Goal: Task Accomplishment & Management: Manage account settings

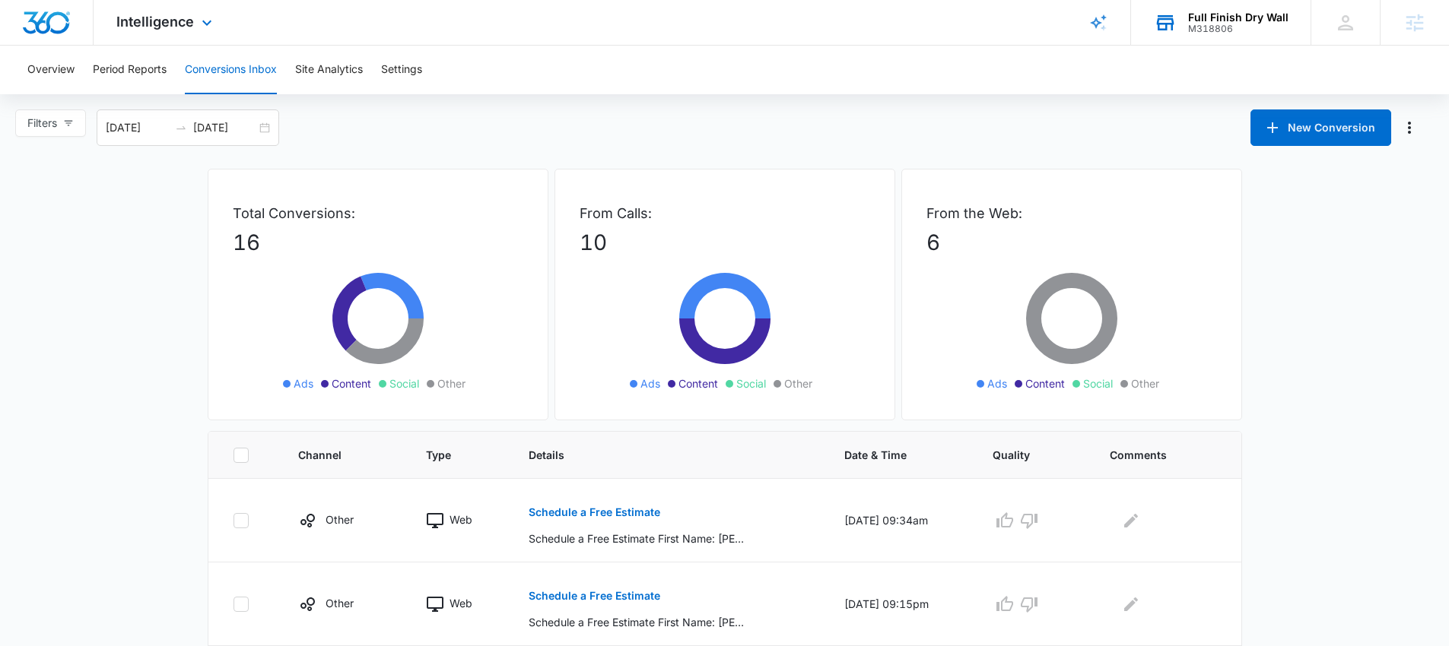
click at [1193, 26] on div "M318806" at bounding box center [1238, 29] width 100 height 11
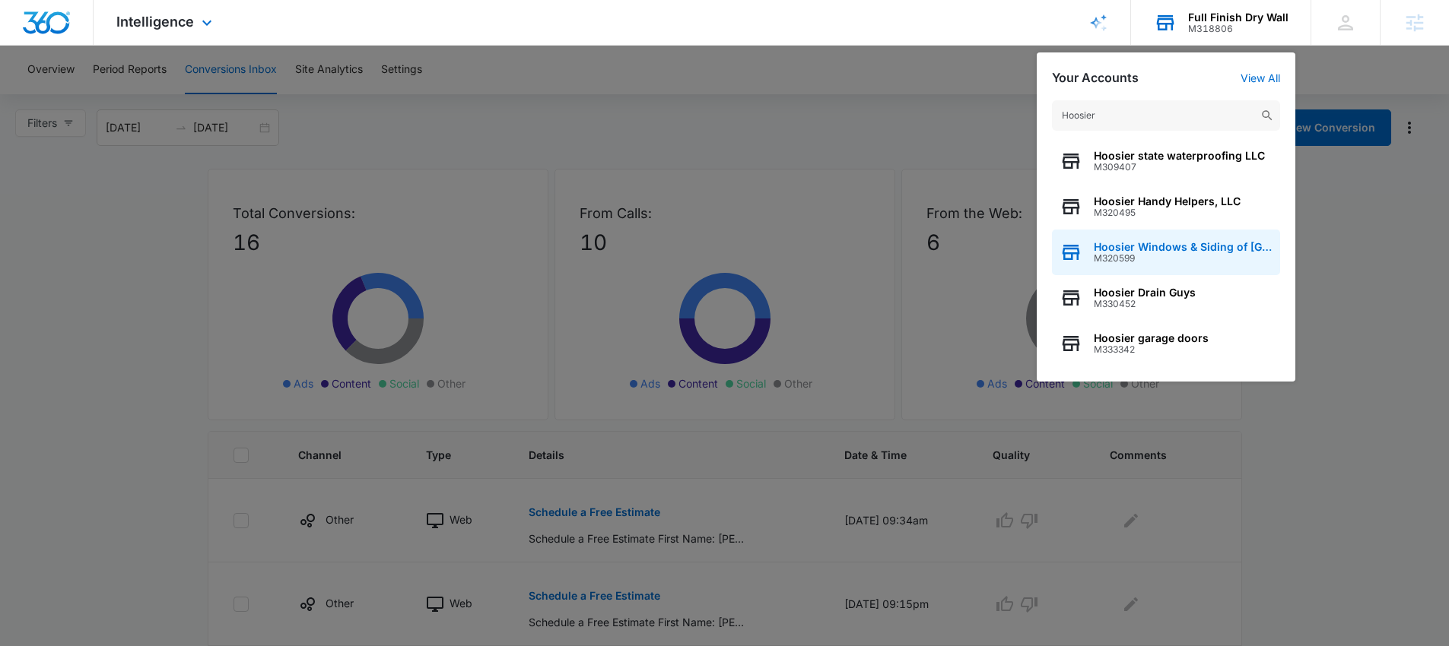
type input "Hoosier"
click at [1179, 244] on span "Hoosier Windows & Siding of [GEOGRAPHIC_DATA]" at bounding box center [1183, 247] width 179 height 12
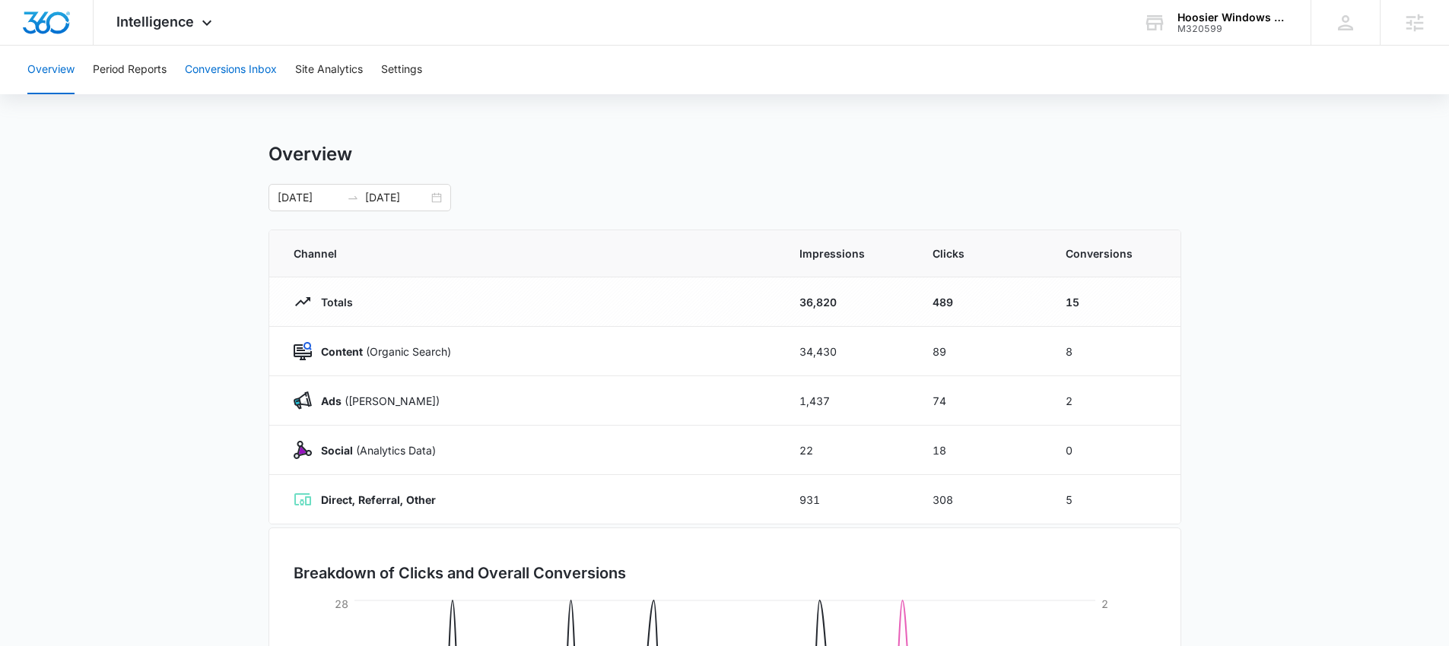
click at [200, 65] on button "Conversions Inbox" at bounding box center [231, 70] width 92 height 49
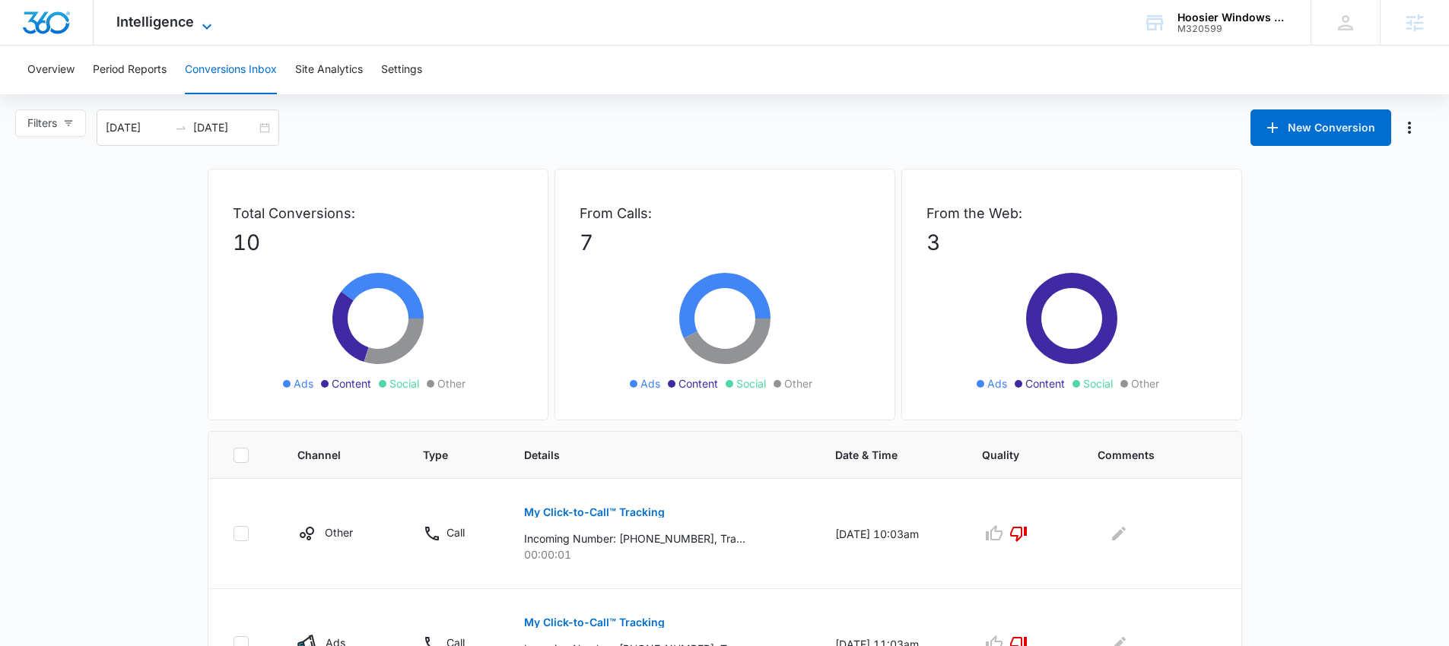
click at [198, 27] on icon at bounding box center [207, 26] width 18 height 18
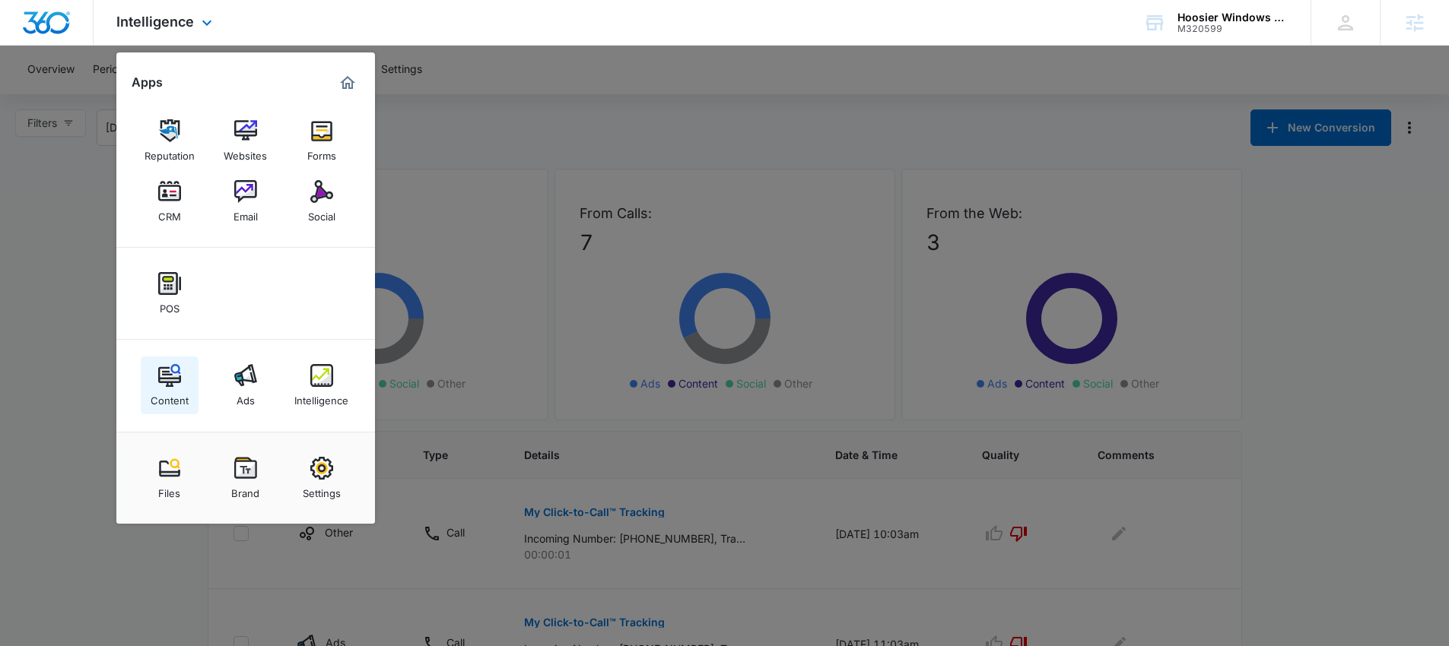
click at [180, 389] on div "Content" at bounding box center [170, 397] width 38 height 20
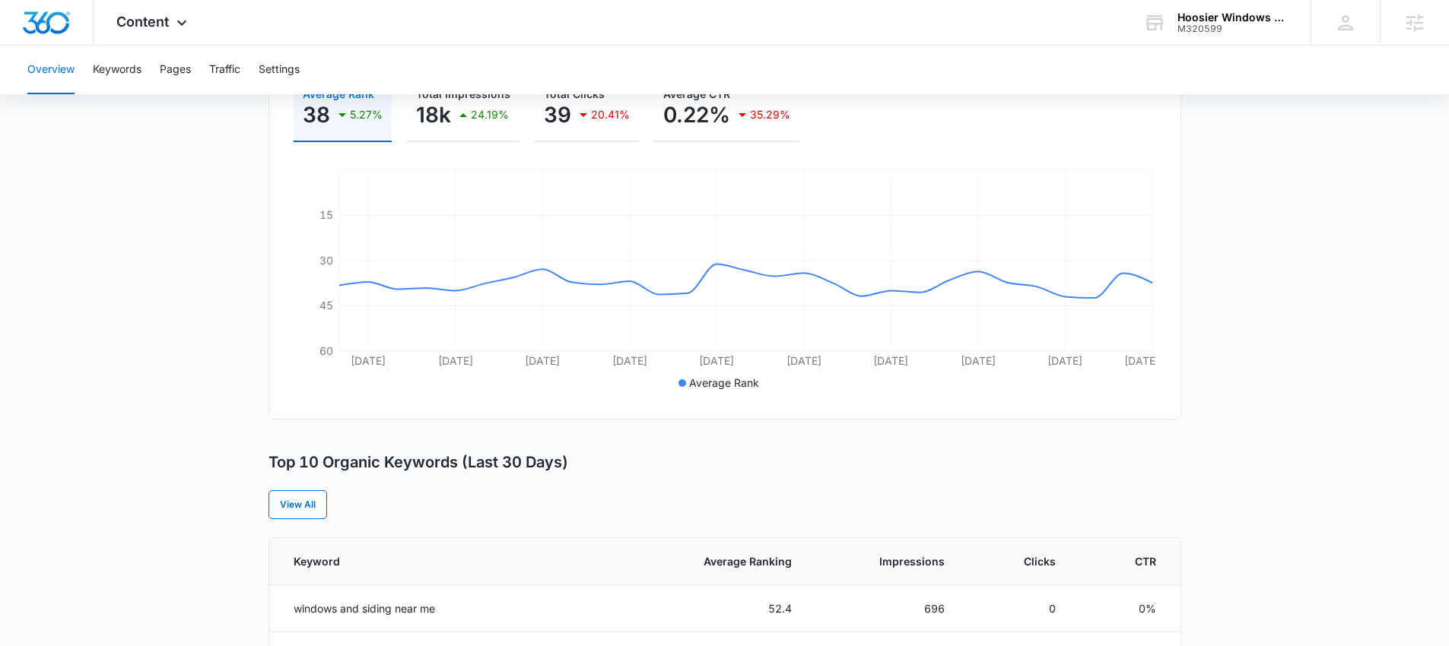
scroll to position [8, 0]
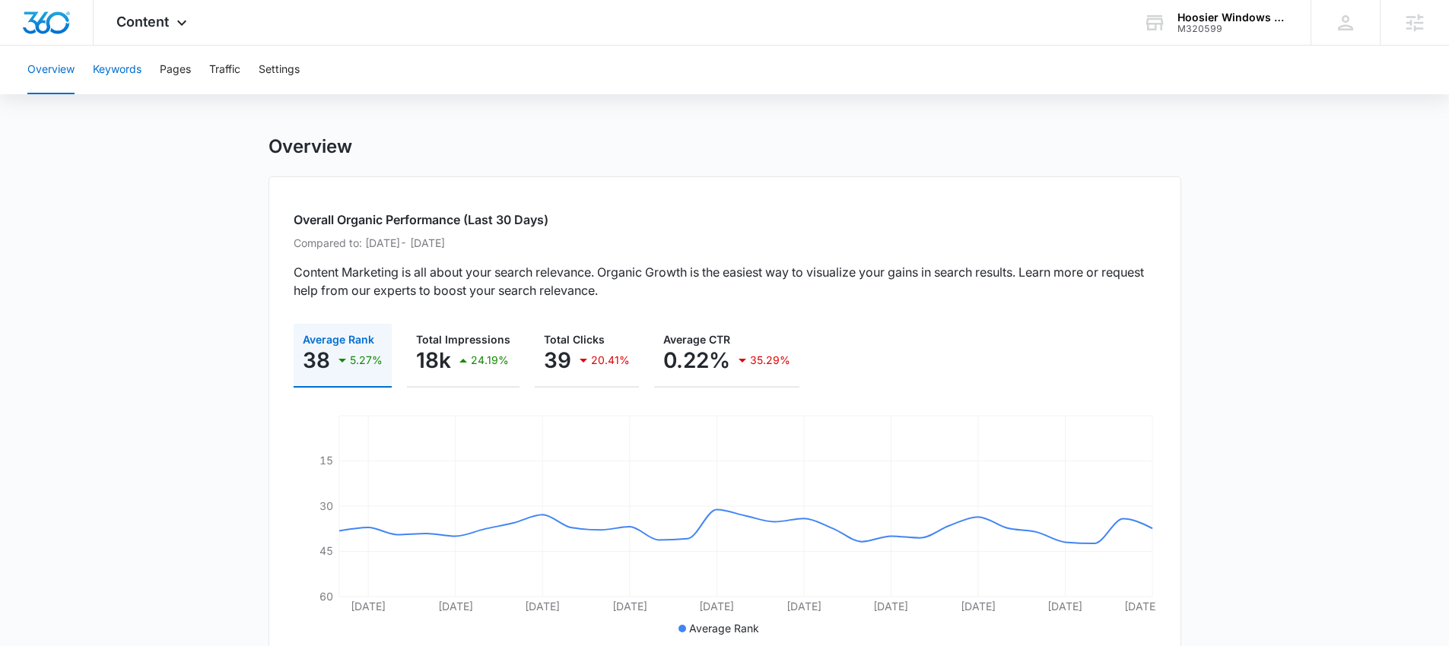
click at [104, 74] on button "Keywords" at bounding box center [117, 70] width 49 height 49
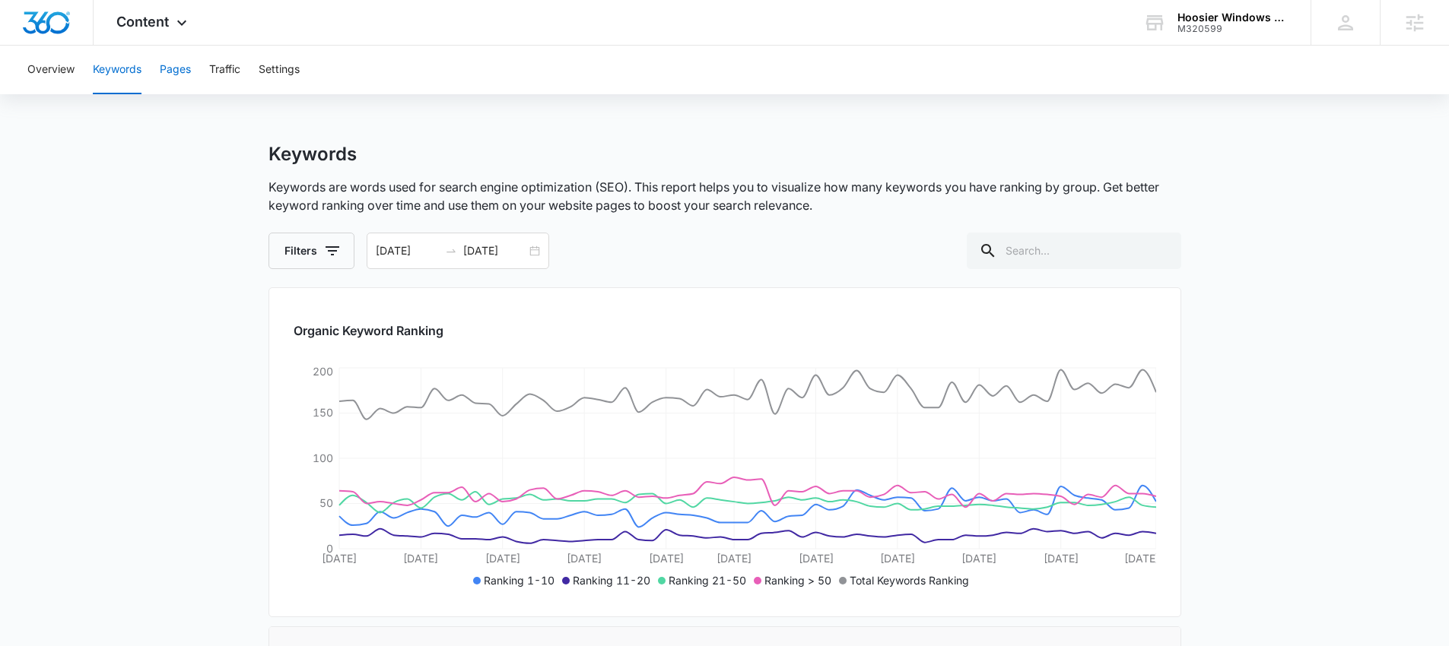
click at [169, 78] on button "Pages" at bounding box center [175, 70] width 31 height 49
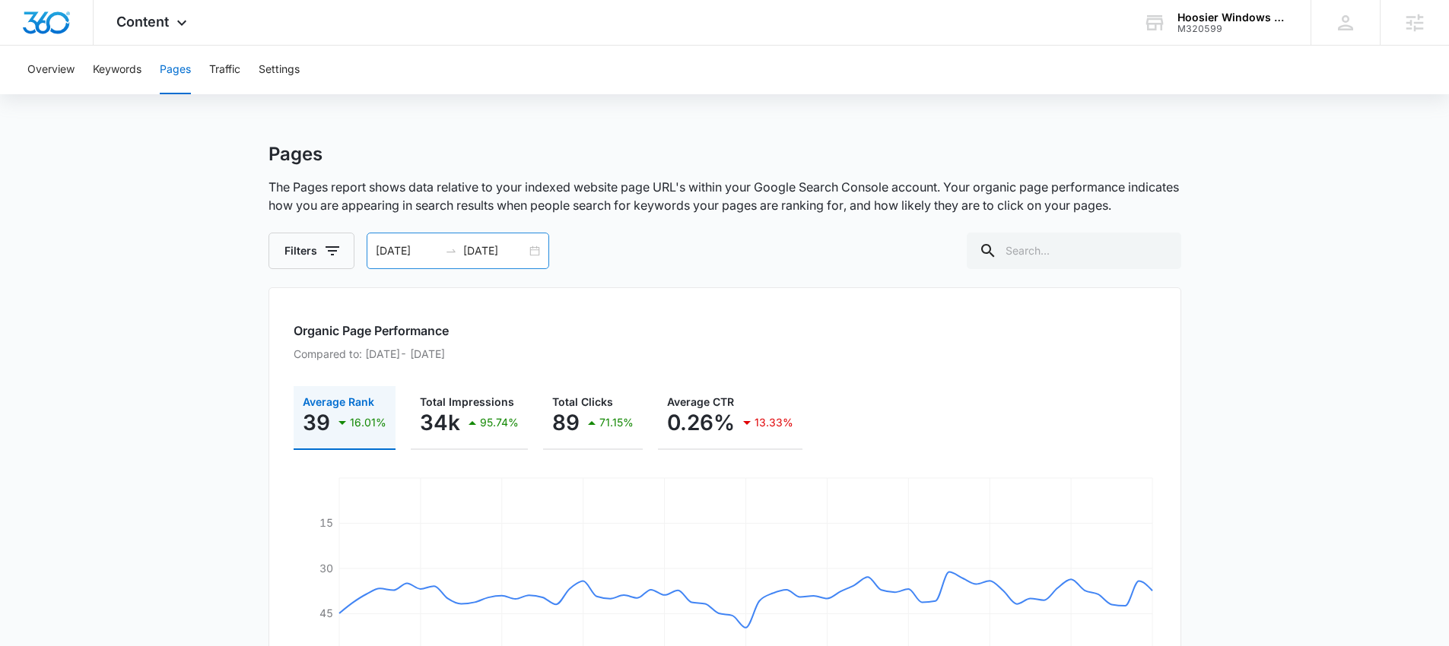
click at [533, 253] on div "07/11/2025 09/09/2025" at bounding box center [458, 251] width 183 height 37
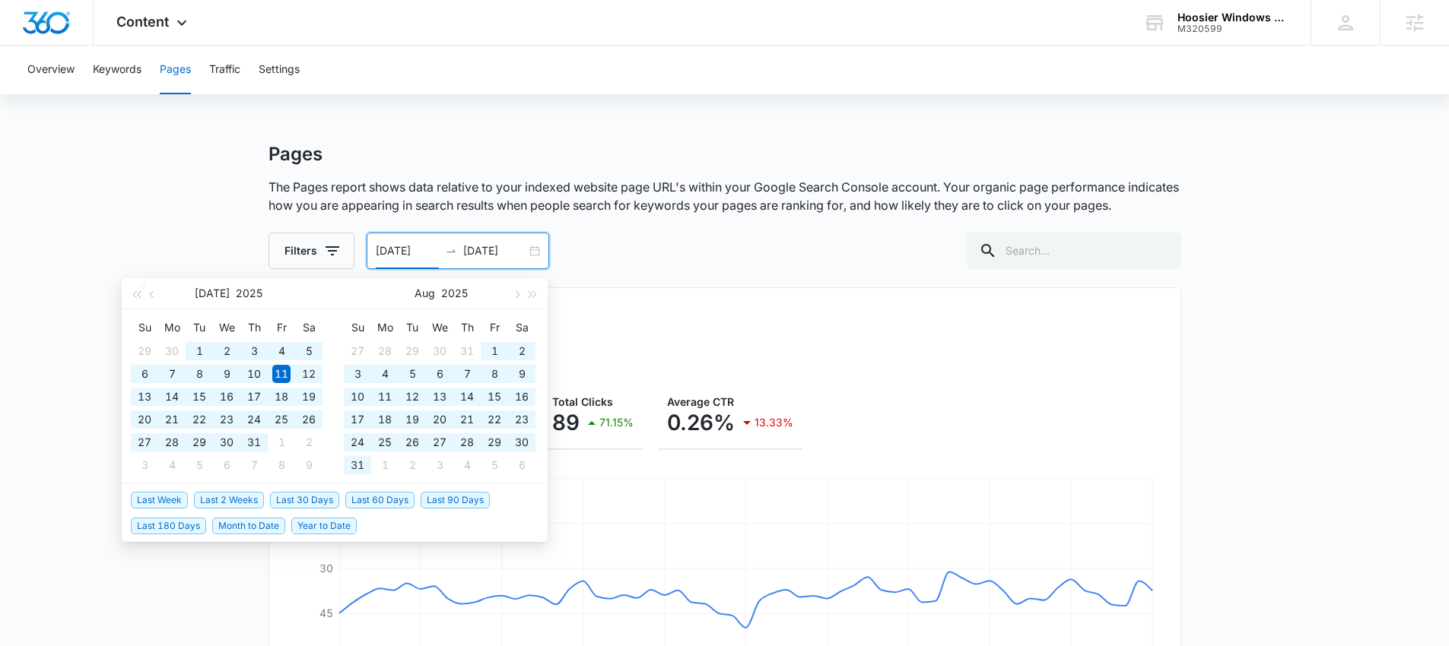
click at [462, 500] on span "Last 90 Days" at bounding box center [455, 500] width 69 height 17
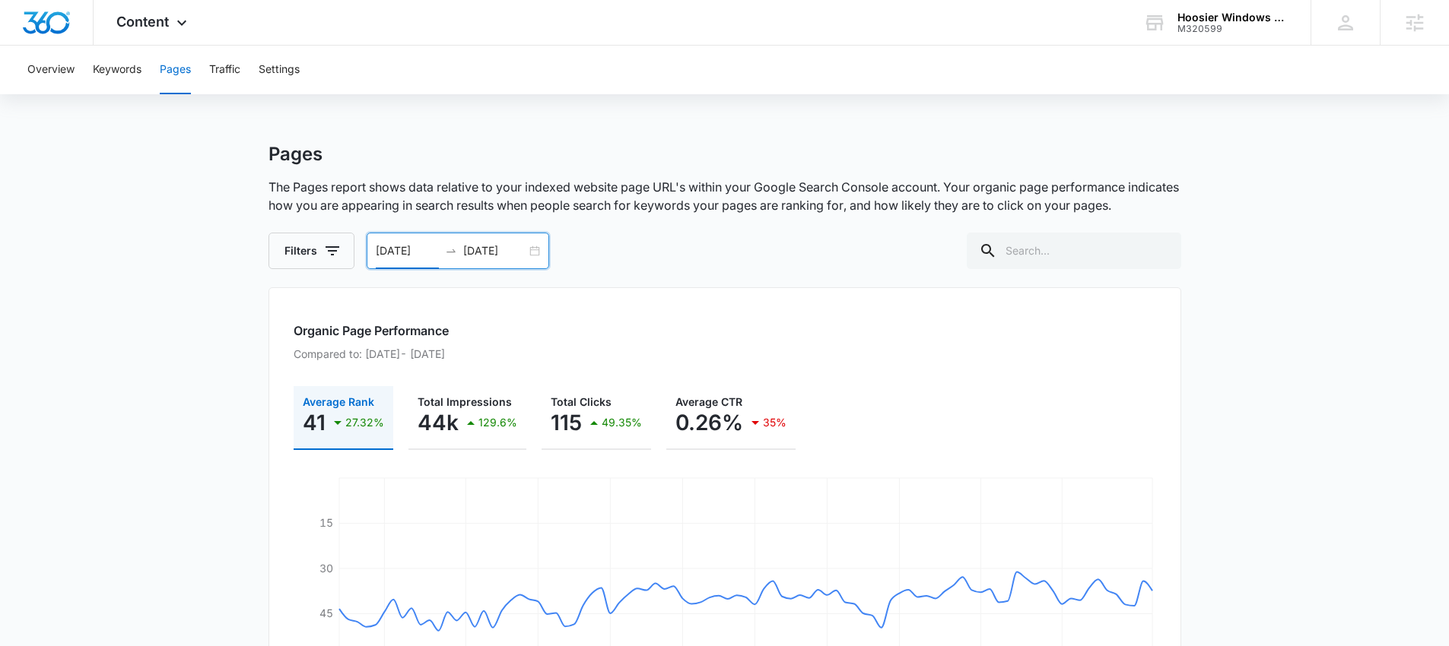
click at [529, 254] on div "06/11/2025 09/09/2025" at bounding box center [458, 251] width 183 height 37
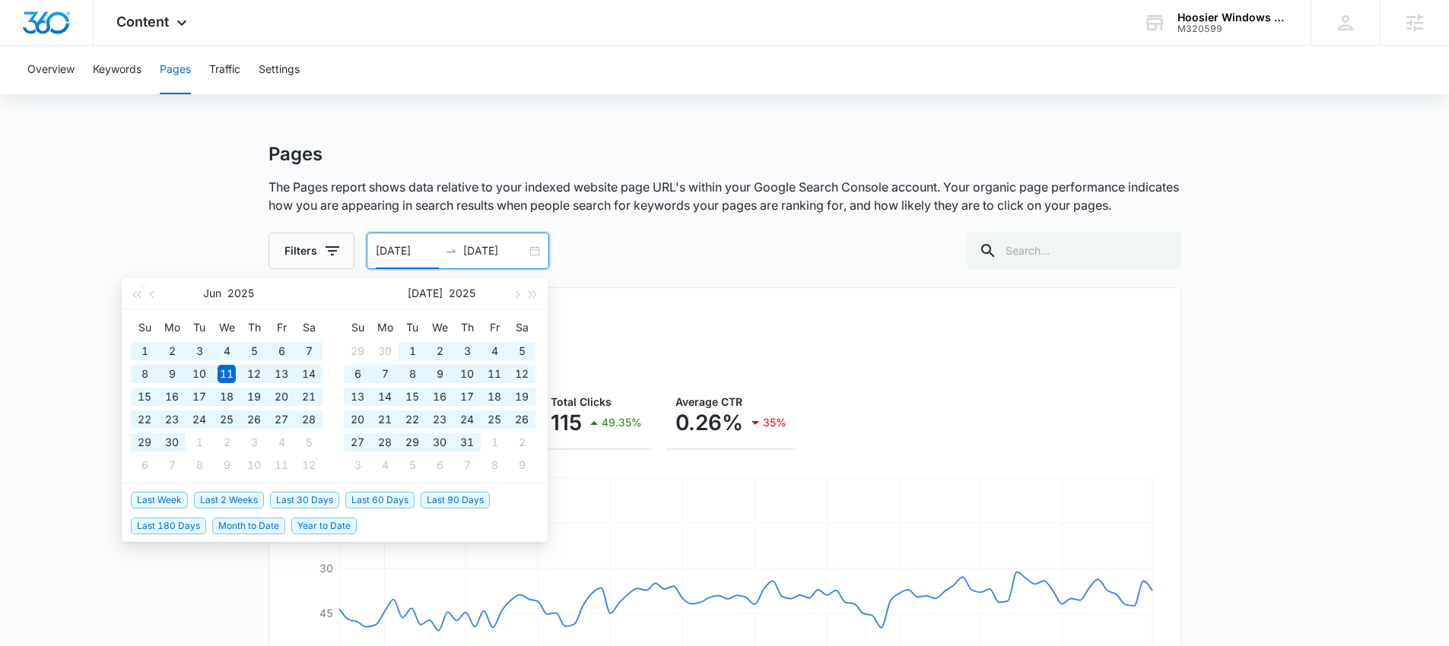
click at [169, 527] on span "Last 180 Days" at bounding box center [168, 526] width 75 height 17
type input "[DATE]"
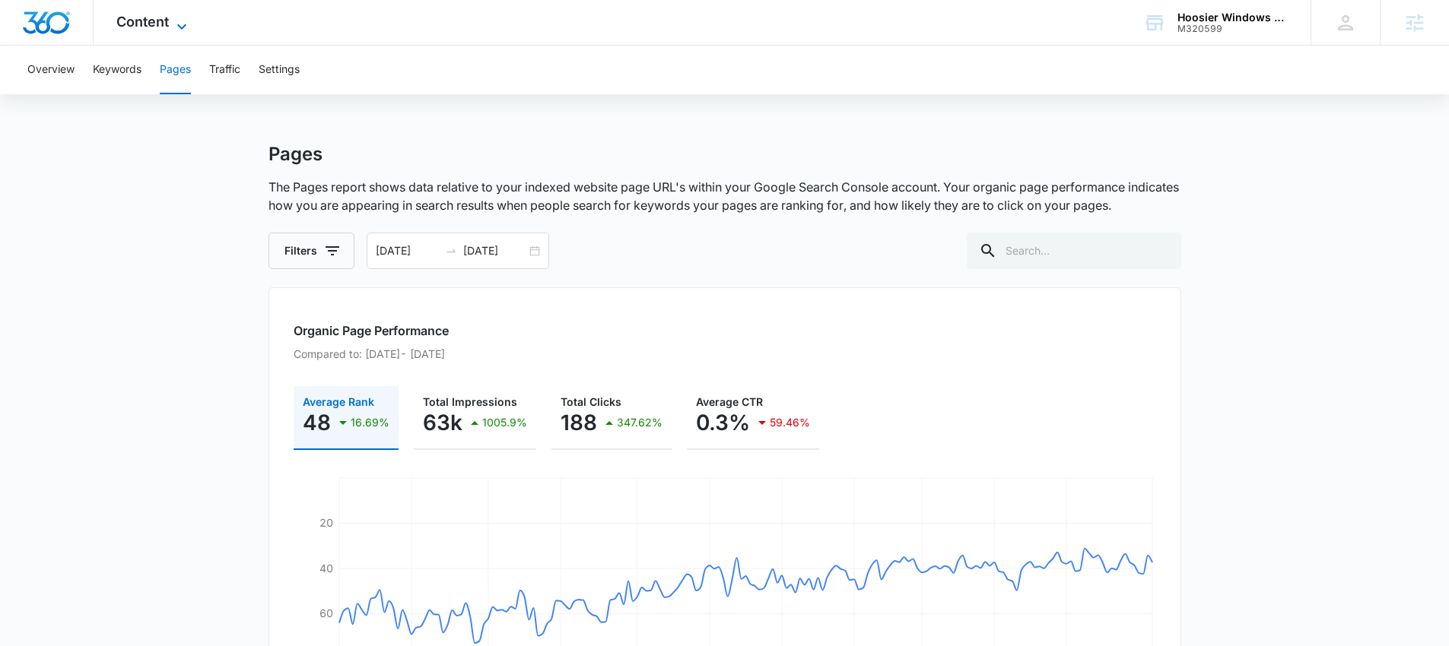
click at [134, 22] on span "Content" at bounding box center [142, 22] width 52 height 16
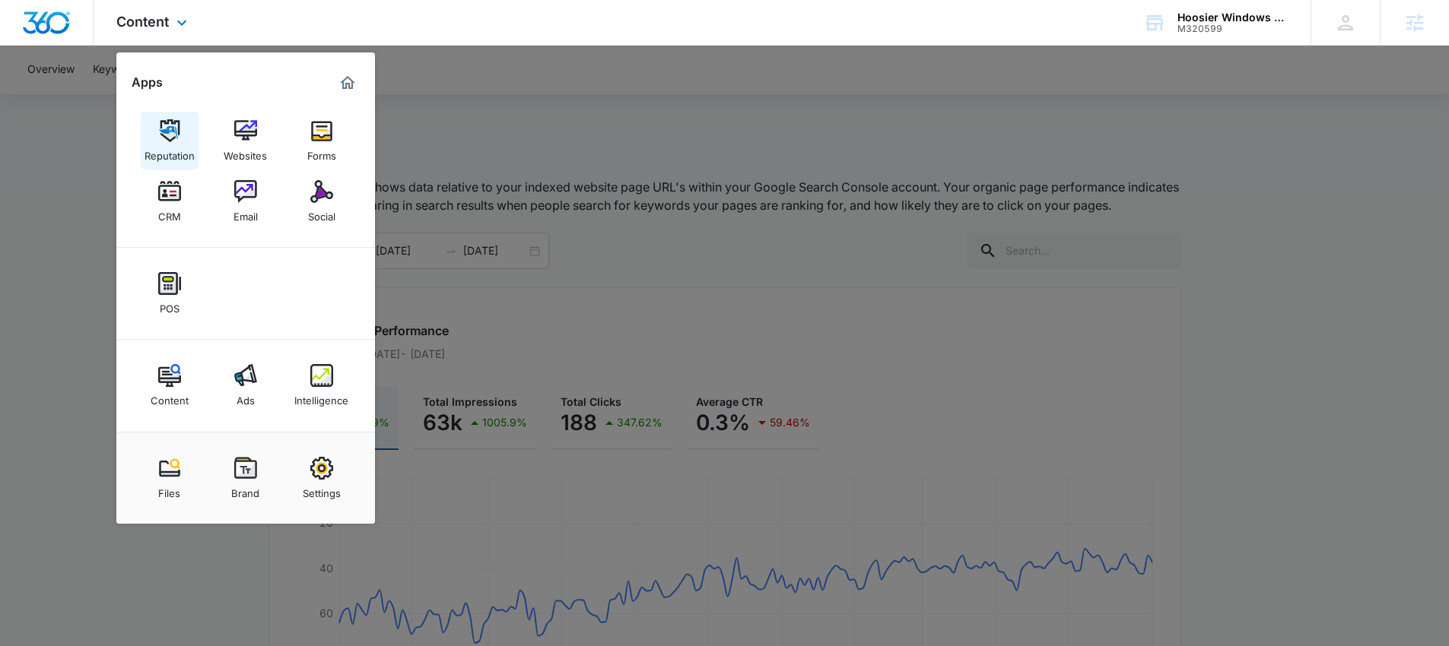
click at [168, 140] on img at bounding box center [169, 130] width 23 height 23
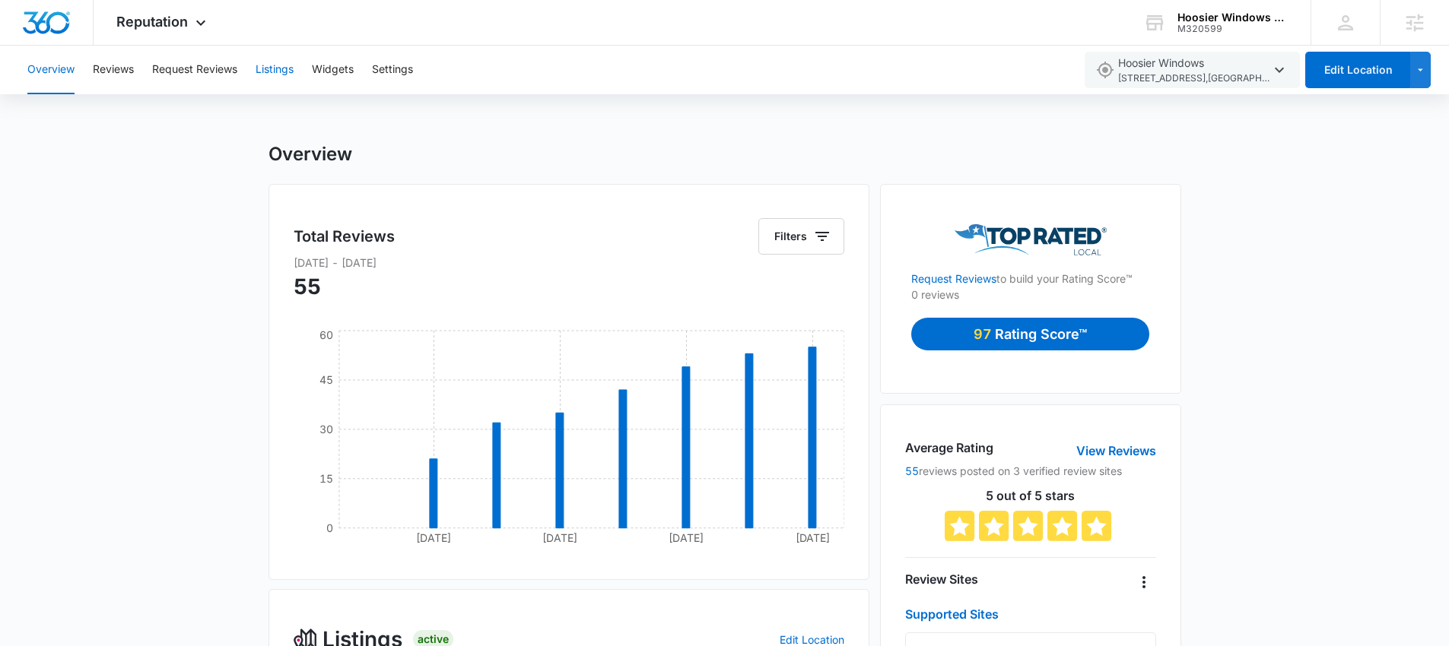
click at [266, 75] on button "Listings" at bounding box center [275, 70] width 38 height 49
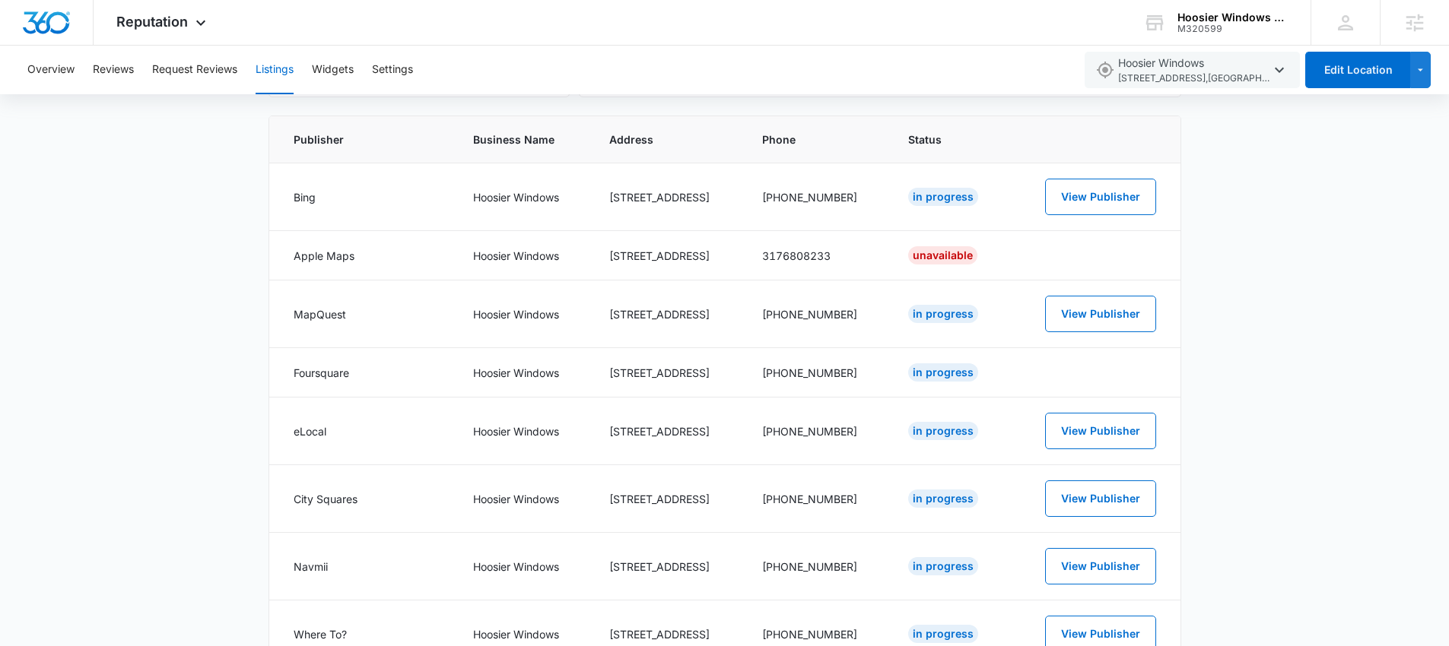
scroll to position [475, 0]
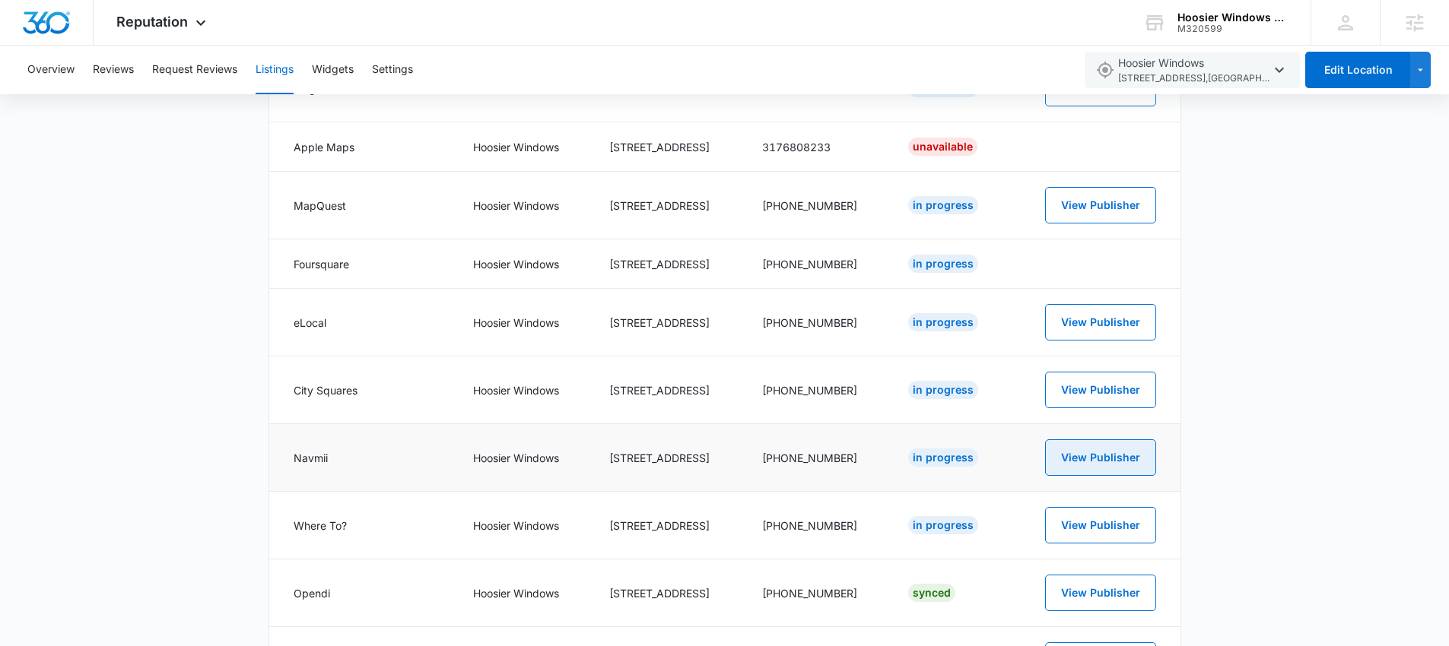
click at [1078, 452] on button "View Publisher" at bounding box center [1100, 458] width 111 height 37
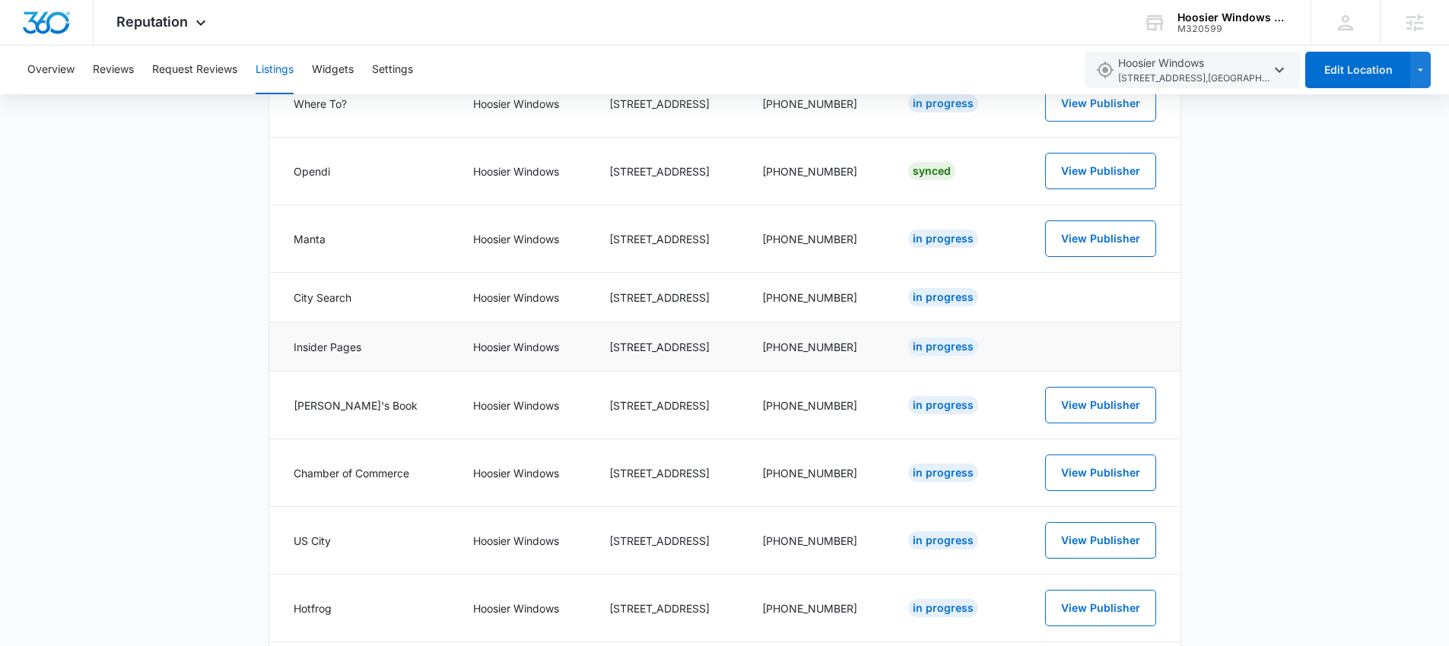
scroll to position [964, 0]
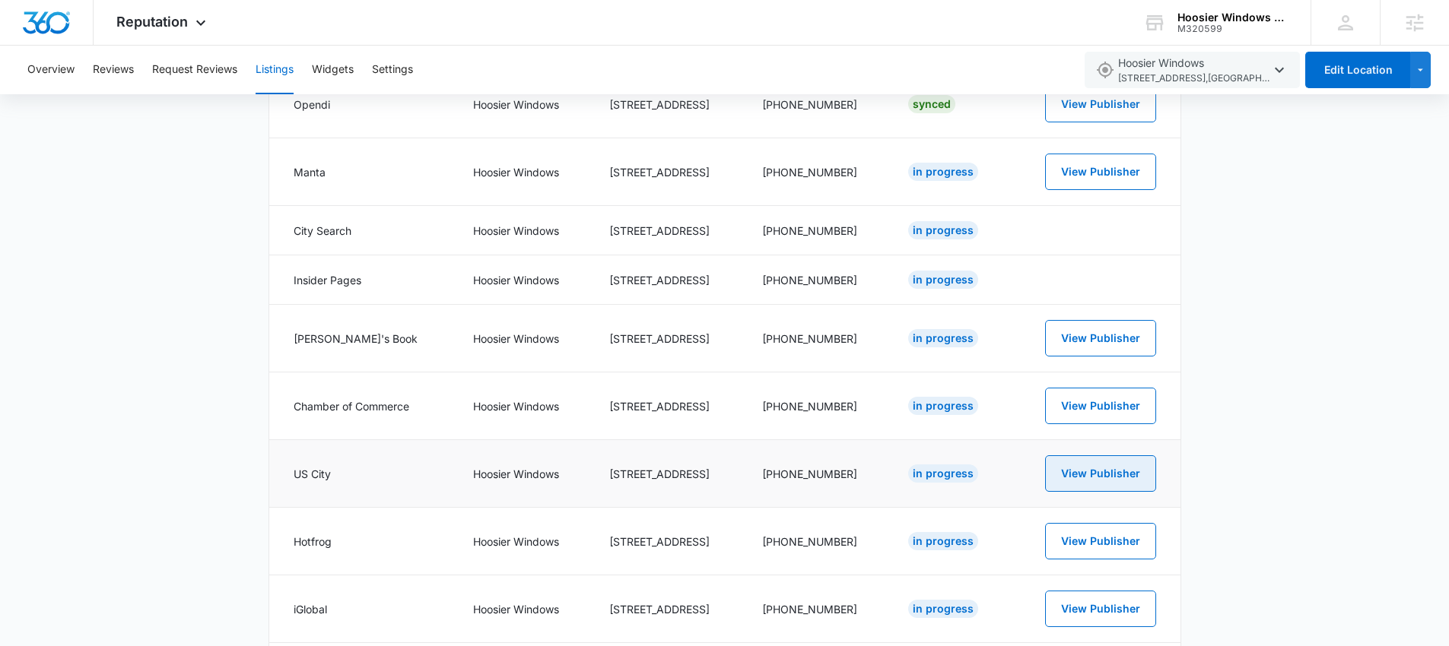
click at [1090, 470] on button "View Publisher" at bounding box center [1100, 474] width 111 height 37
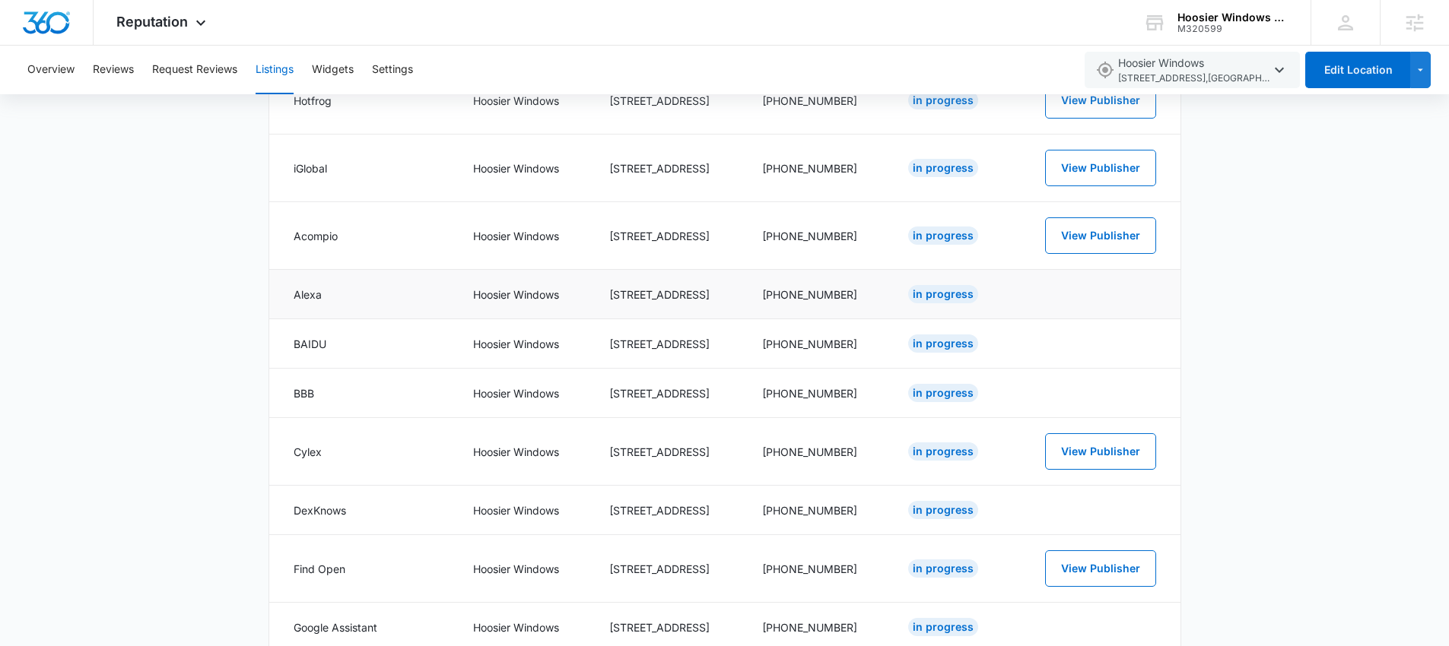
scroll to position [1473, 0]
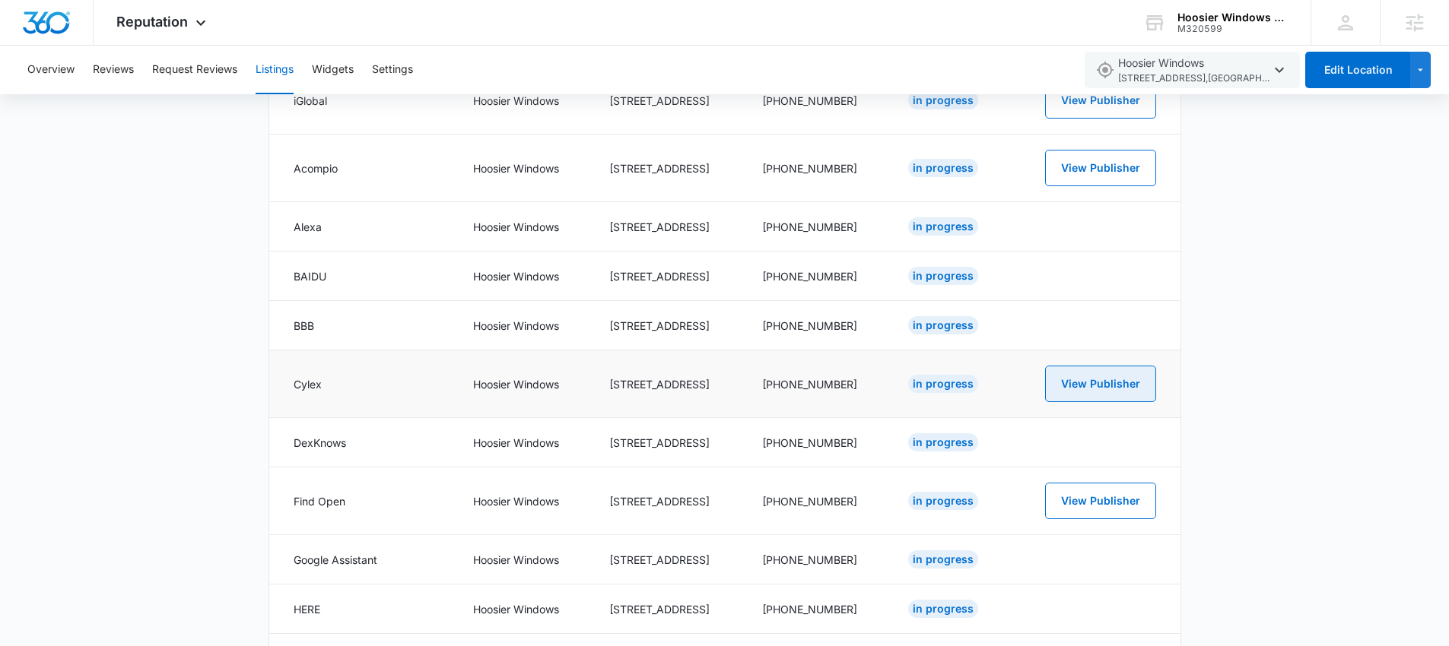
click at [1090, 391] on button "View Publisher" at bounding box center [1100, 384] width 111 height 37
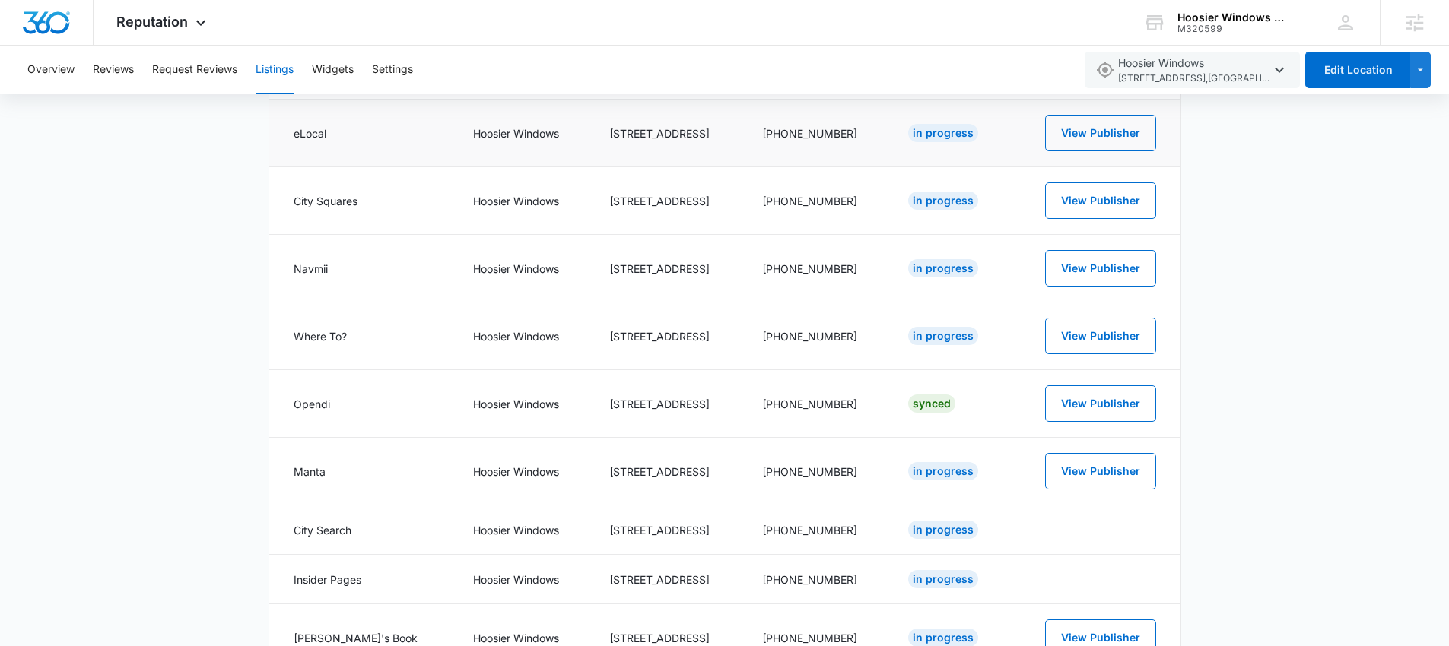
scroll to position [0, 0]
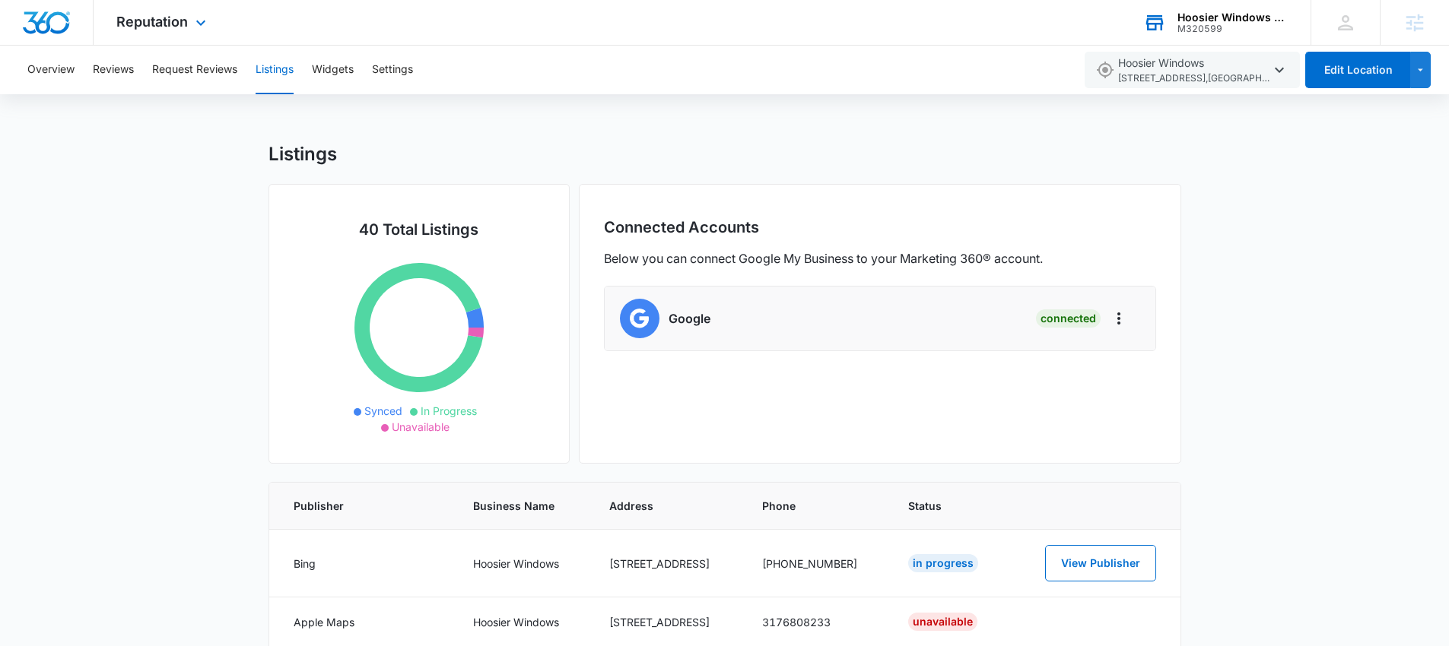
click at [1198, 20] on div "Hoosier Windows & Siding of [GEOGRAPHIC_DATA]" at bounding box center [1232, 17] width 111 height 12
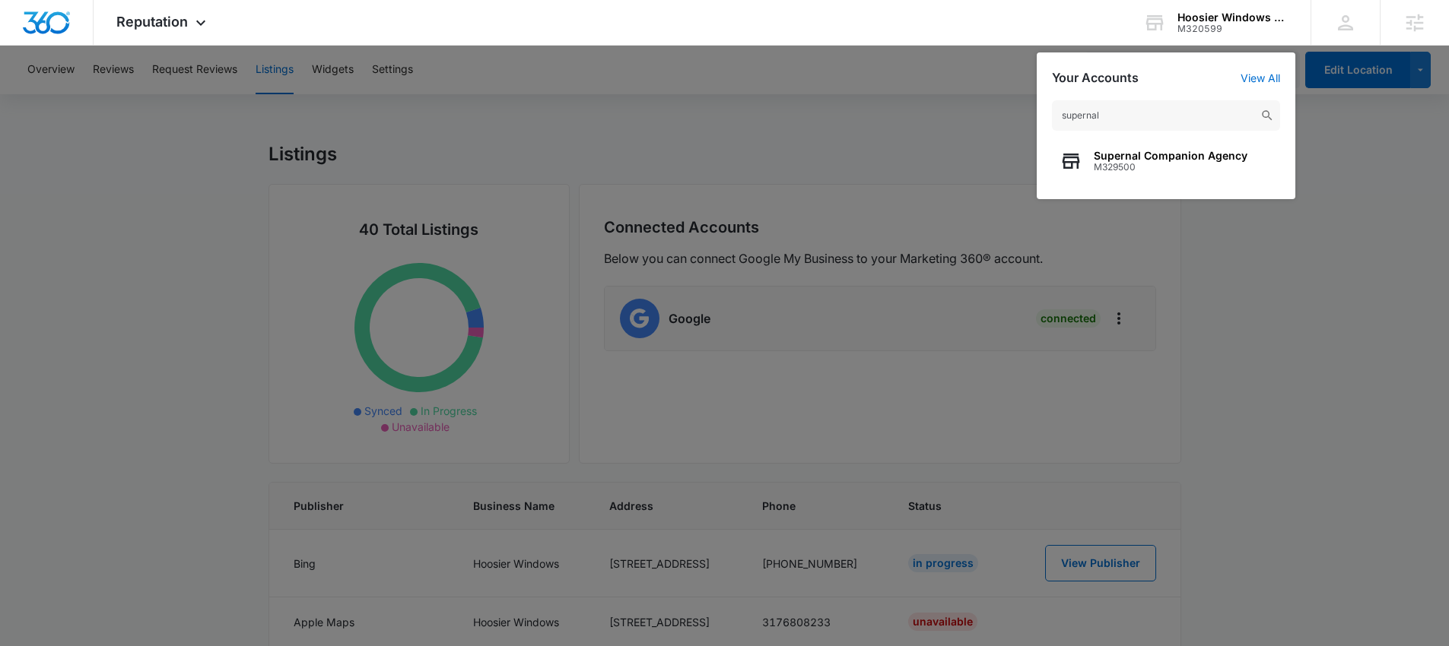
type input "supernal"
click at [1167, 163] on span "M329500" at bounding box center [1171, 167] width 154 height 11
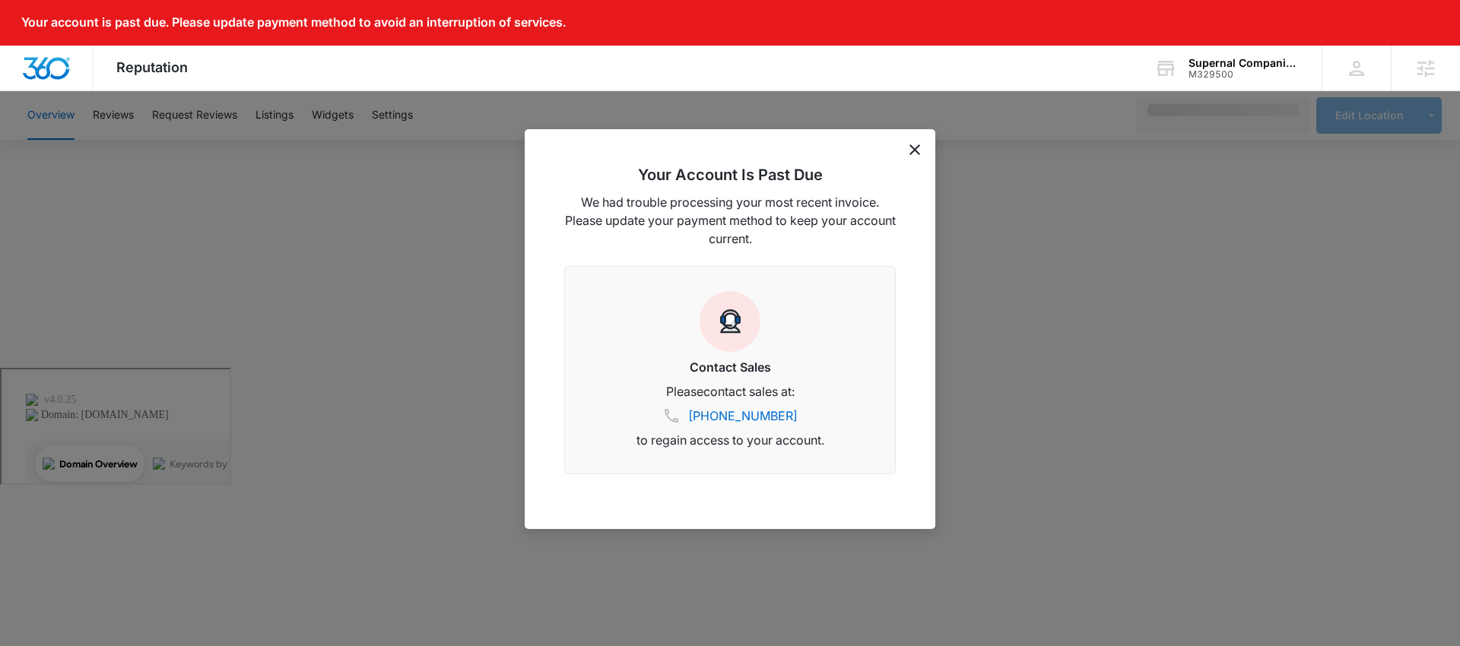
click at [914, 148] on icon "dismiss this dialog" at bounding box center [914, 149] width 11 height 11
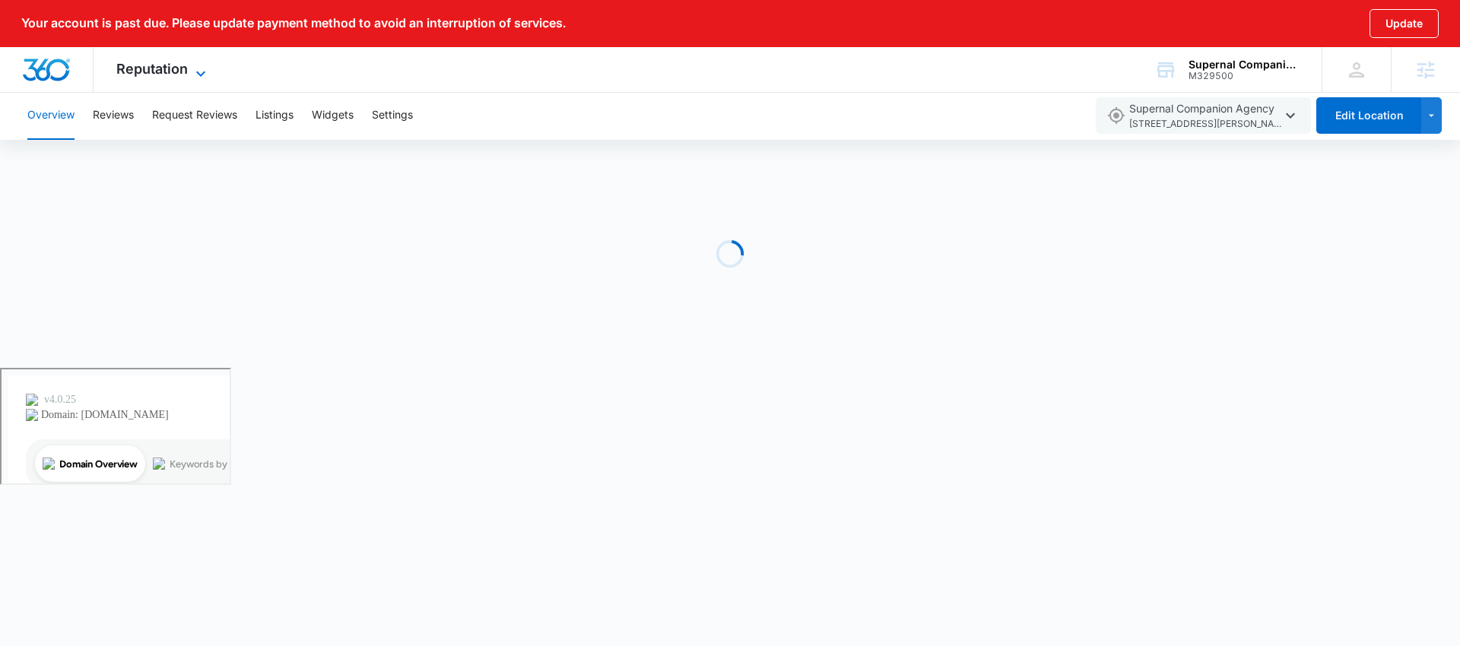
click at [186, 71] on span "Reputation" at bounding box center [151, 69] width 71 height 16
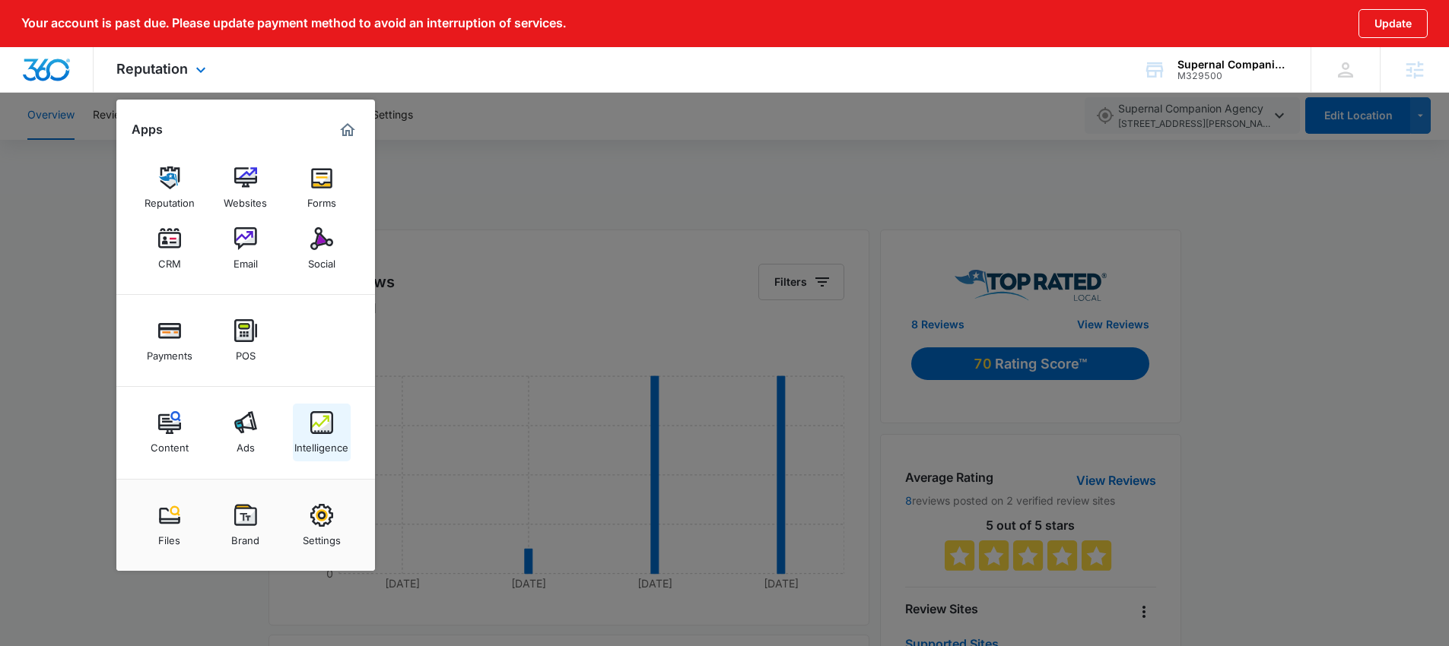
click at [318, 436] on div "Intelligence" at bounding box center [321, 444] width 54 height 20
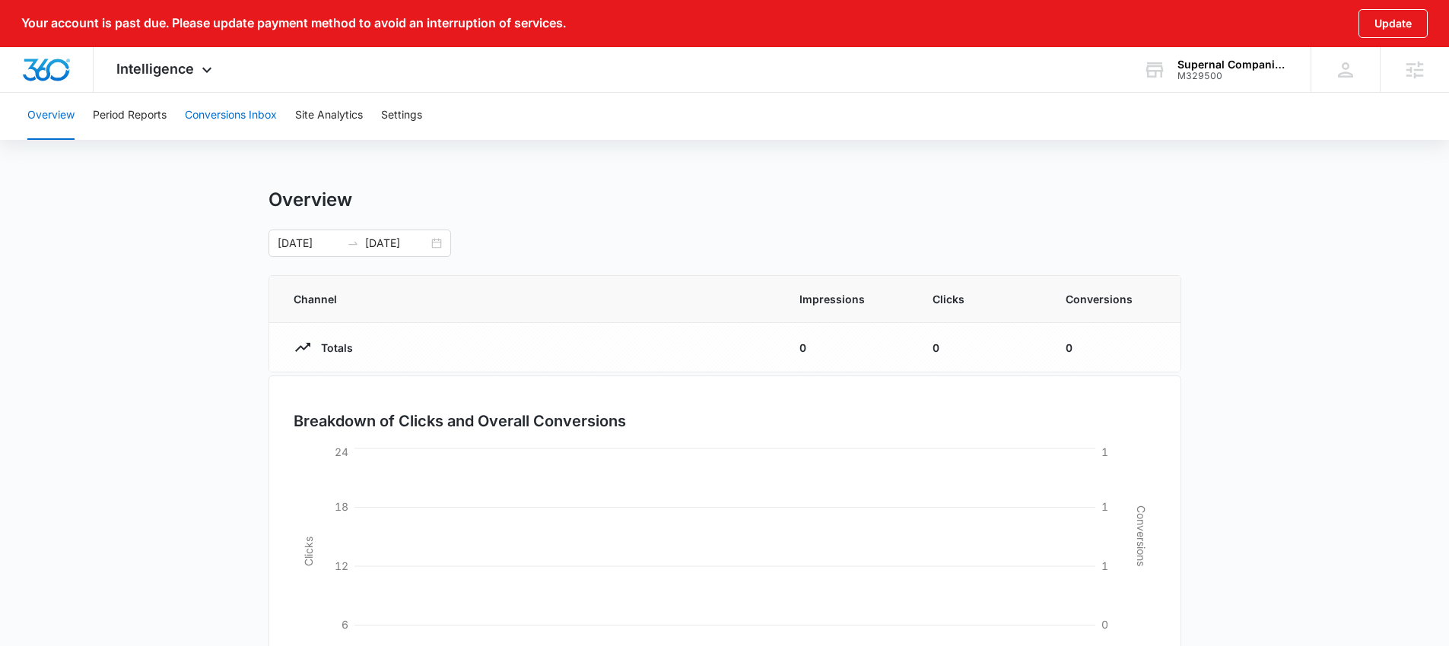
click at [206, 111] on button "Conversions Inbox" at bounding box center [231, 115] width 92 height 49
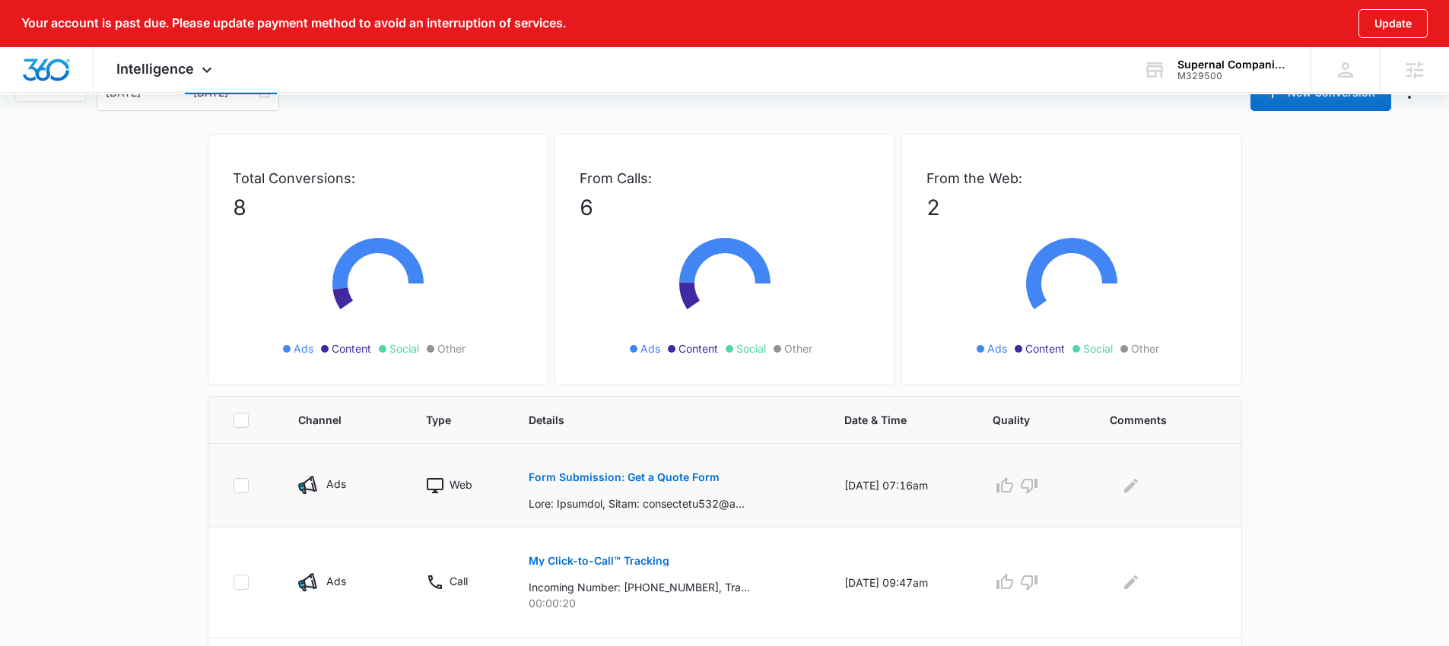
scroll to position [144, 0]
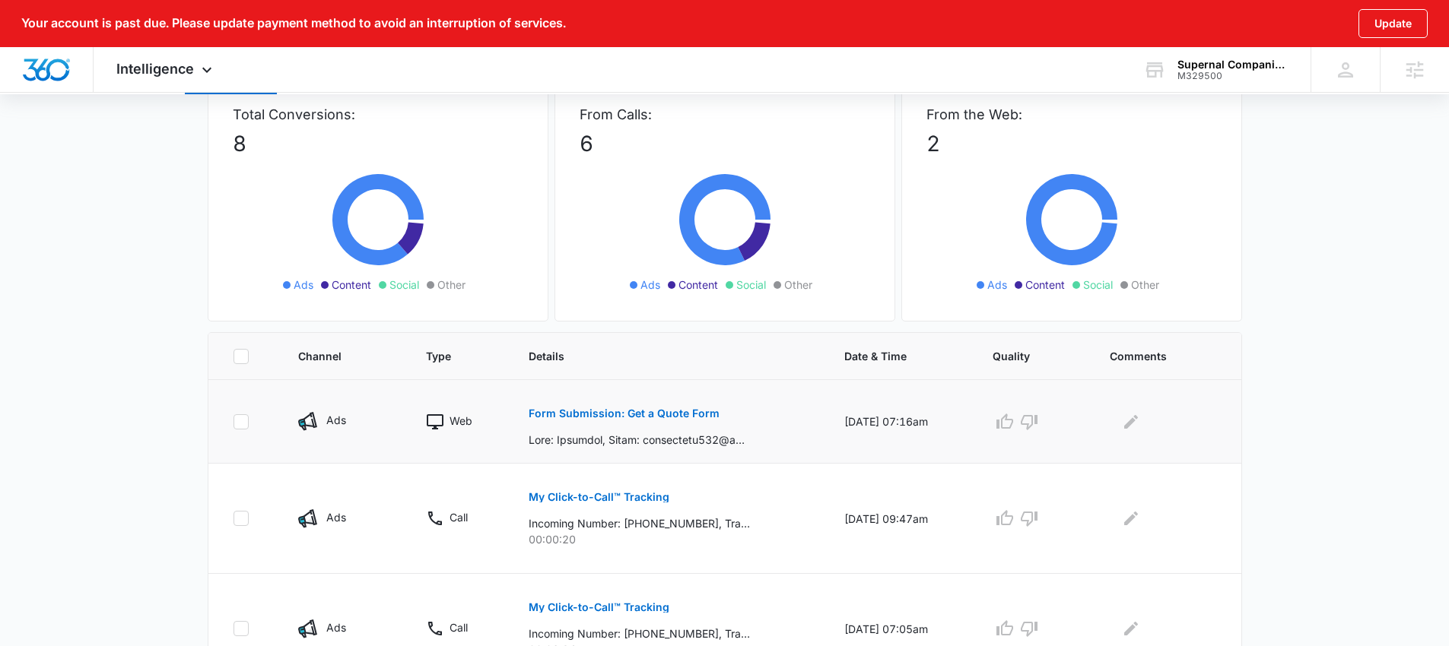
click at [648, 413] on p "Form Submission: Get a Quote Form" at bounding box center [624, 413] width 191 height 11
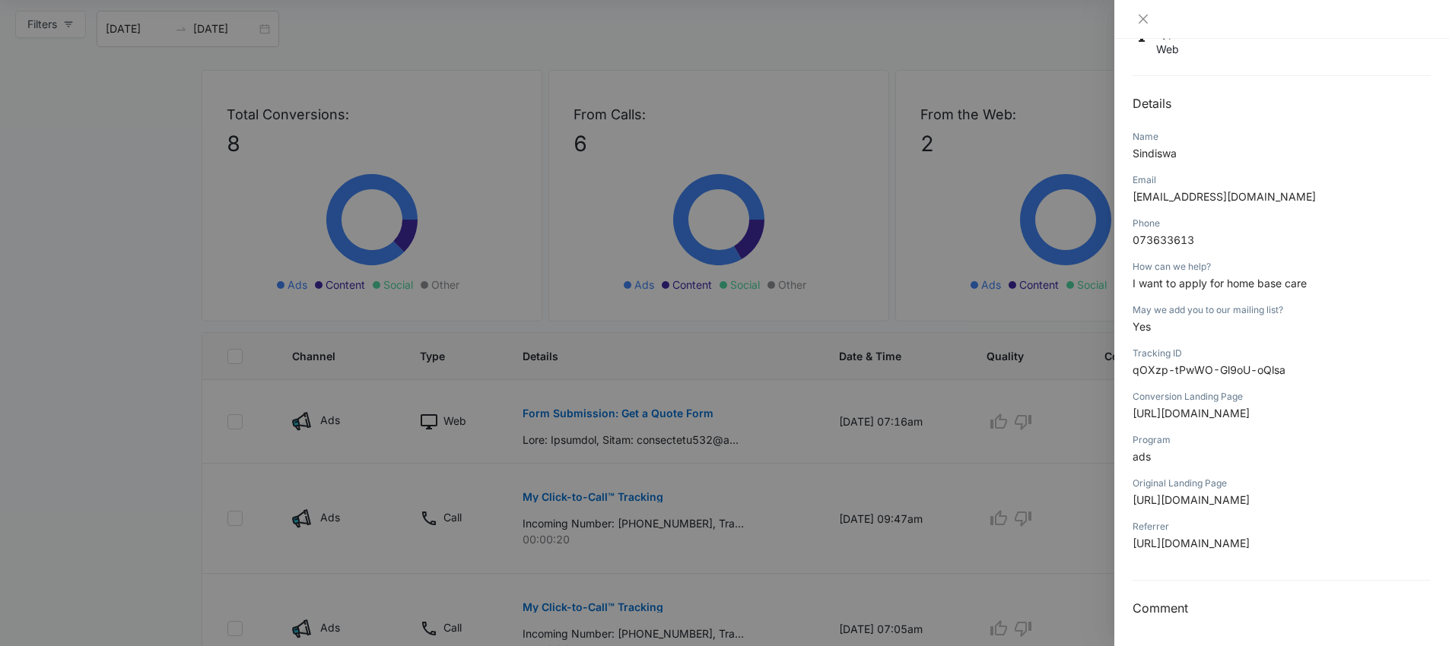
scroll to position [0, 0]
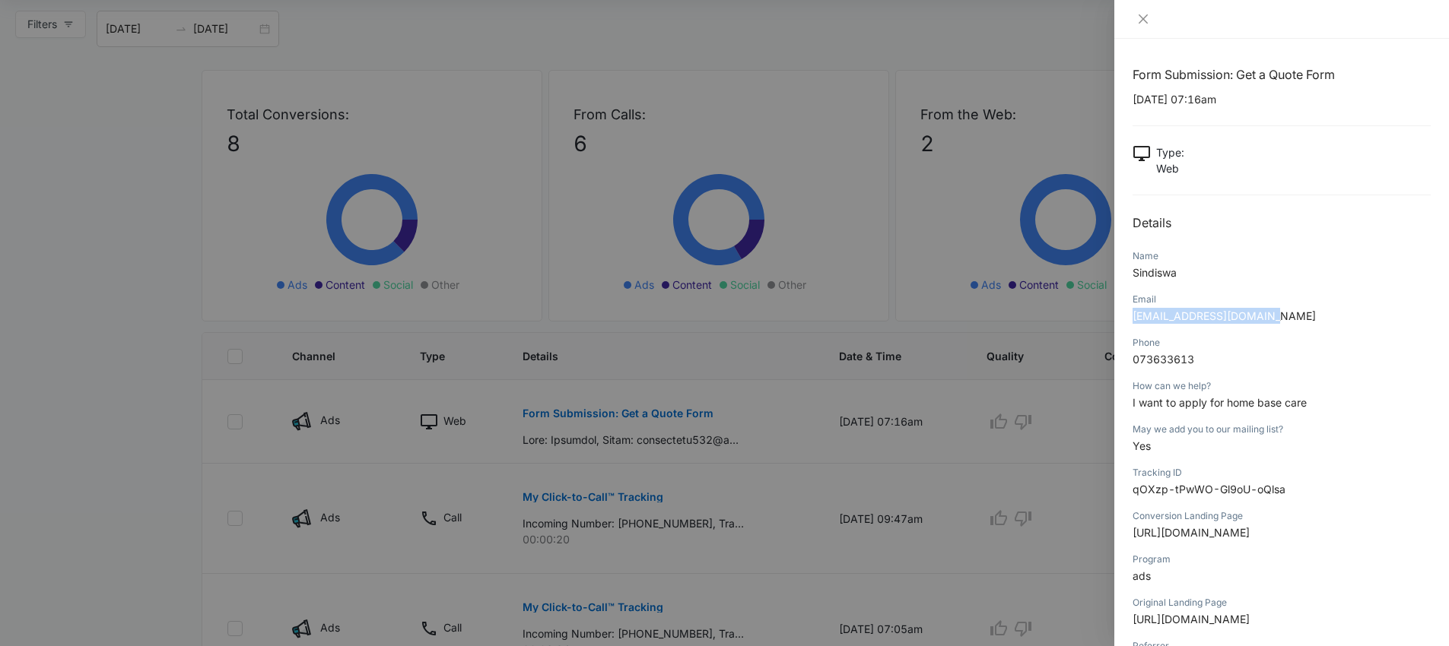
drag, startPoint x: 1271, startPoint y: 316, endPoint x: 1132, endPoint y: 314, distance: 139.9
click at [1132, 314] on p "sindiklaas673@gmail.com" at bounding box center [1281, 316] width 298 height 16
copy span "sindiklaas673@gmail.com"
drag, startPoint x: 1177, startPoint y: 271, endPoint x: 1132, endPoint y: 265, distance: 46.0
click at [1132, 265] on p "Sindiswa" at bounding box center [1281, 273] width 298 height 16
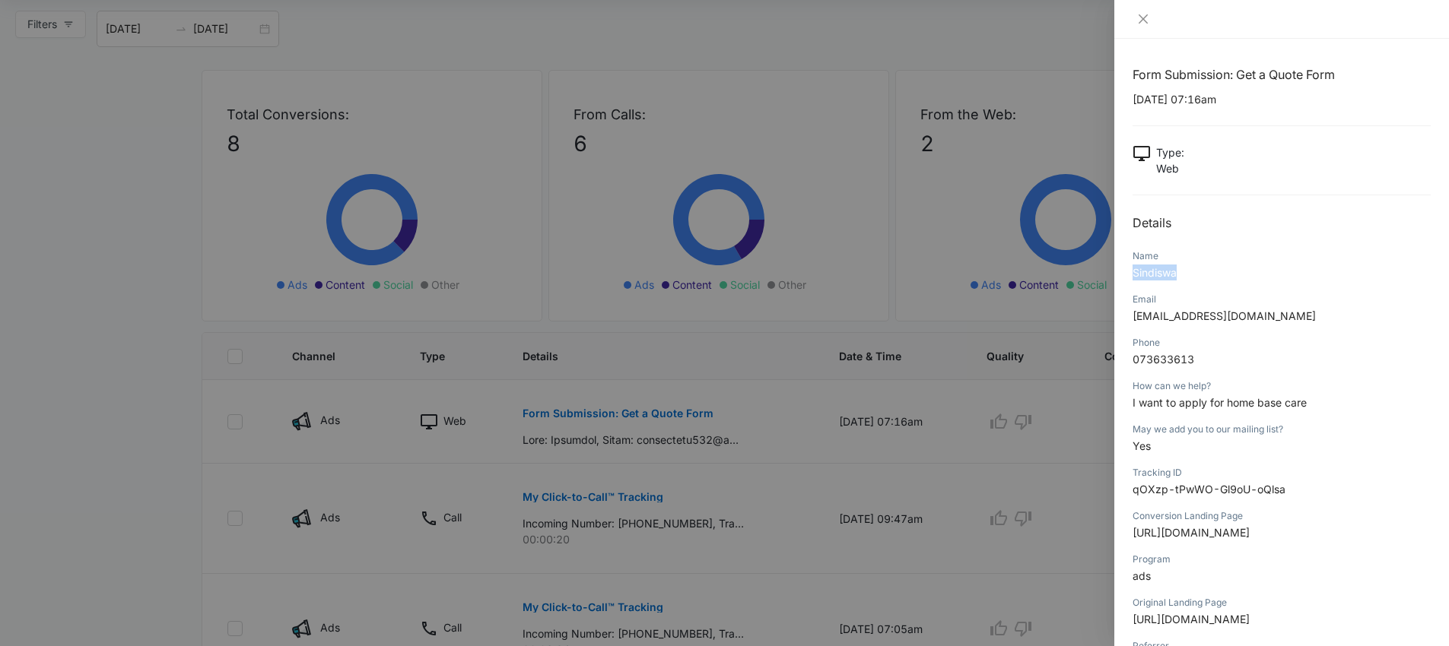
copy span "Sindiswa"
click at [1145, 22] on icon "close" at bounding box center [1143, 19] width 12 height 12
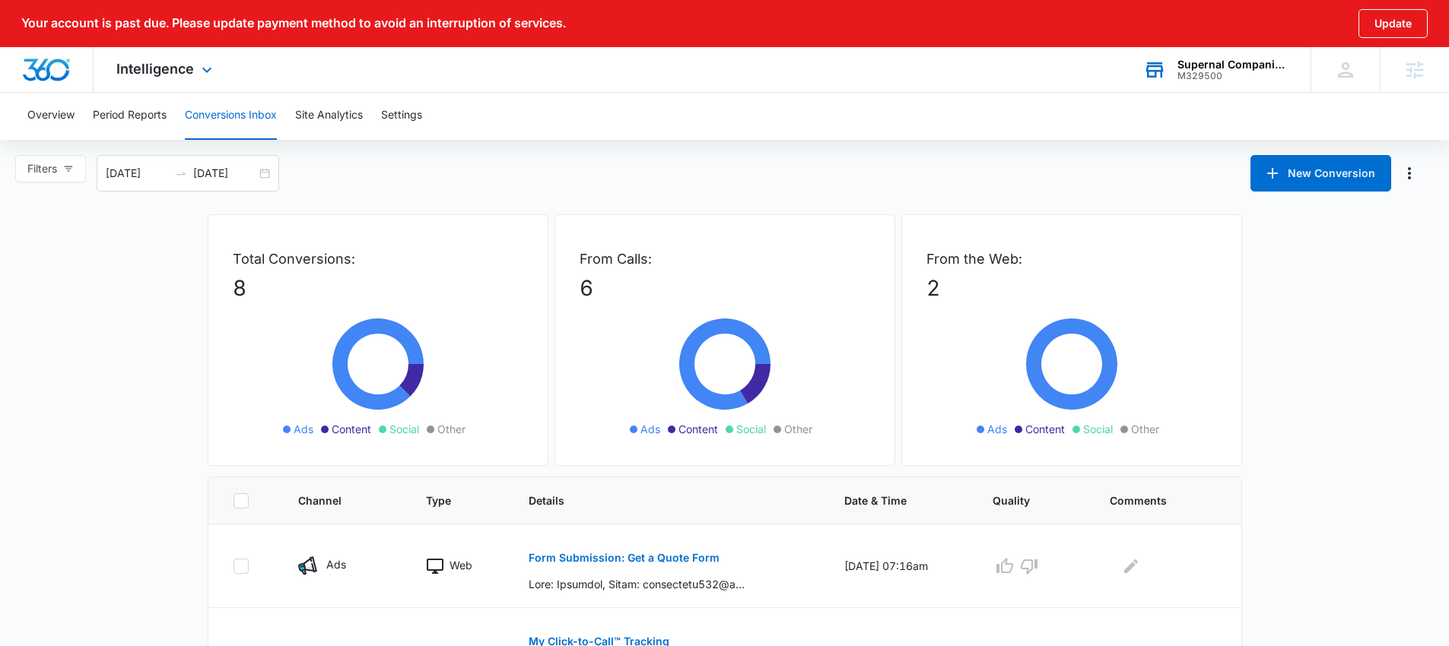
click at [1216, 63] on div "Supernal Companion Agency" at bounding box center [1232, 65] width 111 height 12
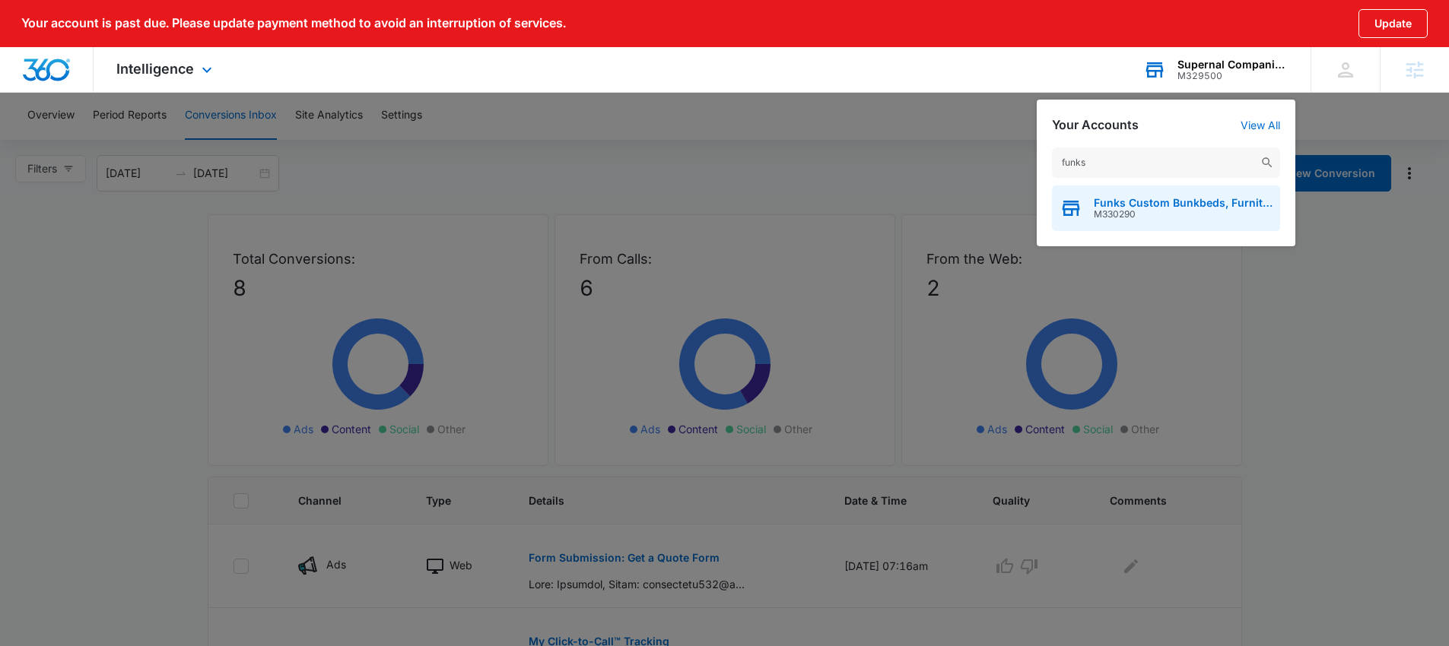
type input "funks"
click at [1116, 198] on span "Funks Custom Bunkbeds, Furniture & Sawmill" at bounding box center [1183, 203] width 179 height 12
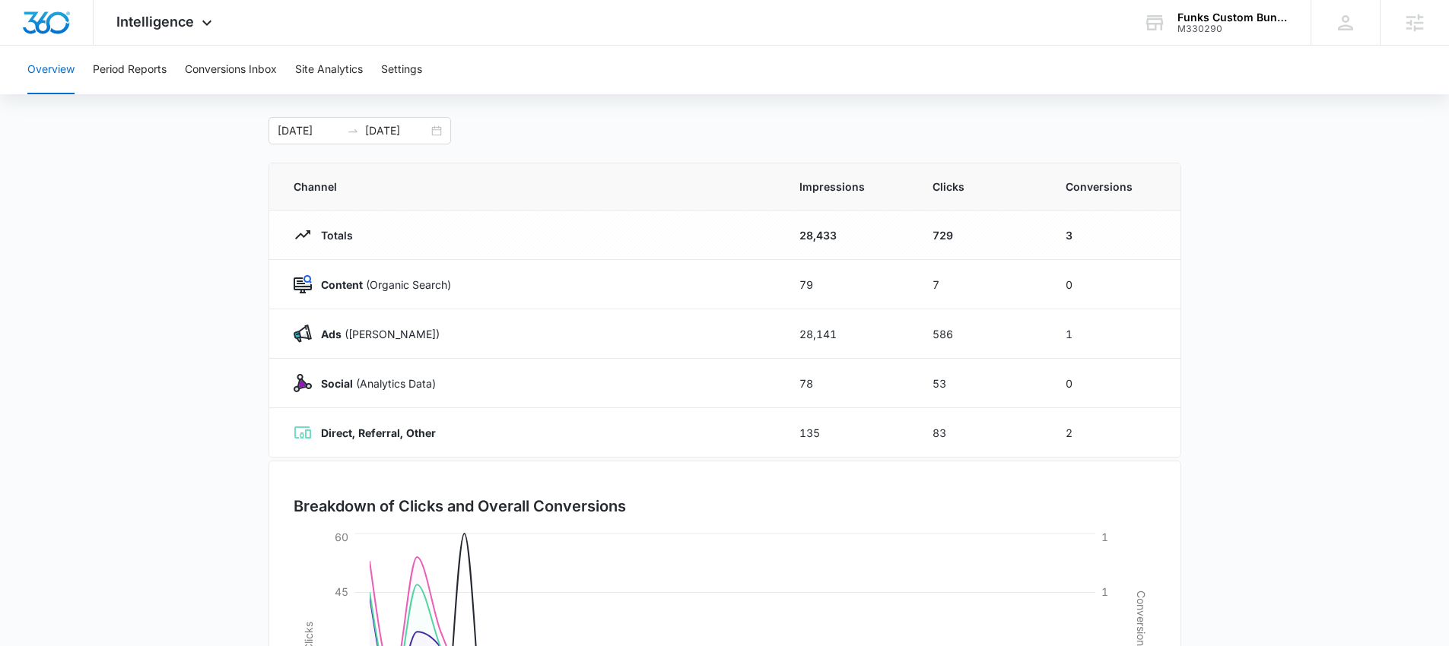
scroll to position [257, 0]
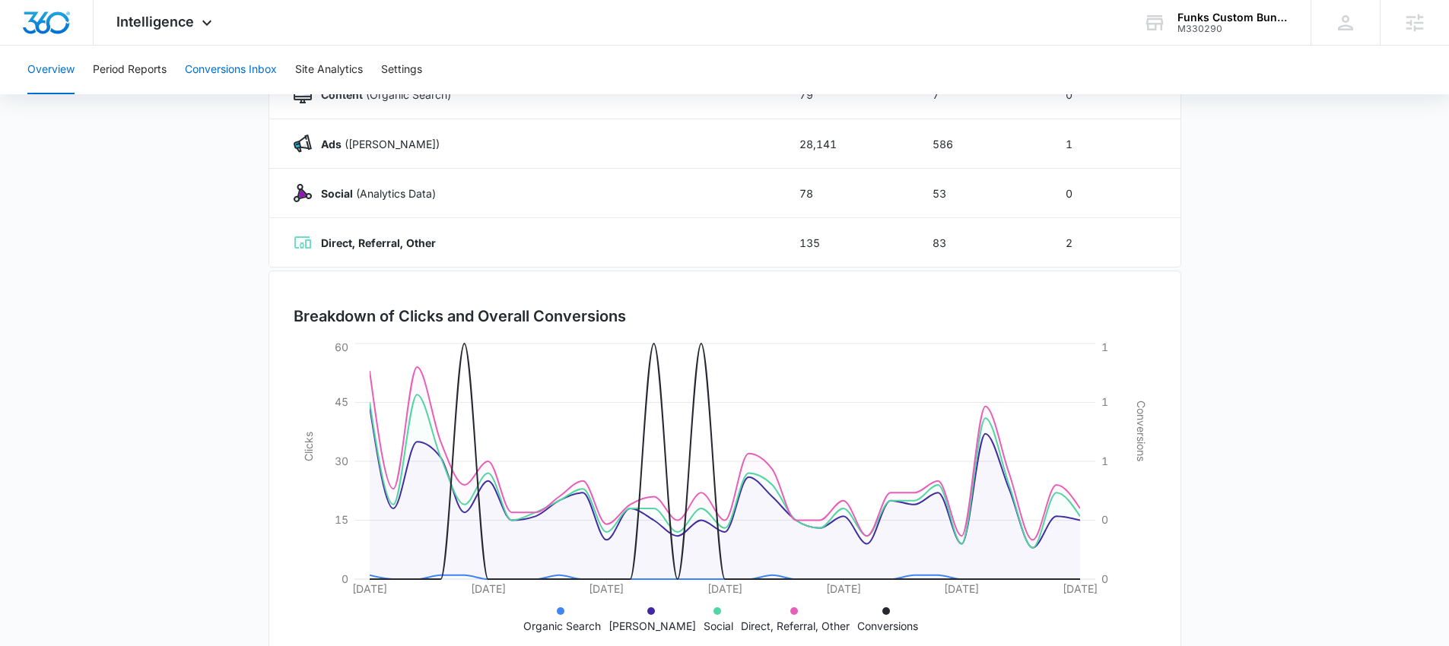
click at [257, 71] on button "Conversions Inbox" at bounding box center [231, 70] width 92 height 49
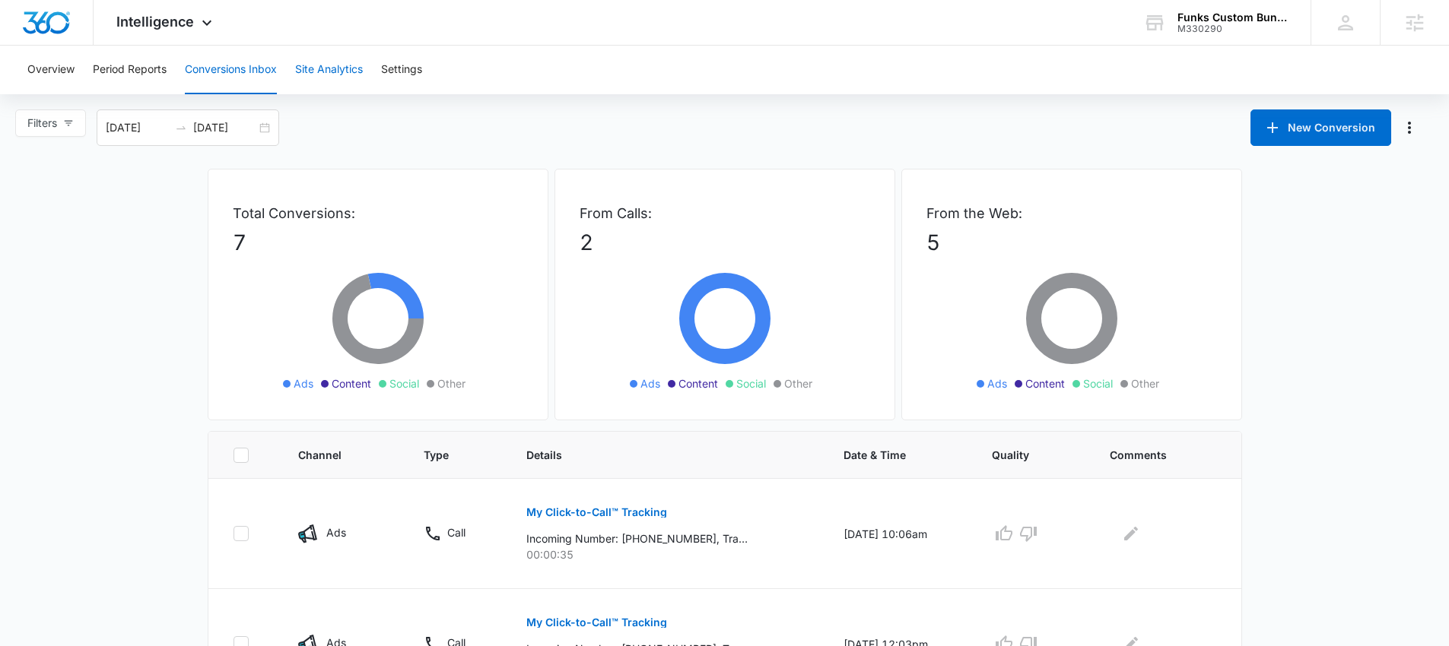
click at [341, 72] on button "Site Analytics" at bounding box center [329, 70] width 68 height 49
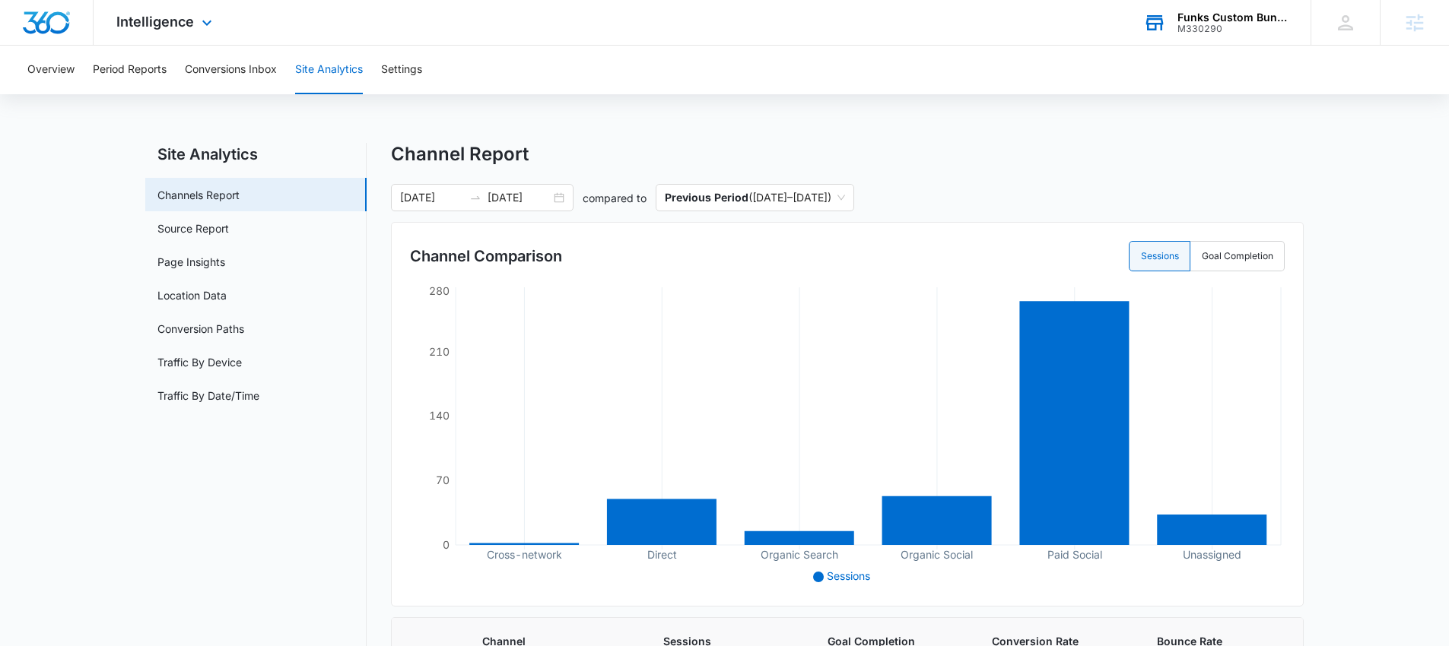
click at [1192, 21] on div "Funks Custom Bunkbeds, Furniture & Sawmill" at bounding box center [1232, 17] width 111 height 12
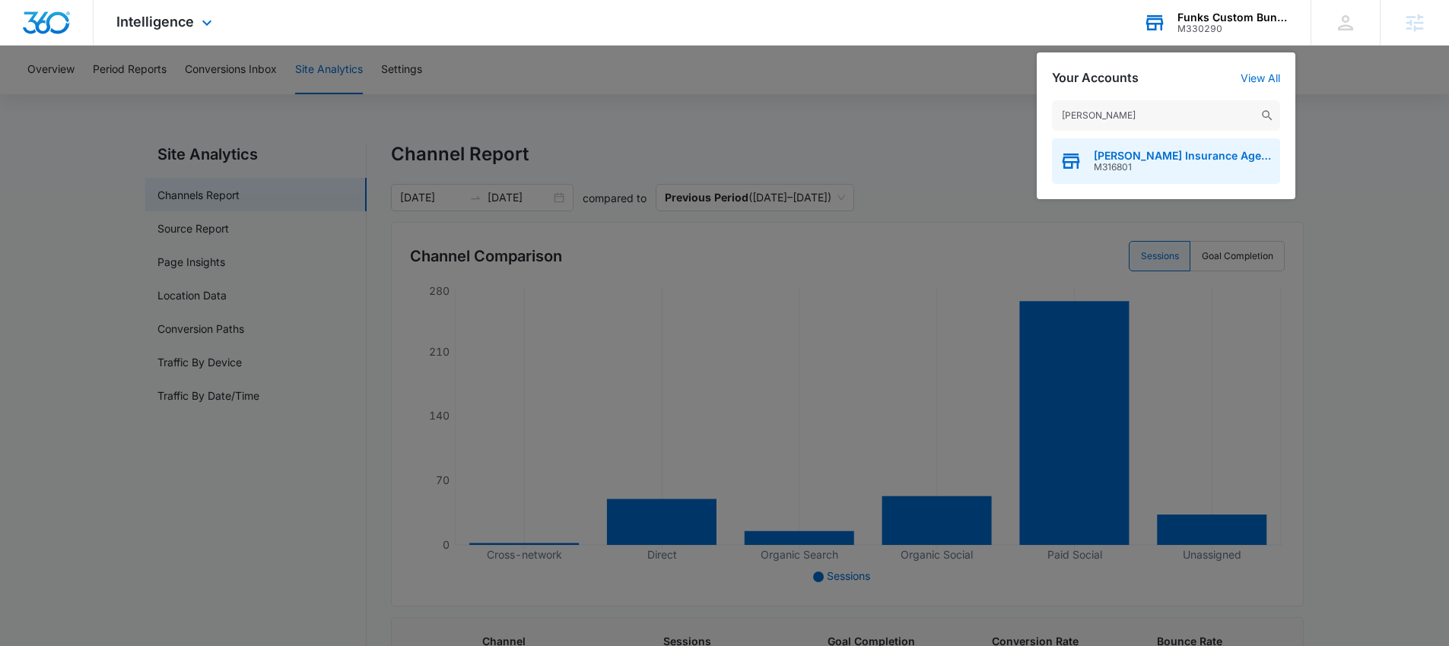
type input "patsel"
click at [1151, 157] on span "Patsel Insurance Agency" at bounding box center [1183, 156] width 179 height 12
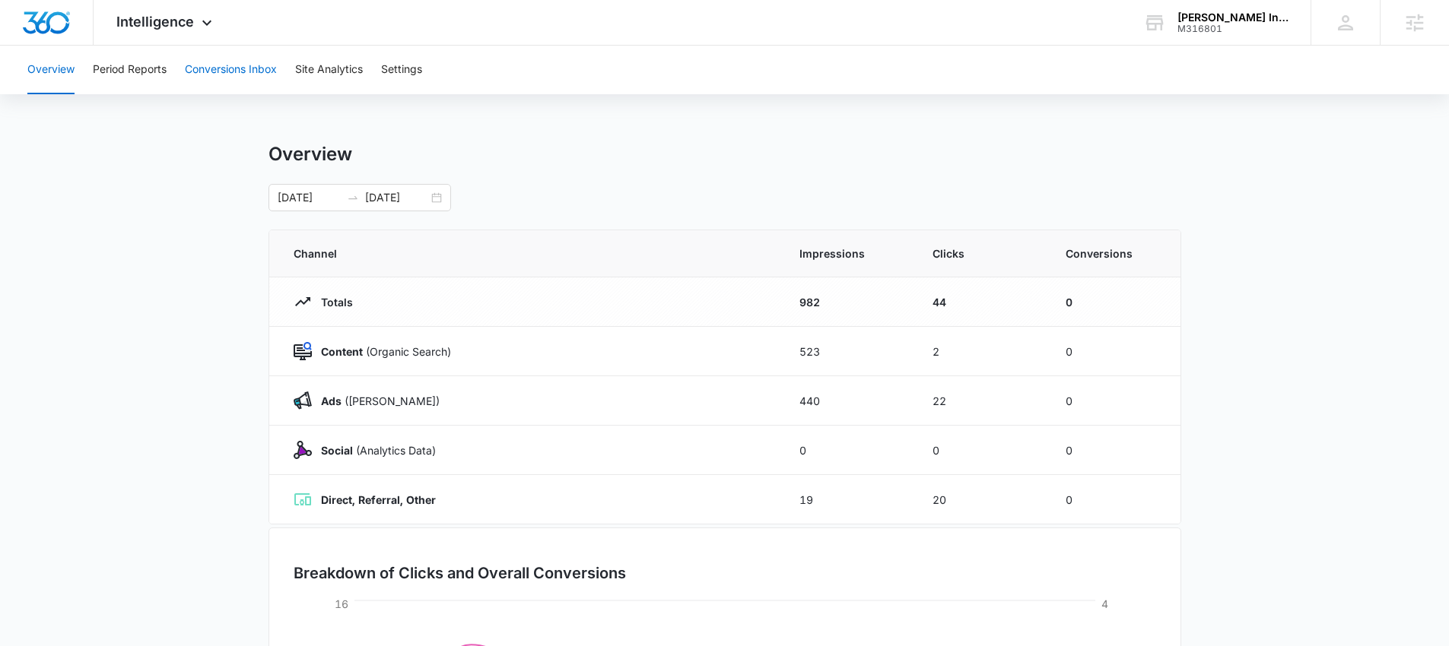
click at [236, 58] on button "Conversions Inbox" at bounding box center [231, 70] width 92 height 49
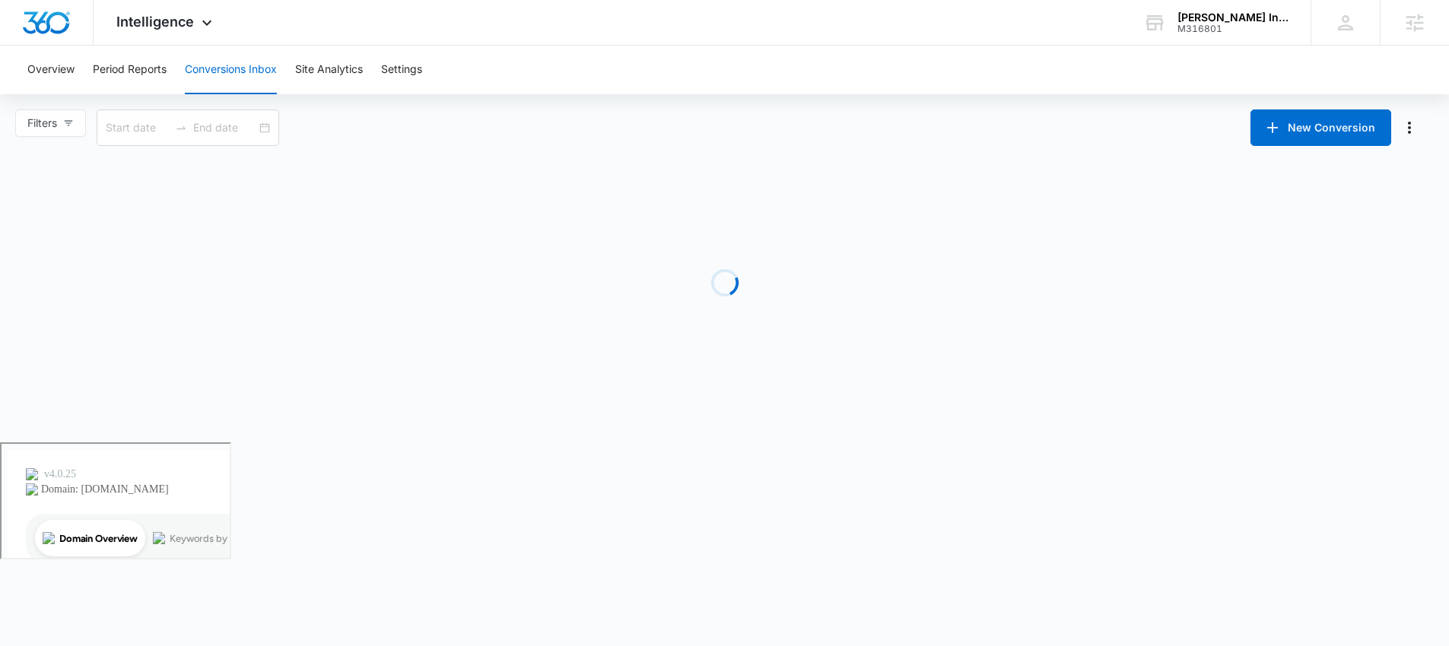
type input "[DATE]"
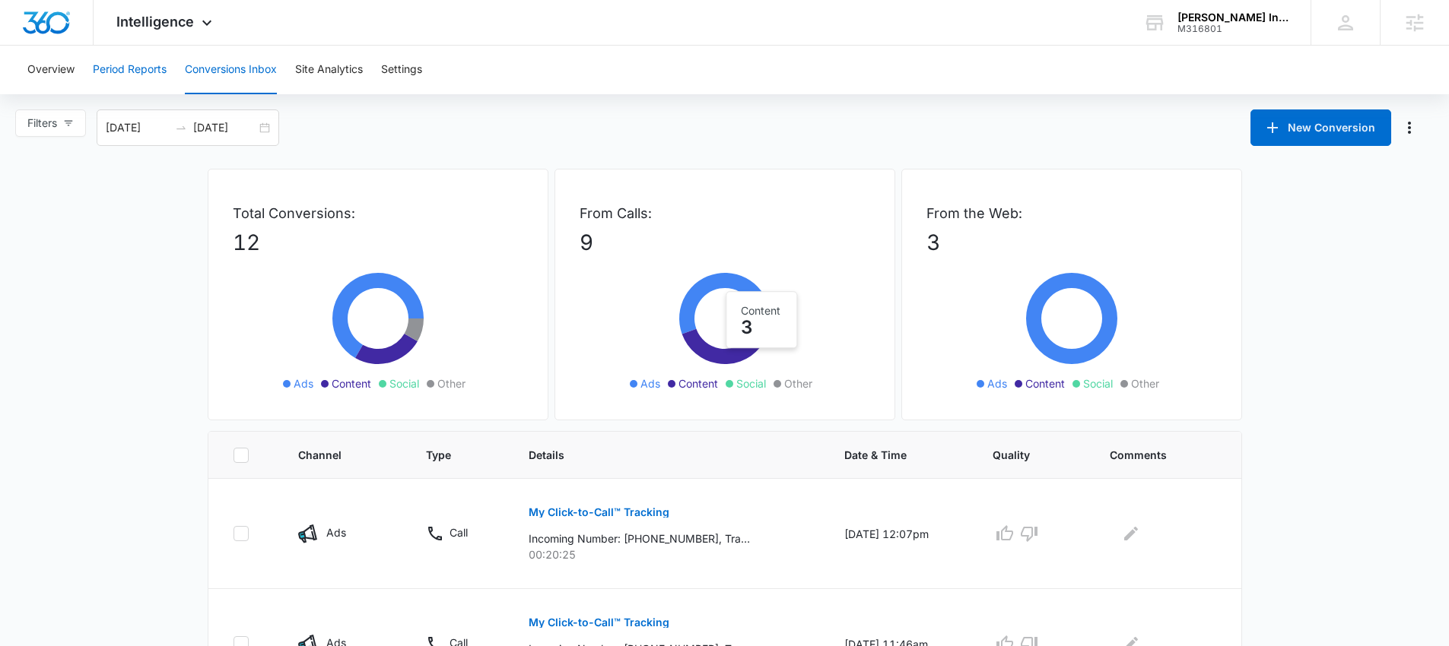
click at [136, 68] on button "Period Reports" at bounding box center [130, 70] width 74 height 49
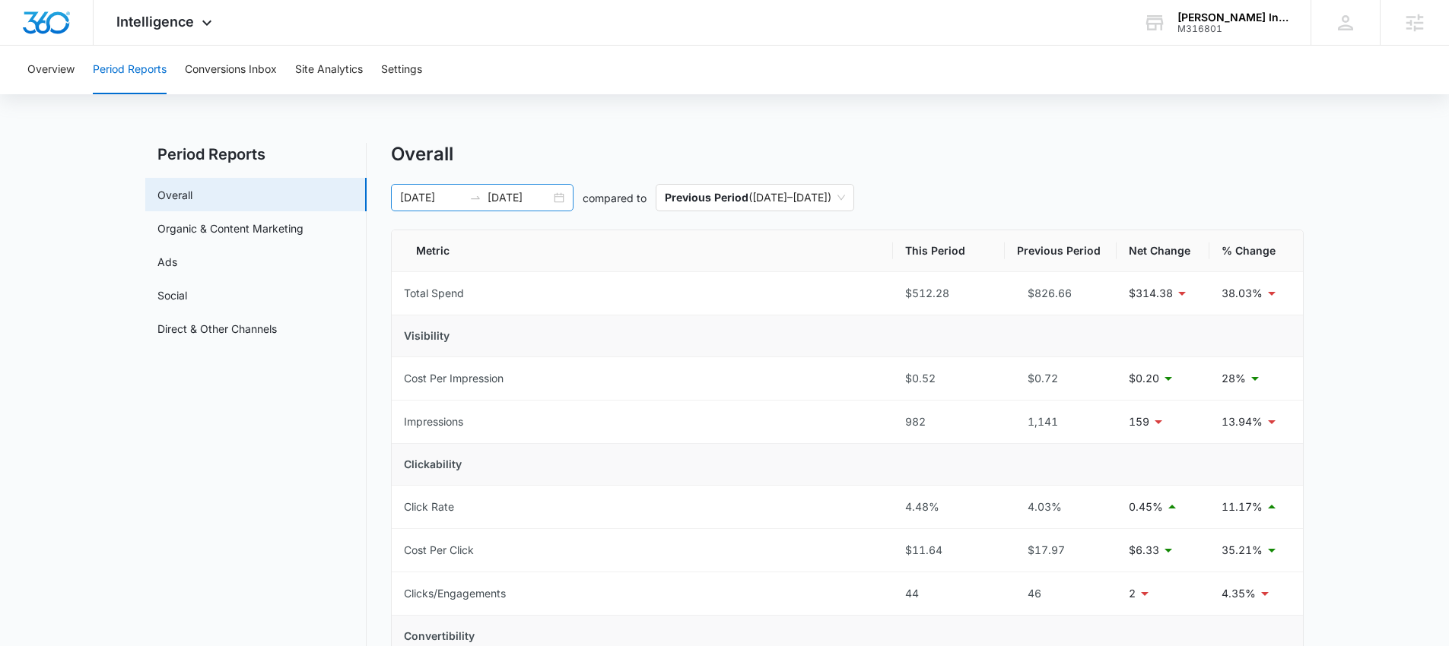
click at [560, 196] on div "08/12/2025 08/19/2025" at bounding box center [482, 197] width 183 height 27
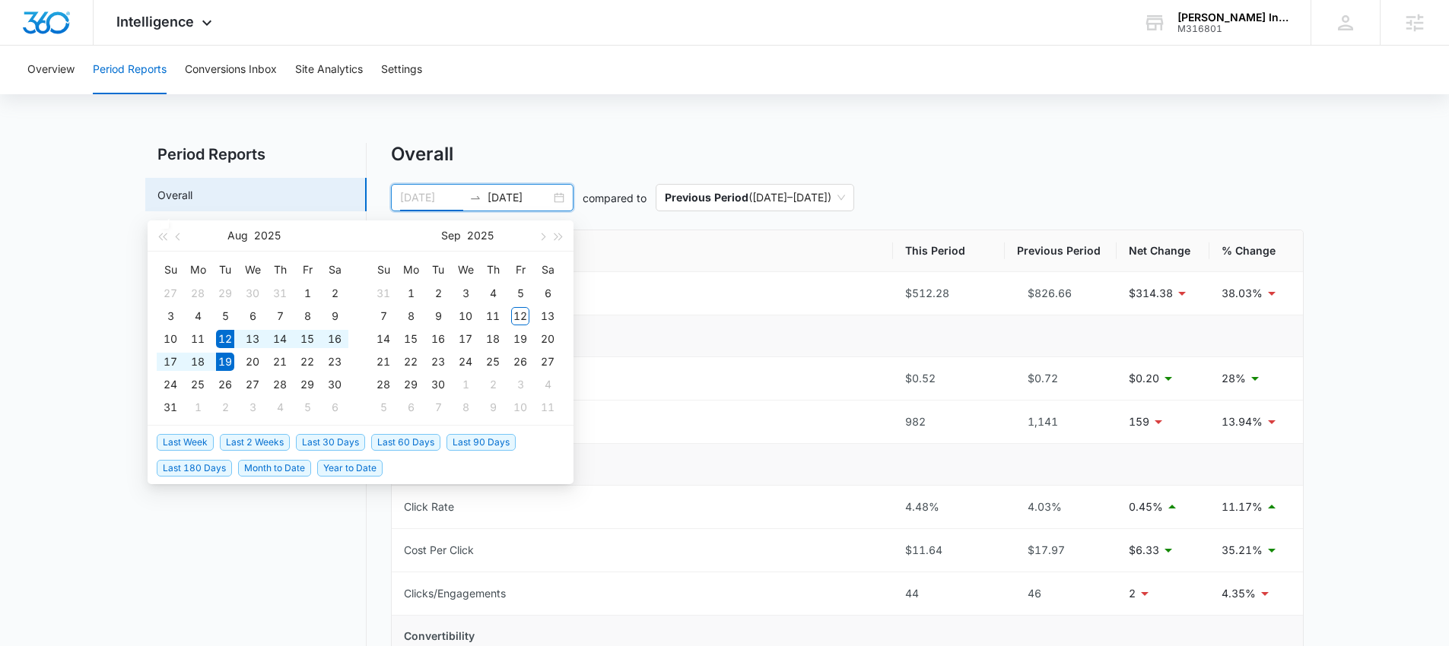
type input "08/12/2025"
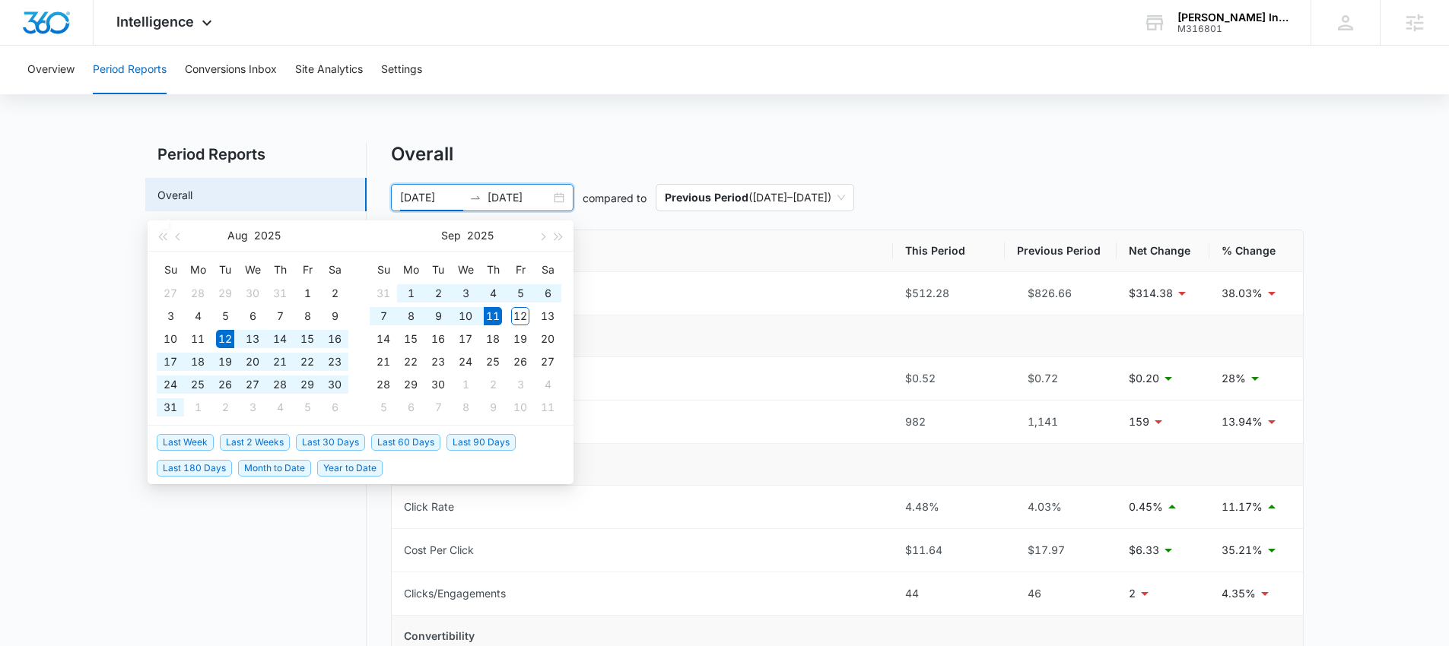
click at [334, 440] on span "Last 30 Days" at bounding box center [330, 442] width 69 height 17
type input "09/11/2025"
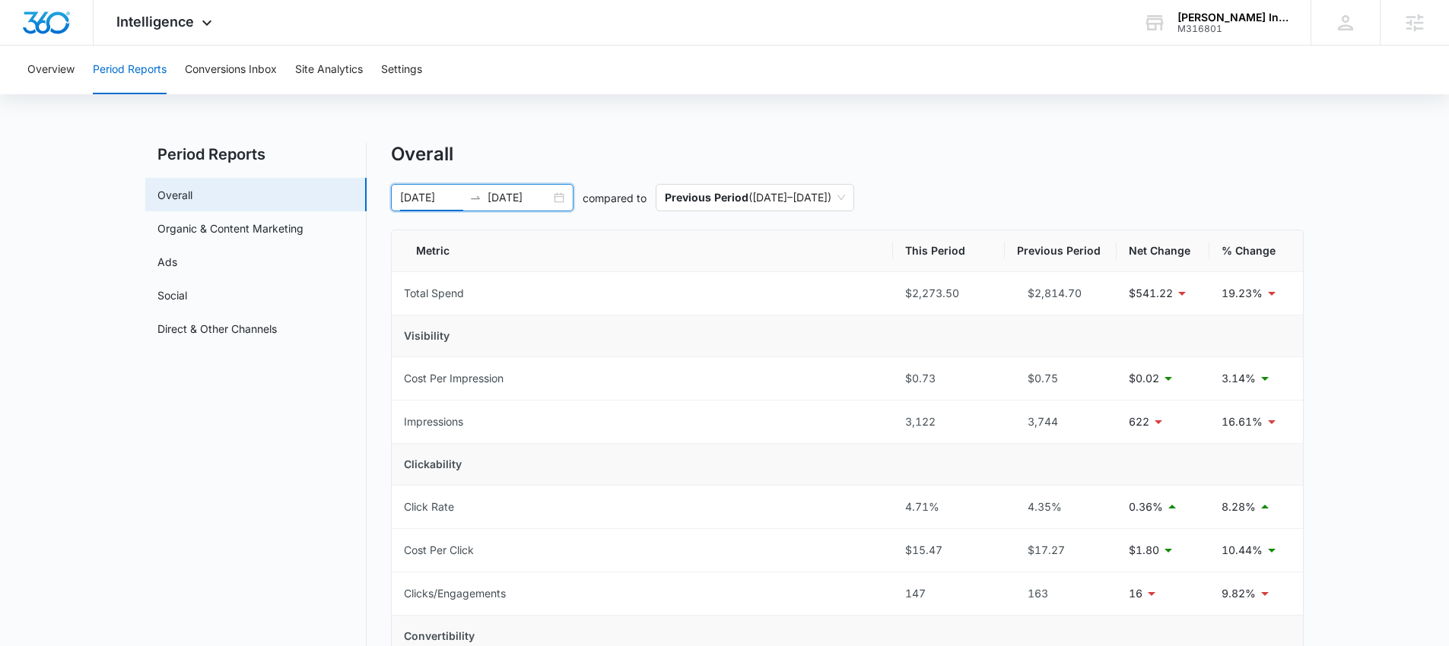
click at [559, 198] on div "08/12/2025 09/11/2025" at bounding box center [482, 197] width 183 height 27
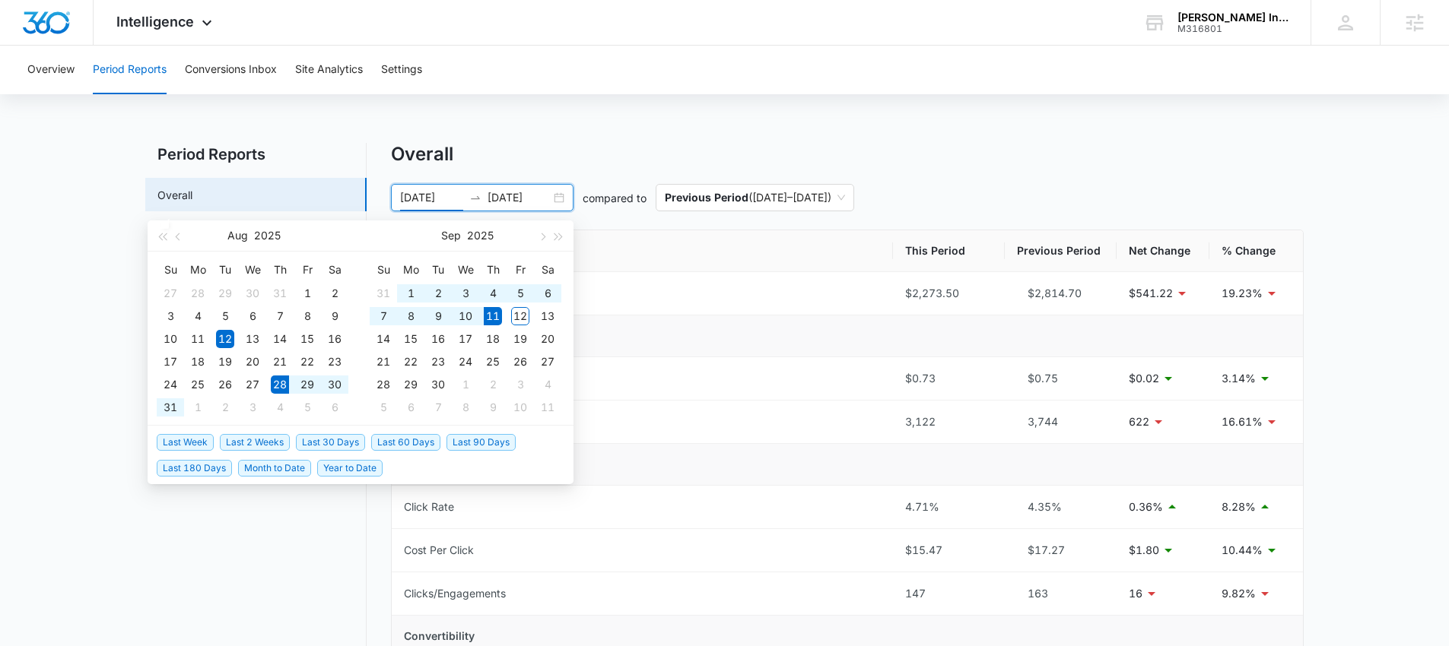
click at [282, 436] on span "Last 2 Weeks" at bounding box center [255, 442] width 70 height 17
type input "08/28/2025"
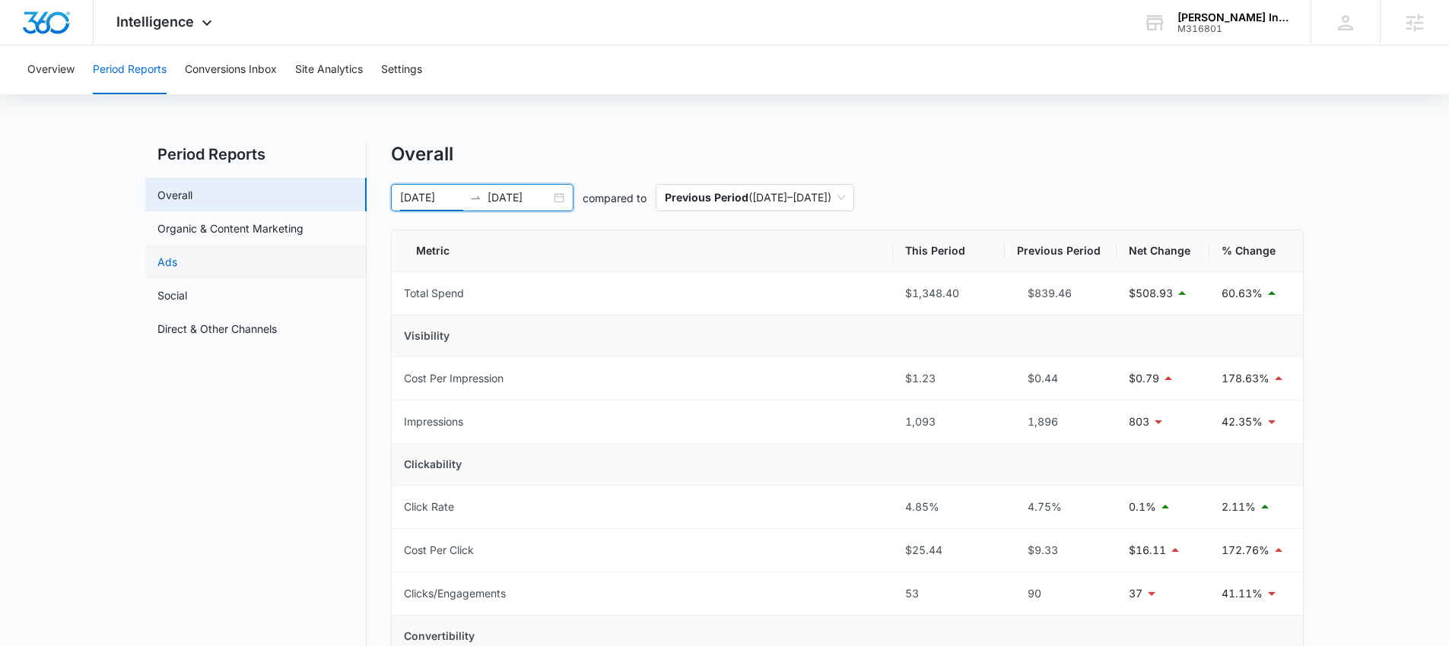
click at [177, 270] on link "Ads" at bounding box center [167, 262] width 20 height 16
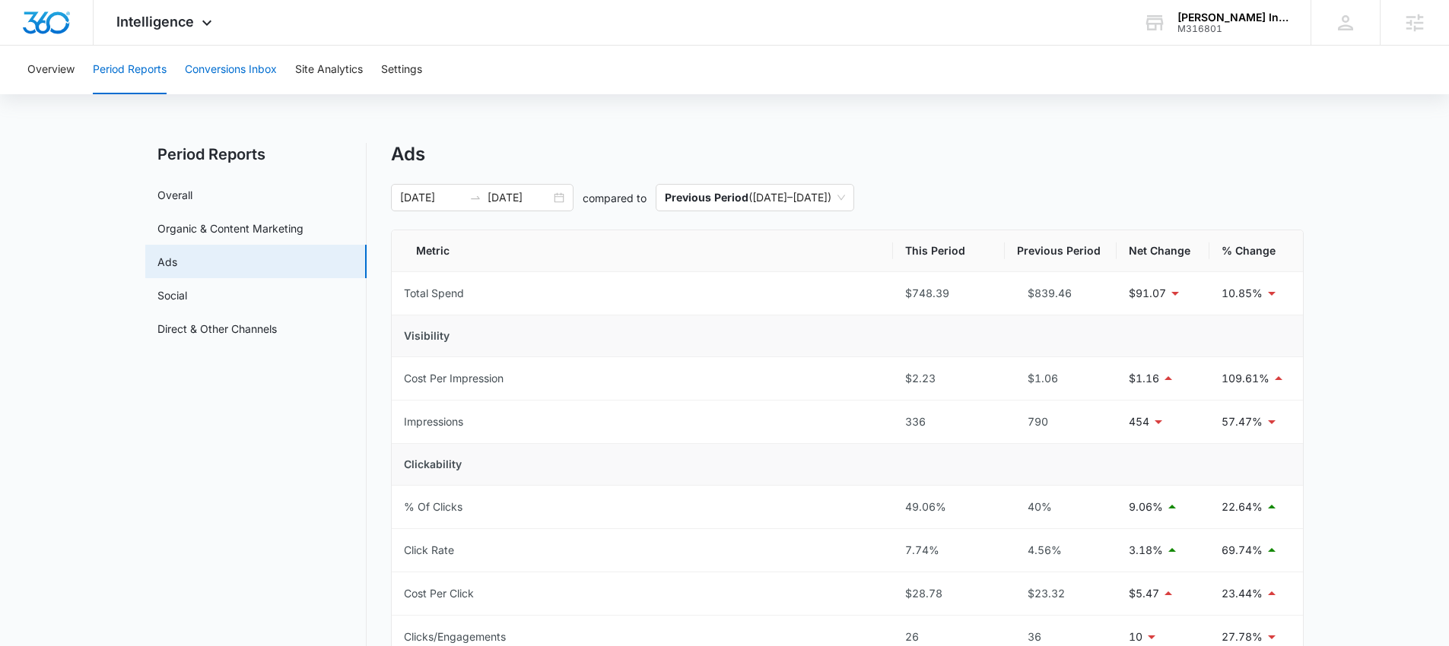
click at [240, 74] on button "Conversions Inbox" at bounding box center [231, 70] width 92 height 49
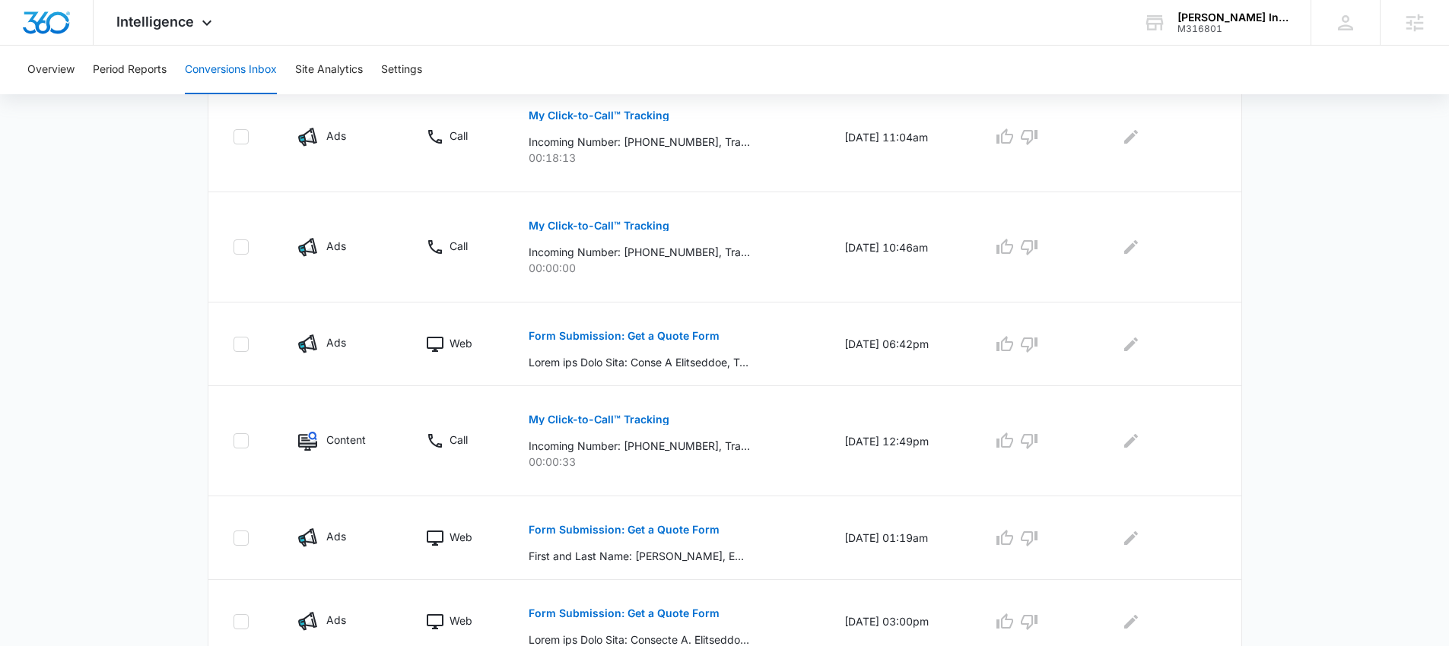
scroll to position [903, 0]
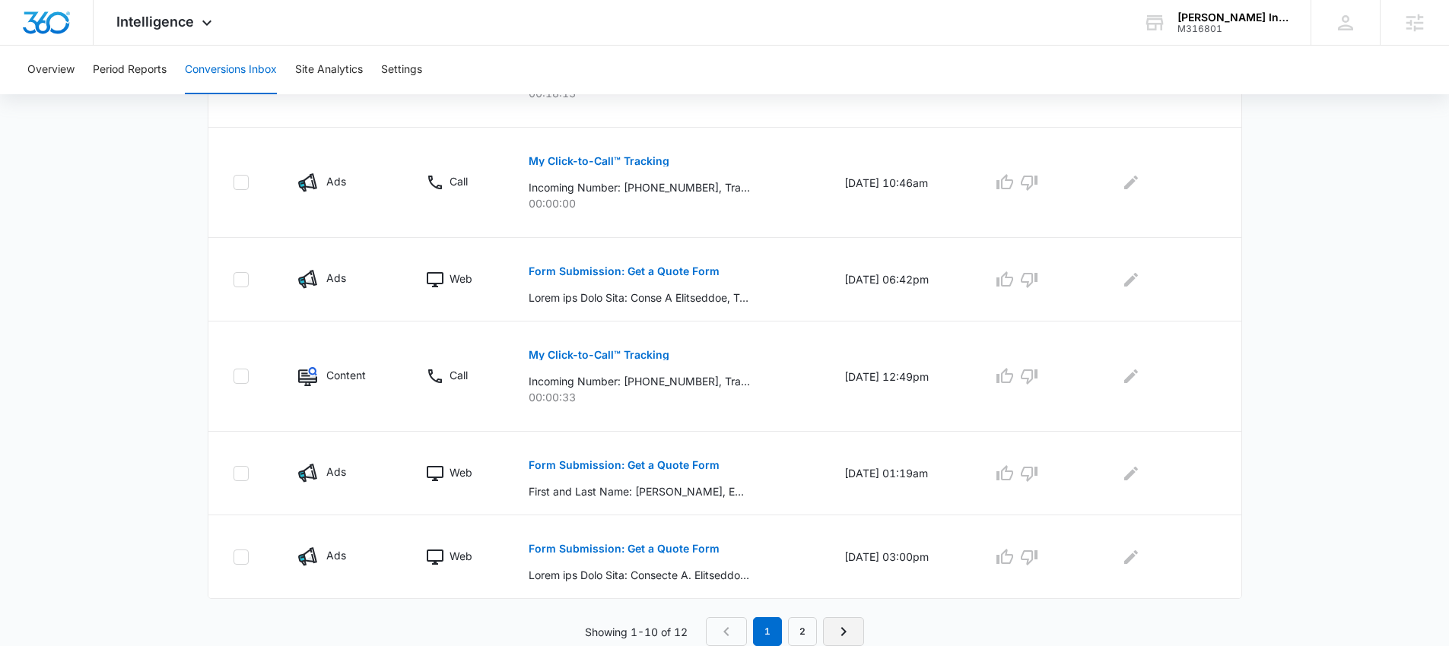
click at [849, 630] on icon "Next Page" at bounding box center [843, 632] width 18 height 18
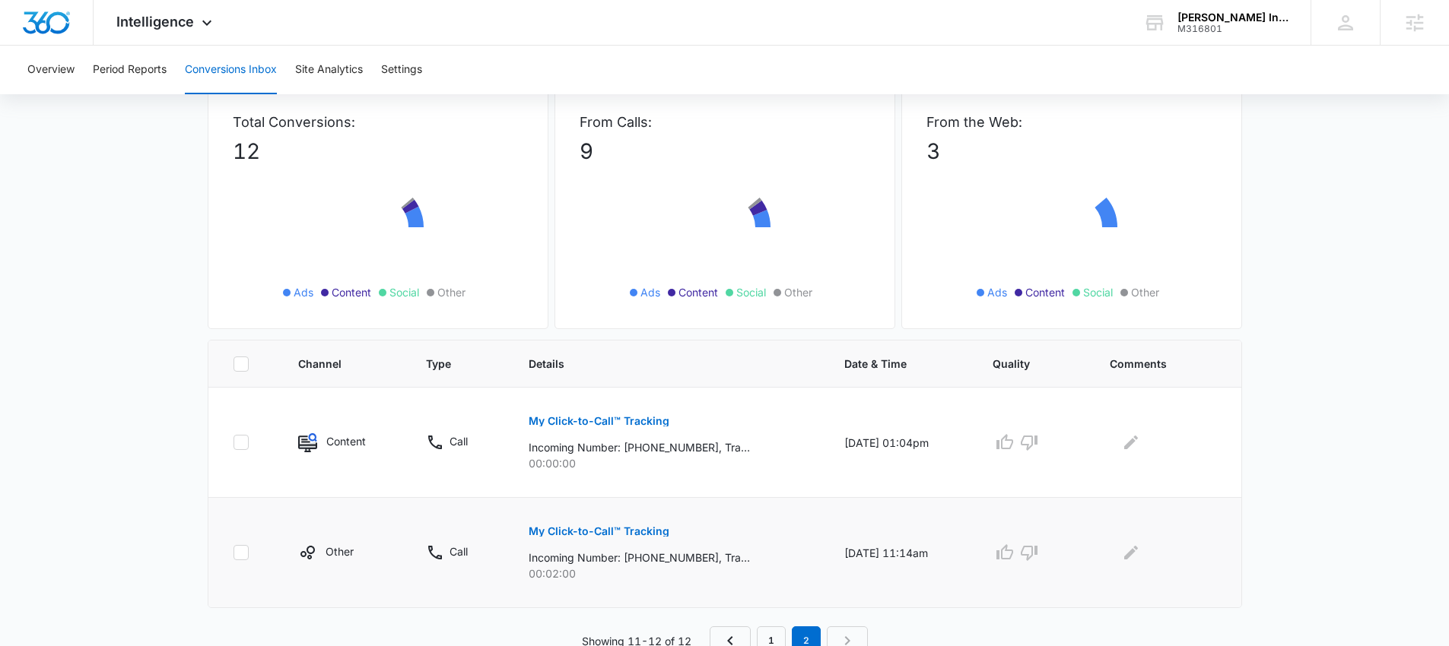
scroll to position [100, 0]
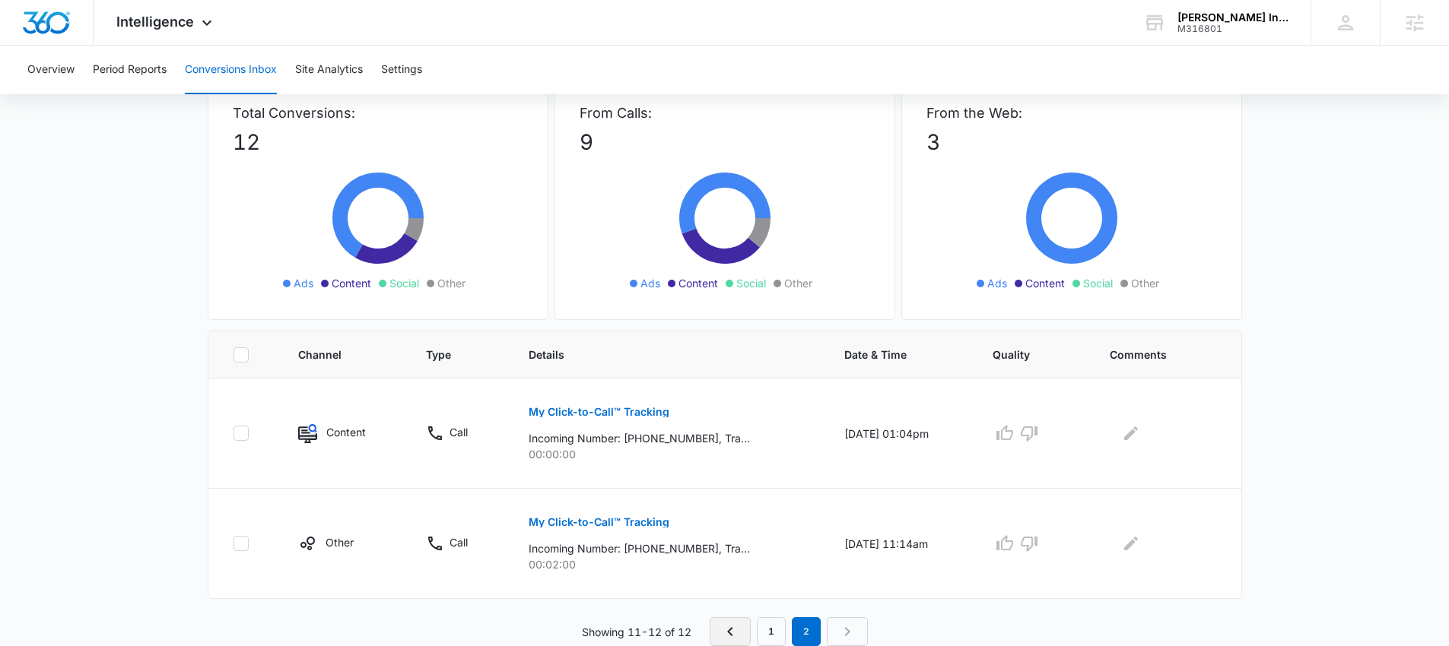
click at [737, 624] on icon "Previous Page" at bounding box center [730, 632] width 18 height 18
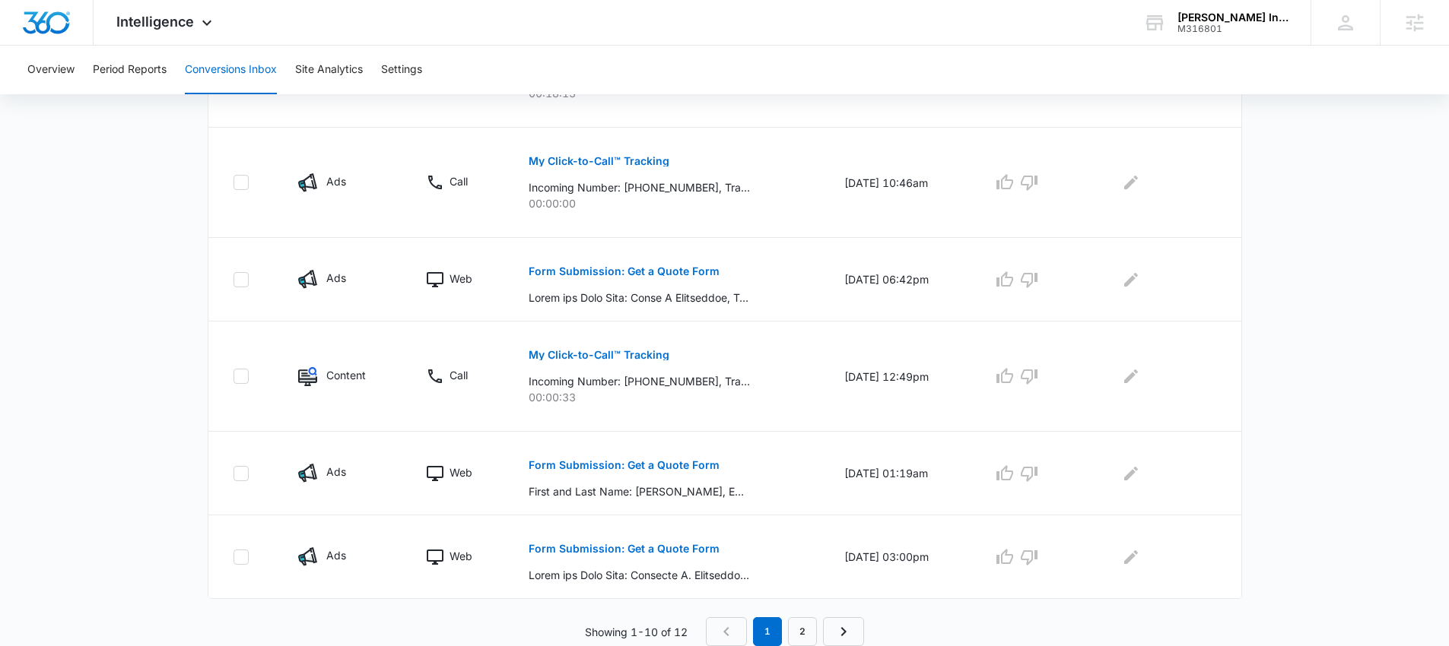
scroll to position [0, 0]
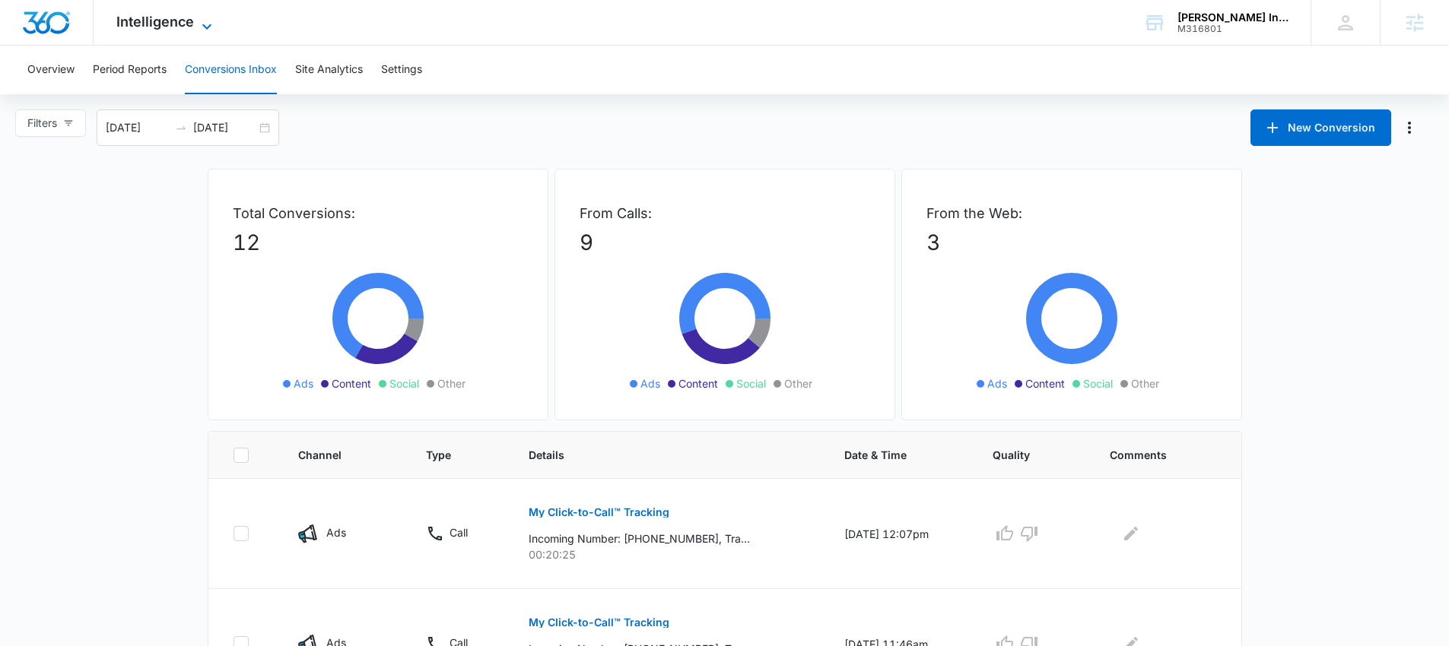
click at [208, 23] on icon at bounding box center [207, 26] width 18 height 18
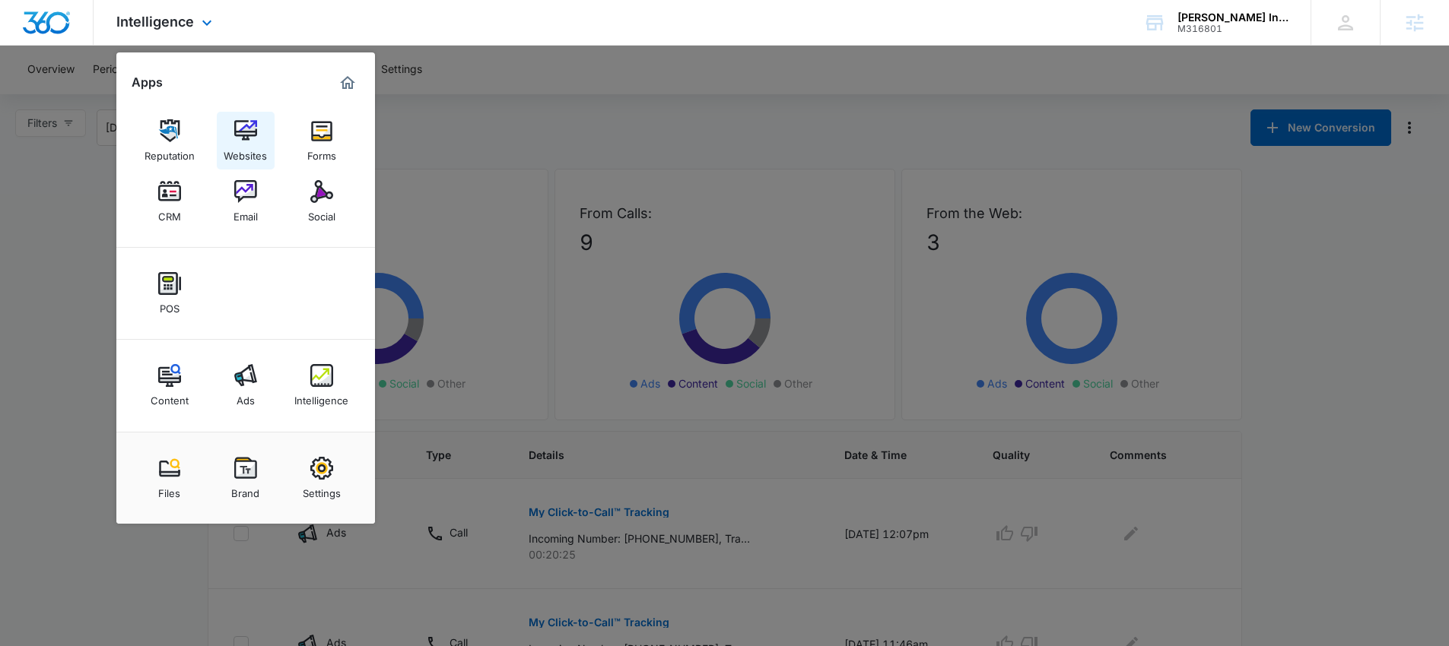
click at [242, 141] on img at bounding box center [245, 130] width 23 height 23
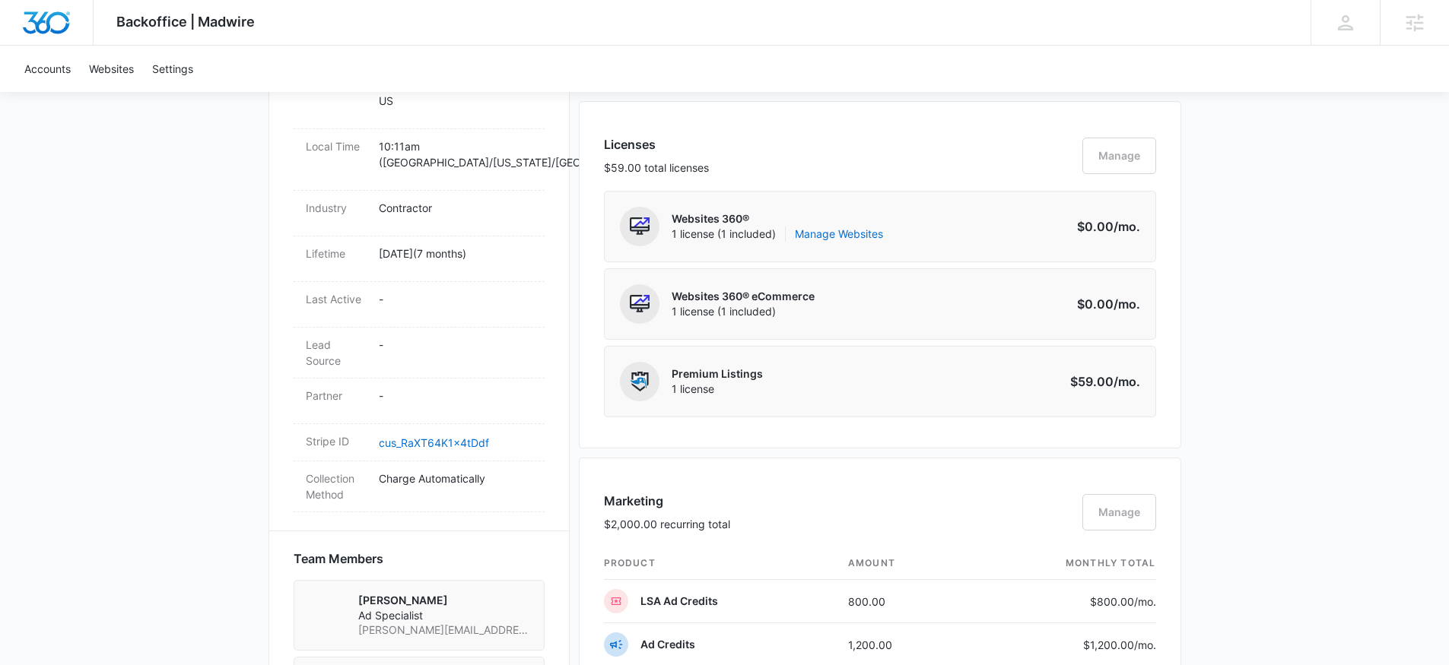
scroll to position [651, 0]
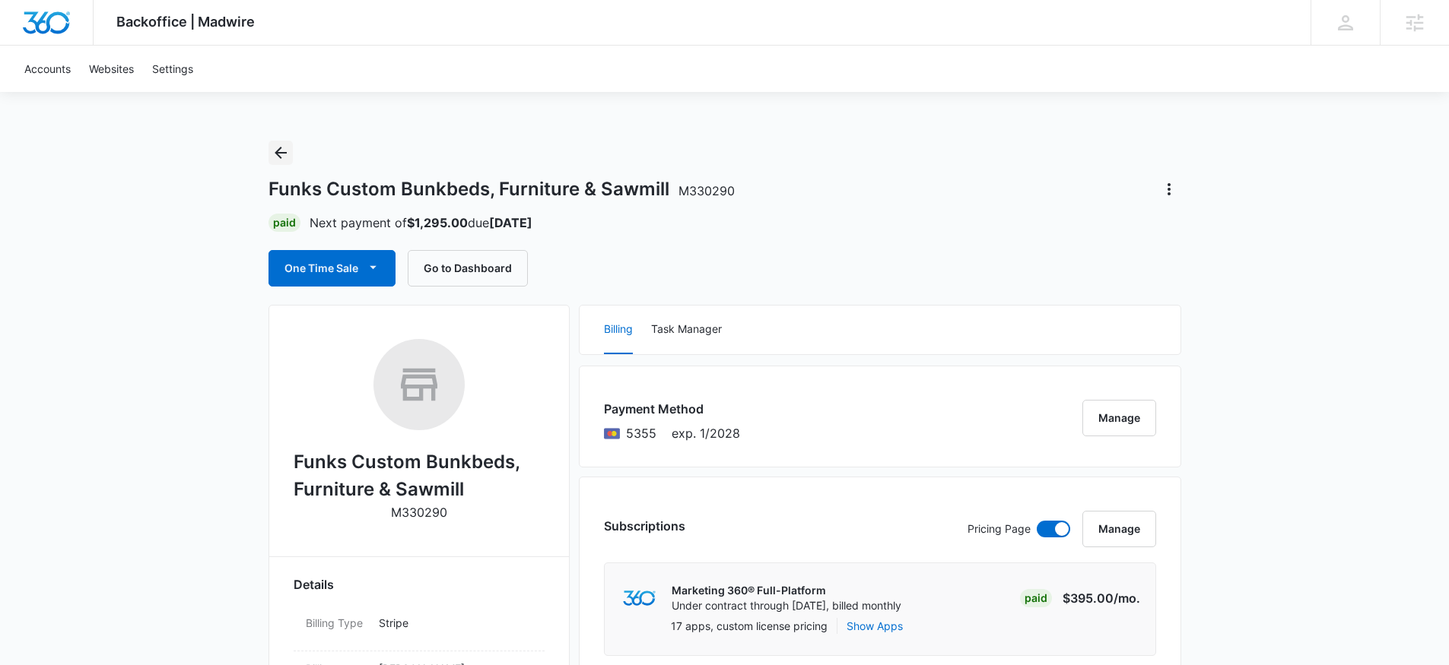
click at [279, 150] on icon "Back" at bounding box center [280, 153] width 18 height 18
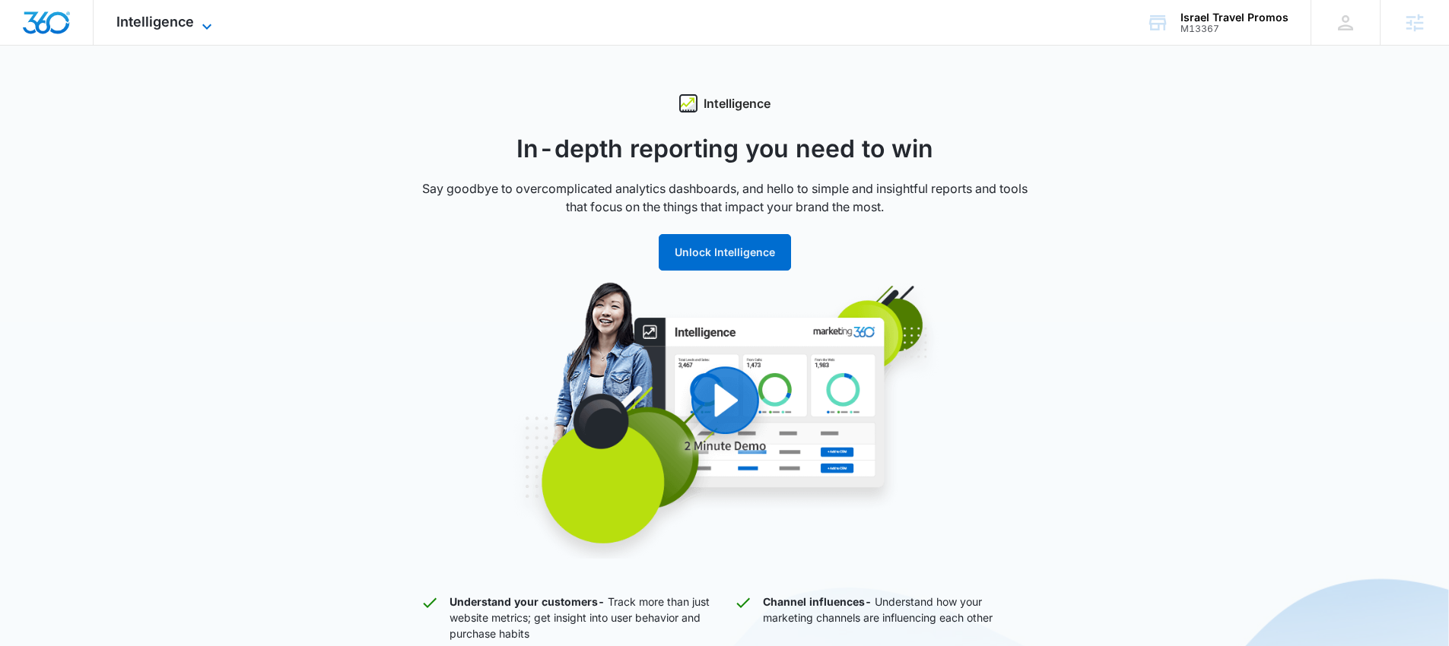
click at [162, 22] on span "Intelligence" at bounding box center [155, 22] width 78 height 16
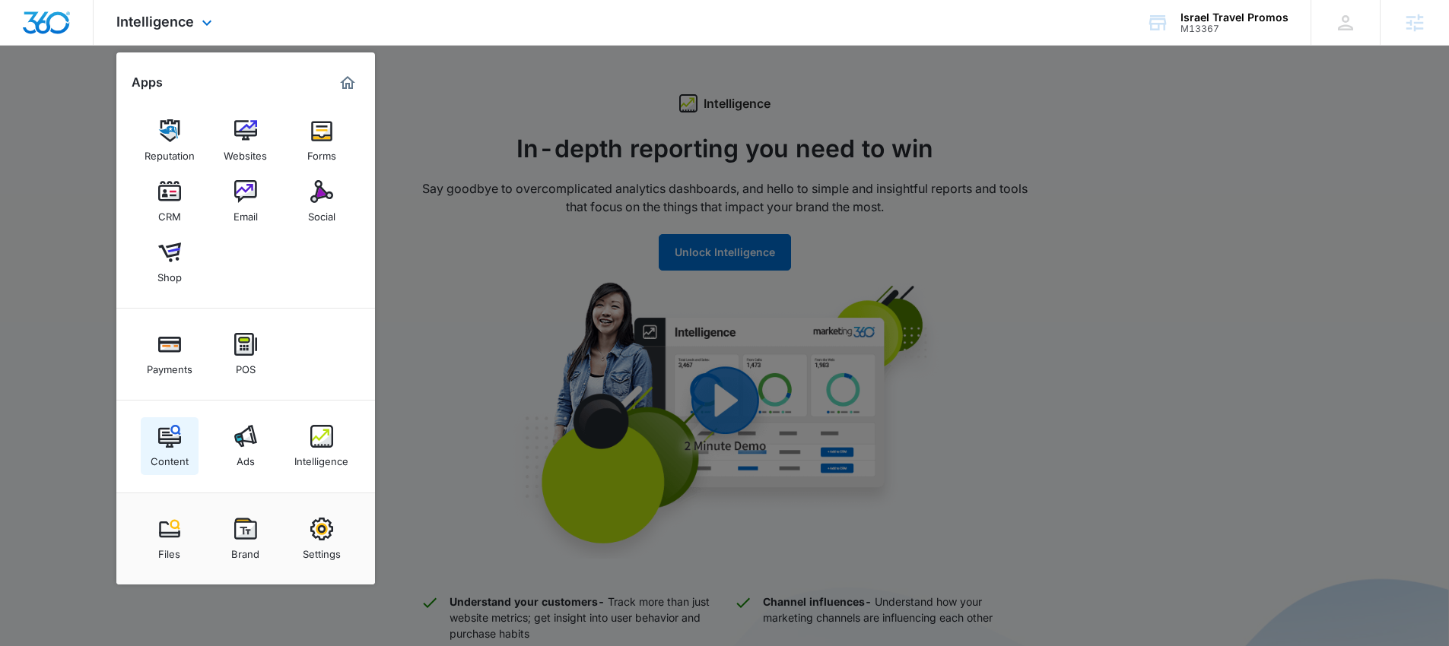
click at [179, 446] on img at bounding box center [169, 436] width 23 height 23
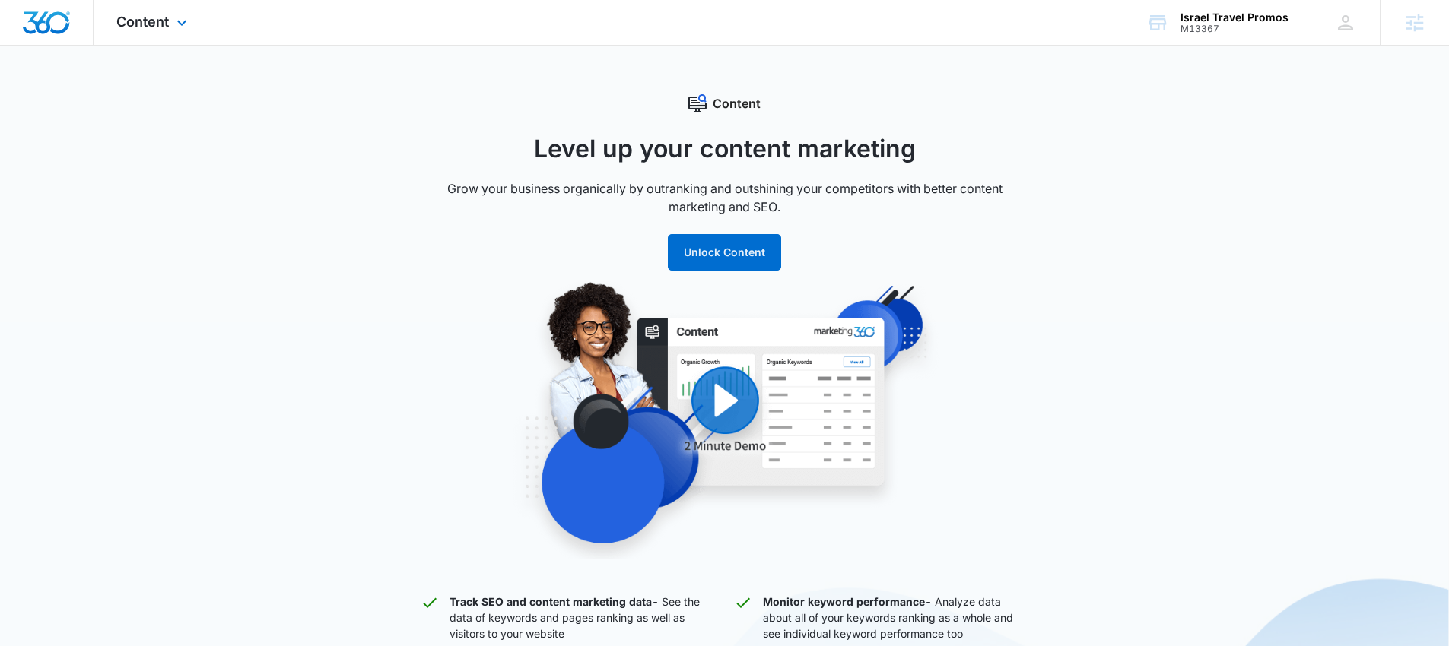
click at [145, 32] on div "Content Apps Reputation Websites Forms CRM Email Social Shop Payments POS Conte…" at bounding box center [154, 22] width 120 height 45
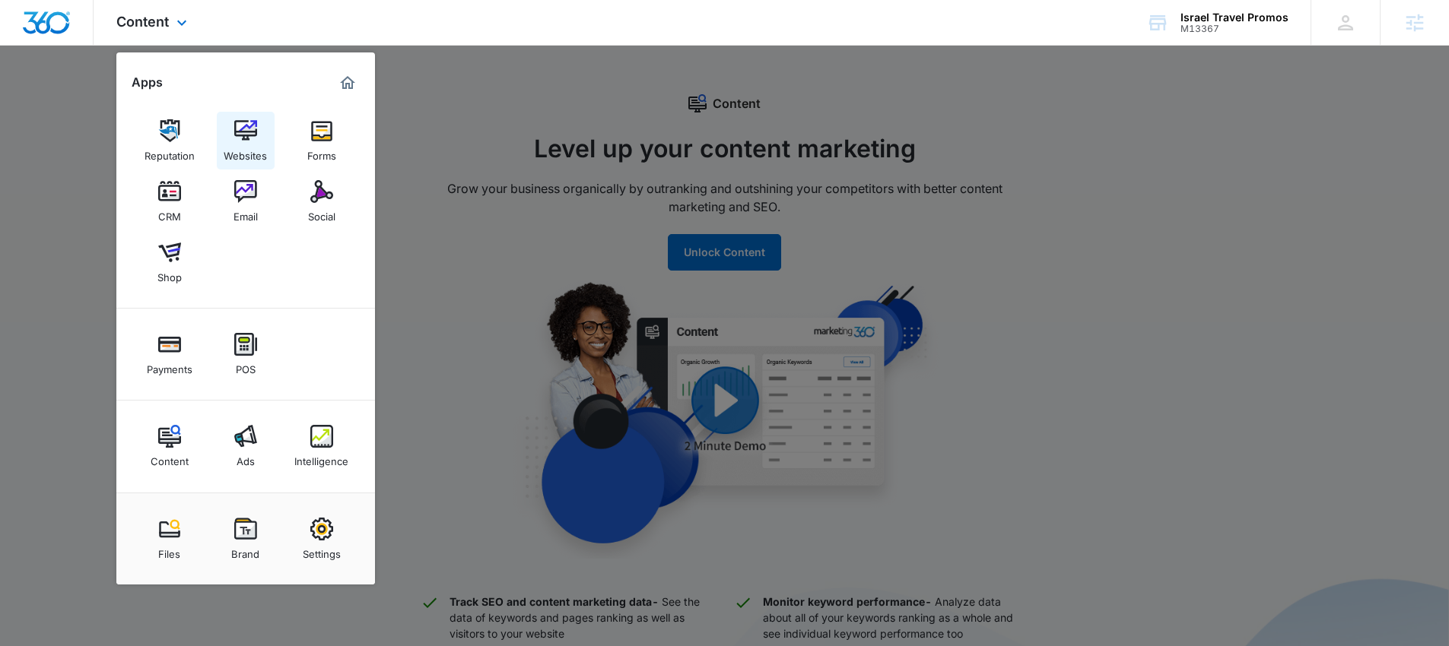
click at [246, 138] on img at bounding box center [245, 130] width 23 height 23
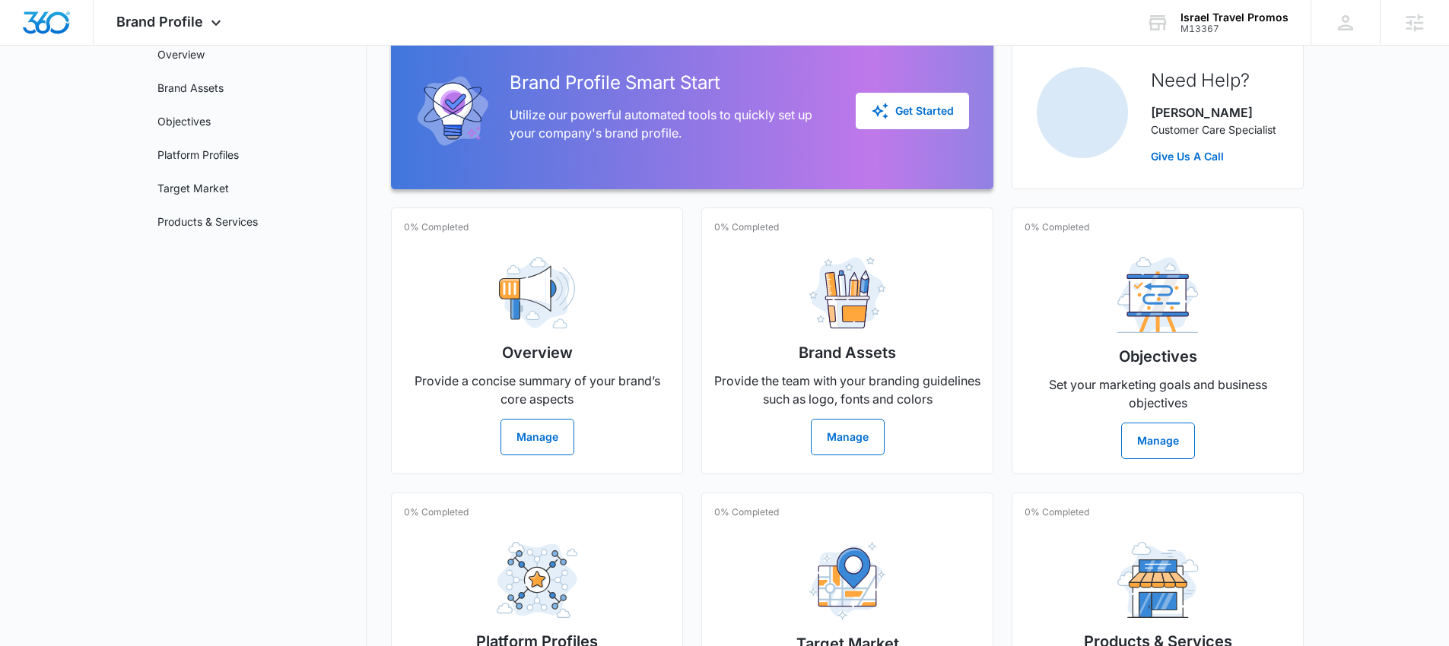
scroll to position [53, 0]
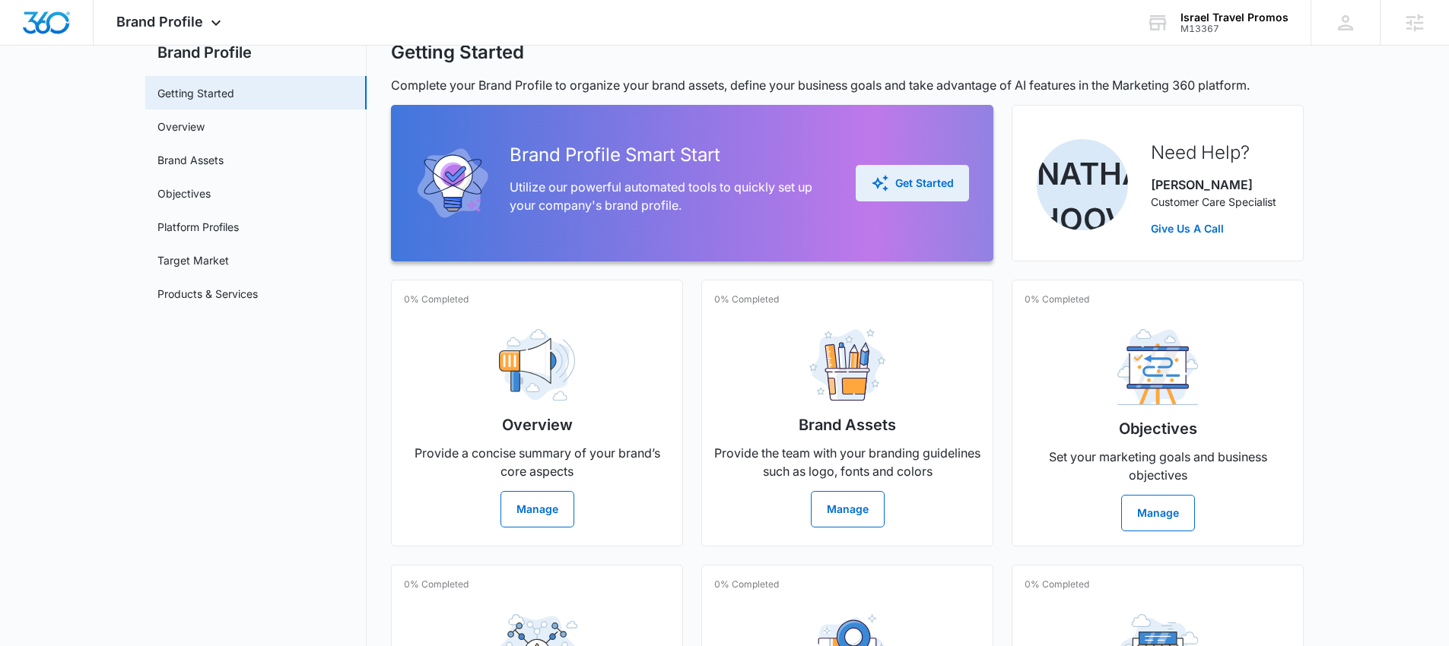
click at [889, 186] on div "Get Started" at bounding box center [912, 183] width 83 height 18
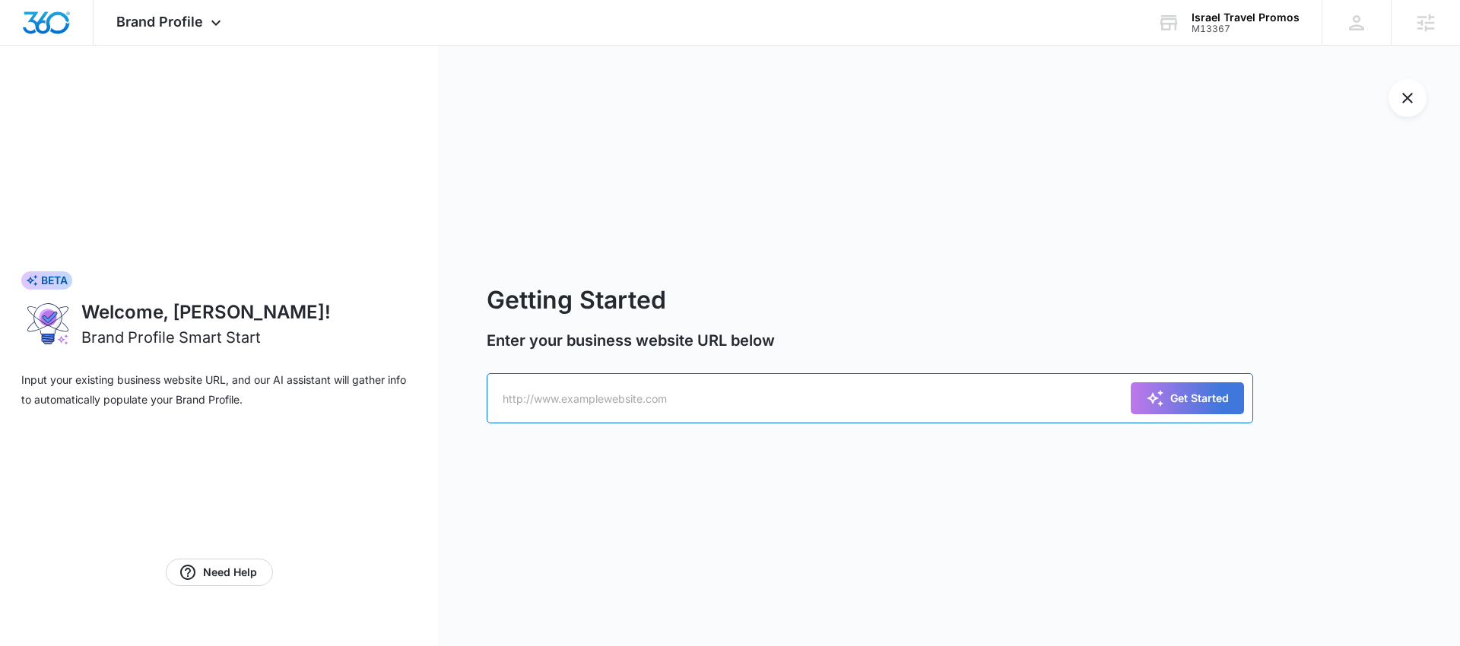
click at [622, 399] on input "text" at bounding box center [870, 398] width 767 height 50
paste input "https://israeltravelpromos.com/"
type input "https://israeltravelpromos.com/"
click at [1182, 400] on div "Get Started" at bounding box center [1187, 398] width 83 height 18
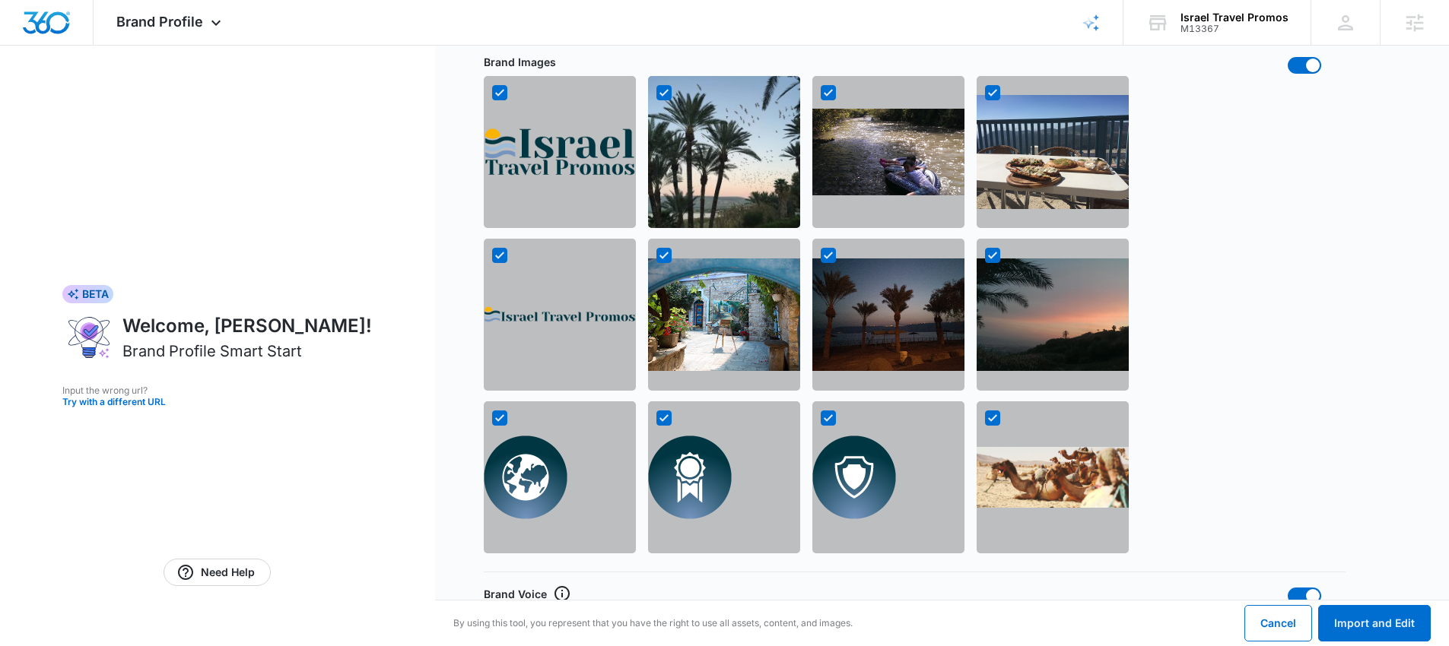
scroll to position [1132, 0]
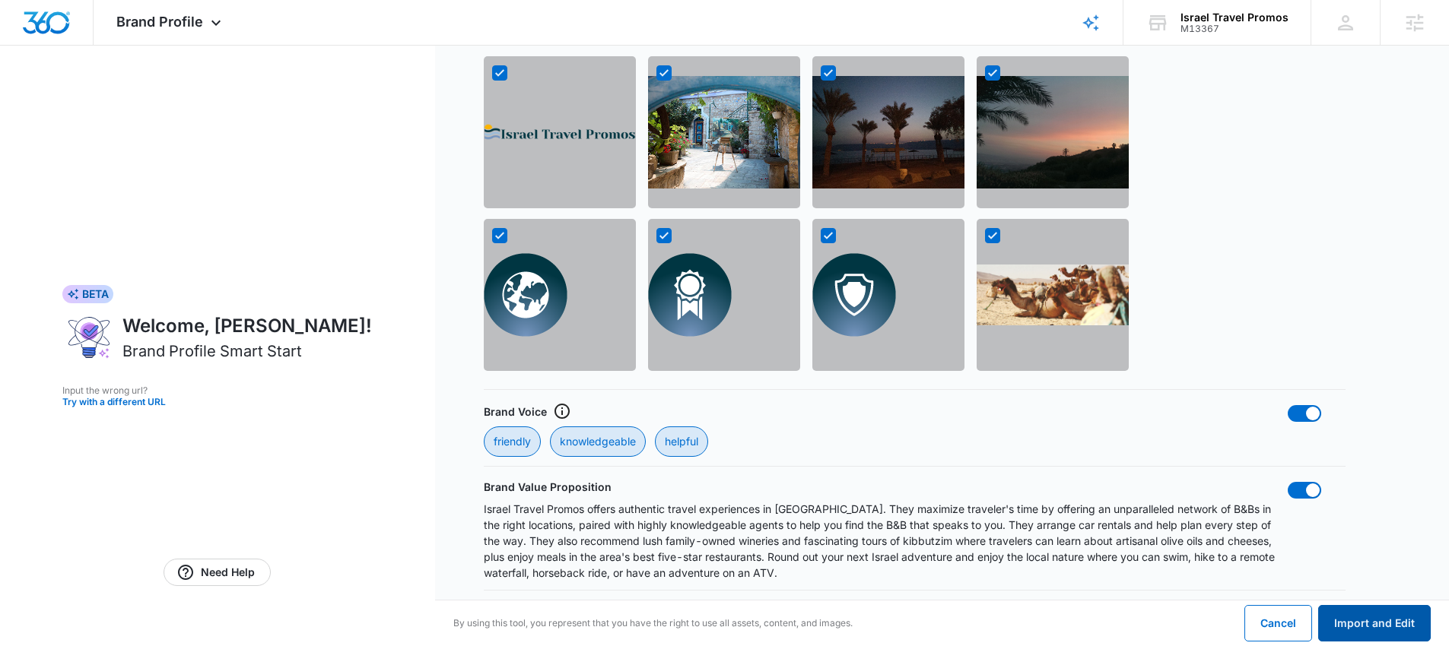
click at [1363, 619] on button "Import and Edit" at bounding box center [1374, 623] width 113 height 37
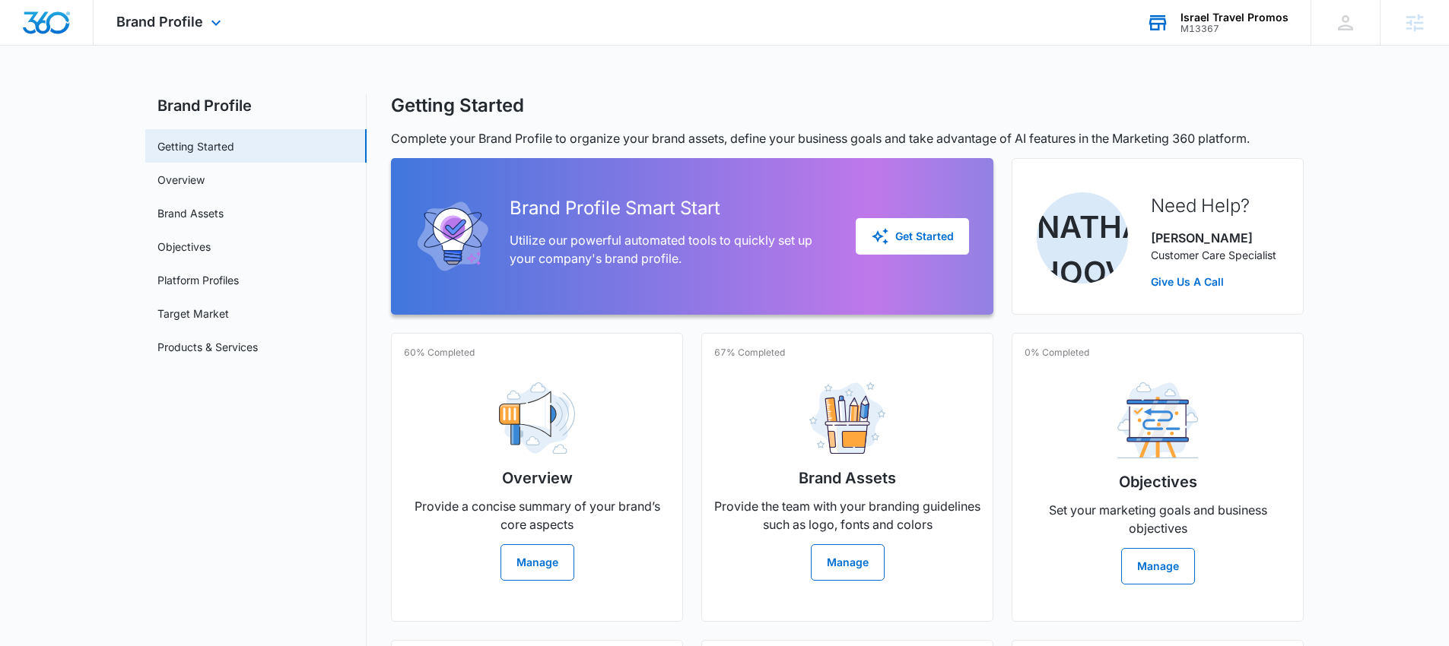
click at [1213, 24] on div "M13367" at bounding box center [1234, 29] width 108 height 11
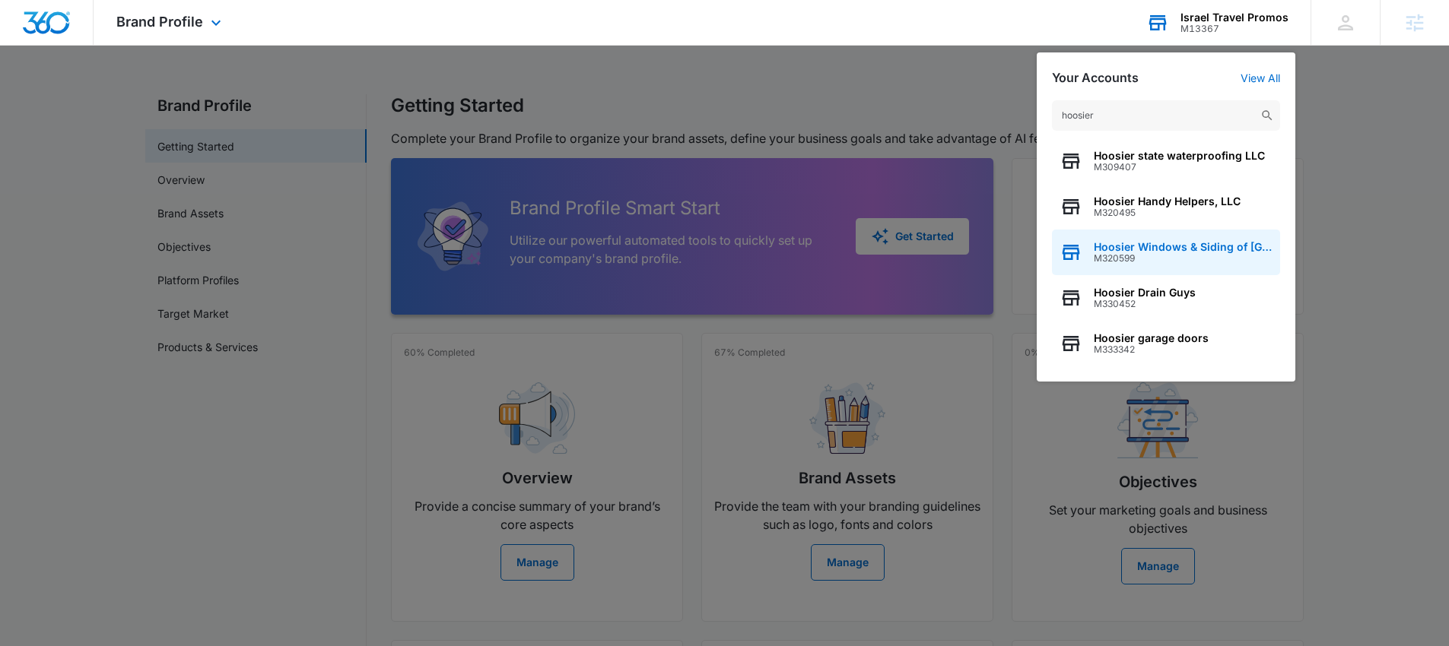
type input "hoosier"
click at [1224, 246] on span "Hoosier Windows & Siding of [GEOGRAPHIC_DATA]" at bounding box center [1183, 247] width 179 height 12
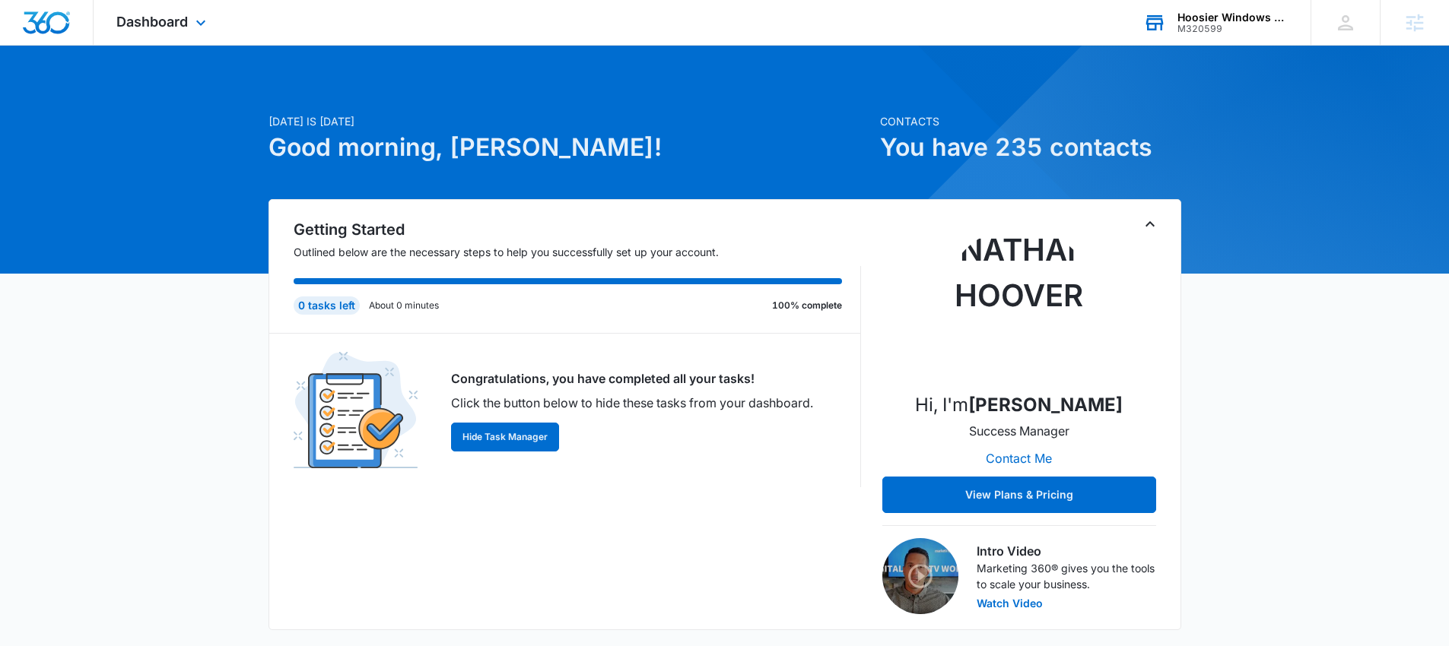
click at [1195, 17] on div "Hoosier Windows & Siding of [GEOGRAPHIC_DATA]" at bounding box center [1232, 17] width 111 height 12
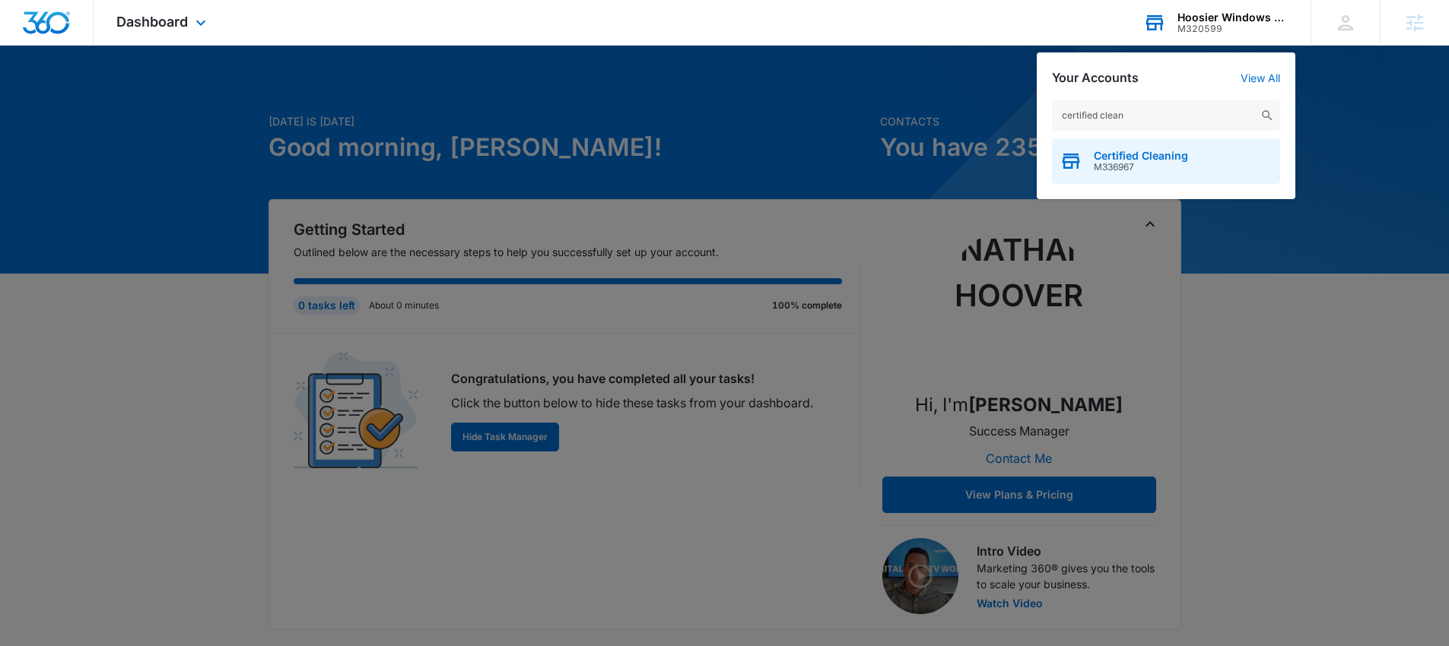
type input "certified clean"
click at [1131, 150] on span "Certified Cleaning" at bounding box center [1141, 156] width 94 height 12
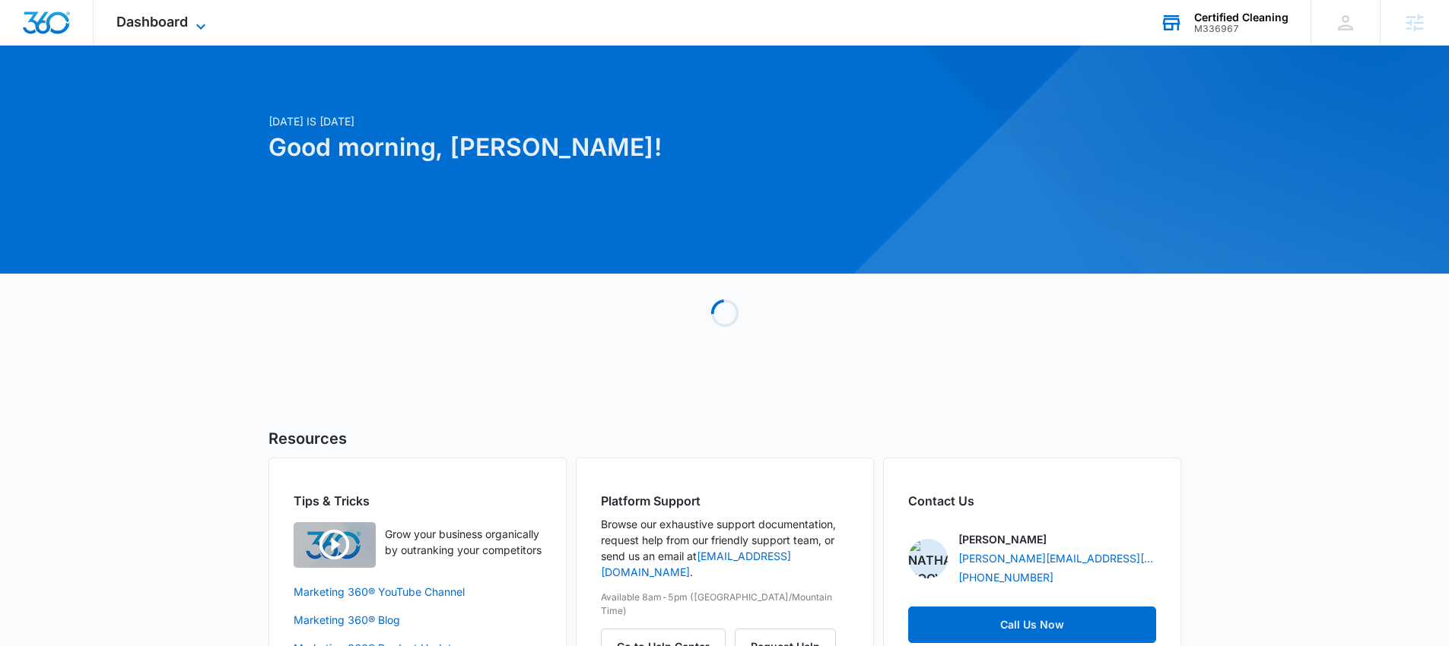
click at [180, 17] on span "Dashboard" at bounding box center [151, 22] width 71 height 16
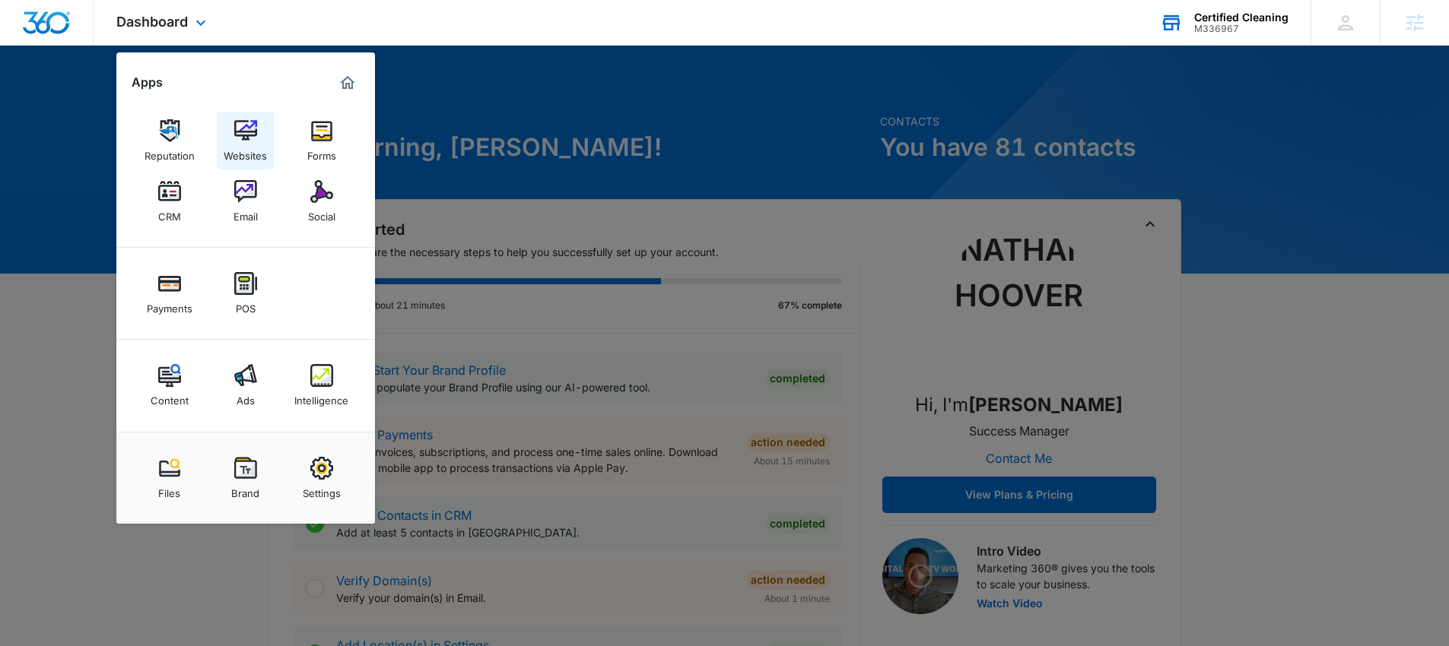
click at [245, 144] on div "Websites" at bounding box center [245, 152] width 43 height 20
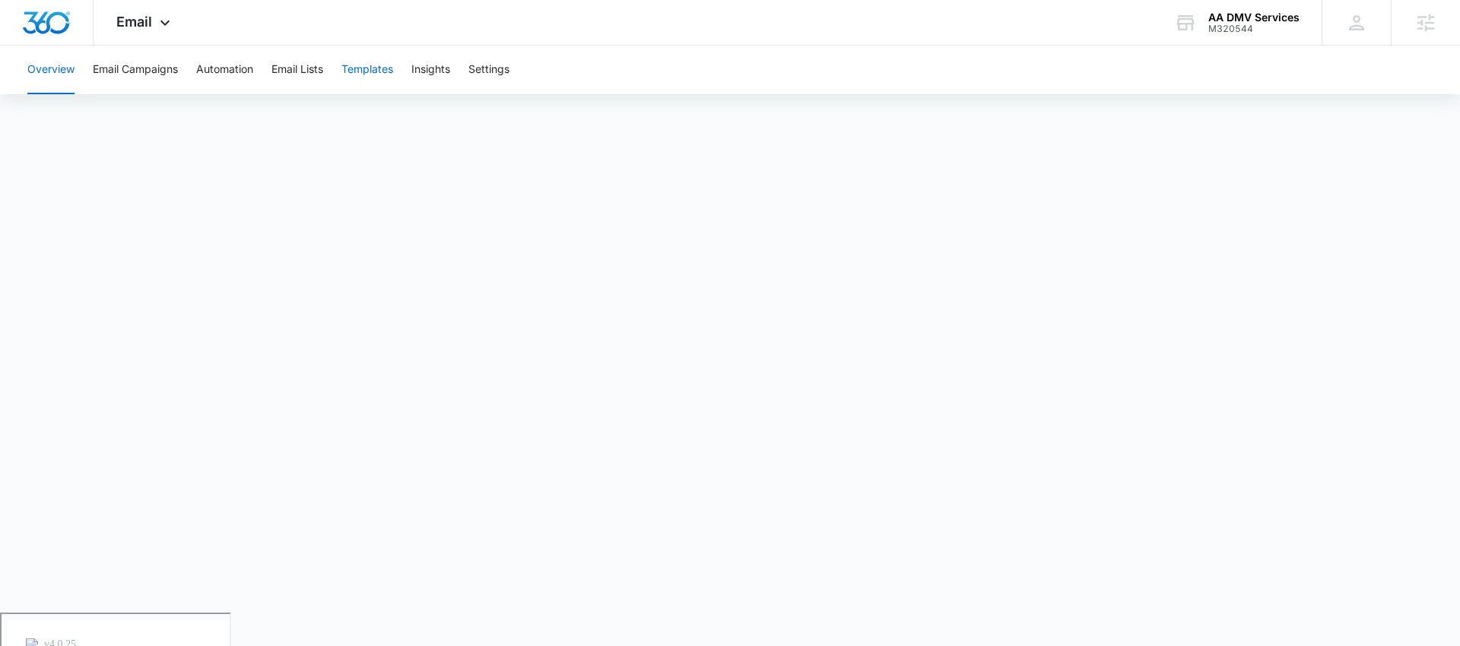
click at [369, 75] on button "Templates" at bounding box center [367, 70] width 52 height 49
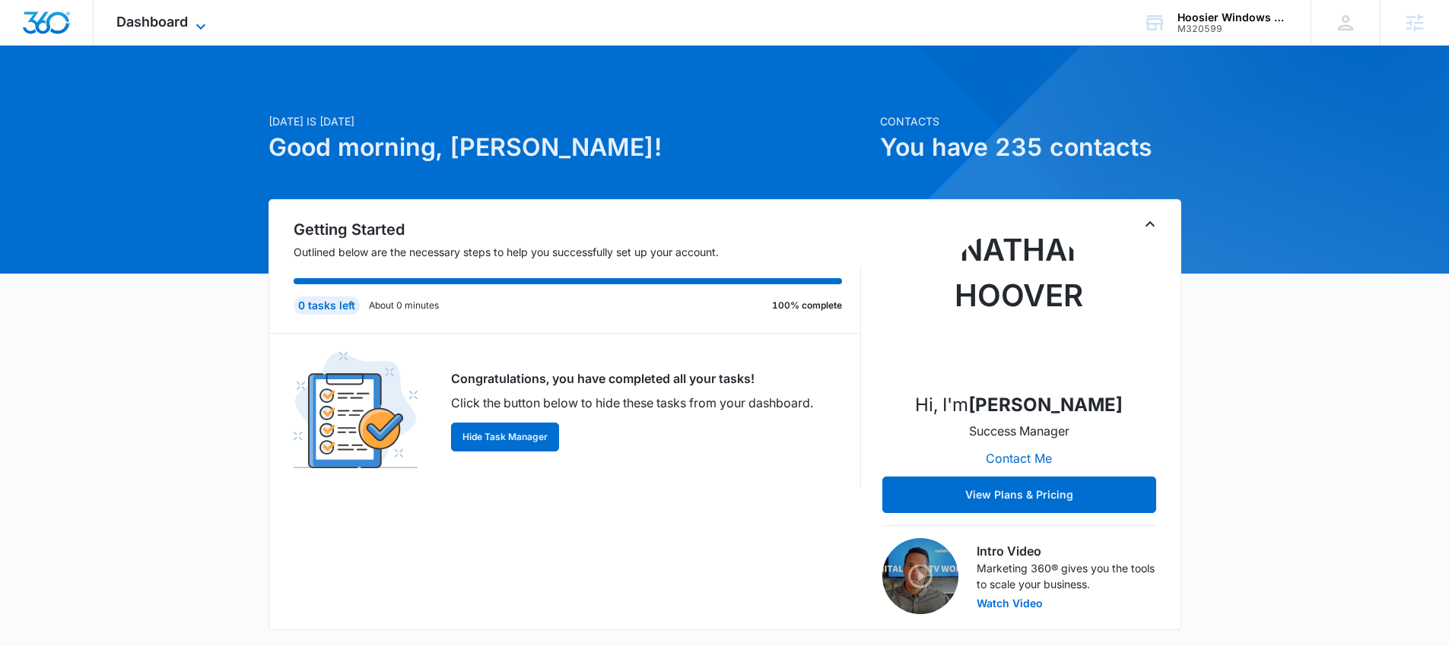
click at [163, 29] on span "Dashboard" at bounding box center [151, 22] width 71 height 16
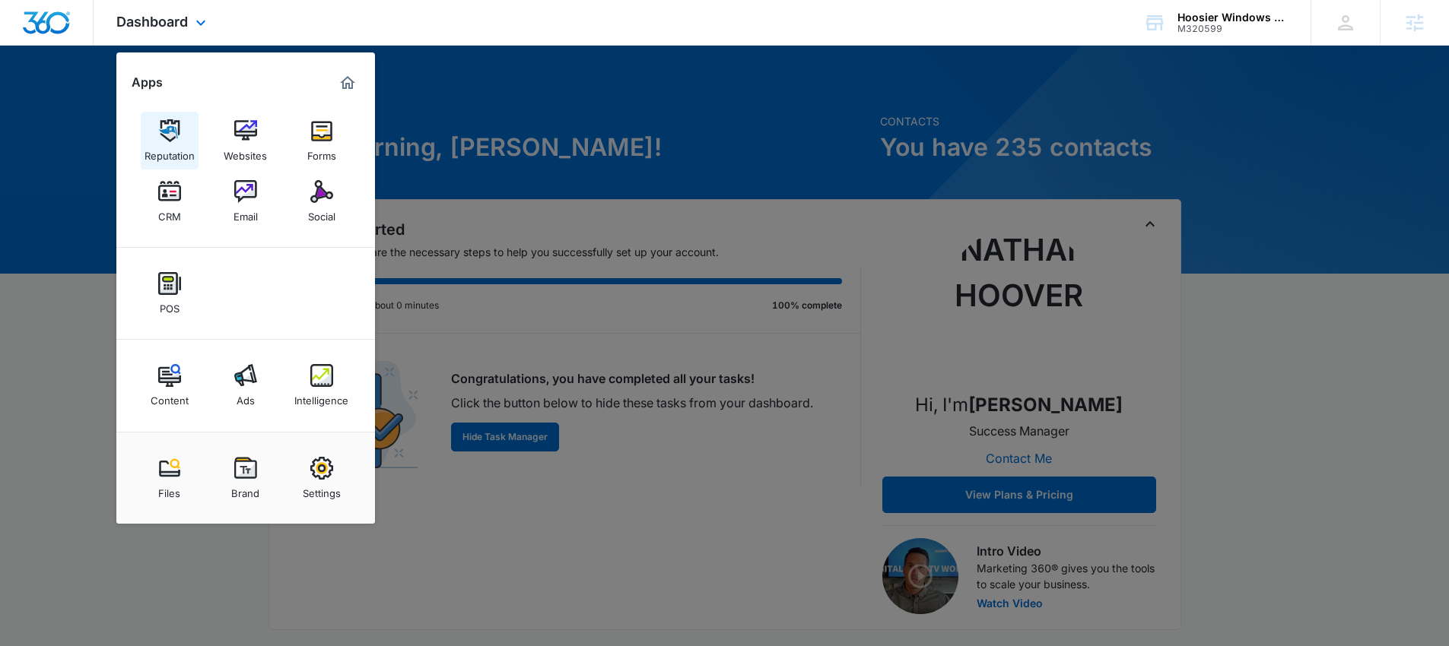
click at [167, 143] on div "Reputation" at bounding box center [169, 152] width 50 height 20
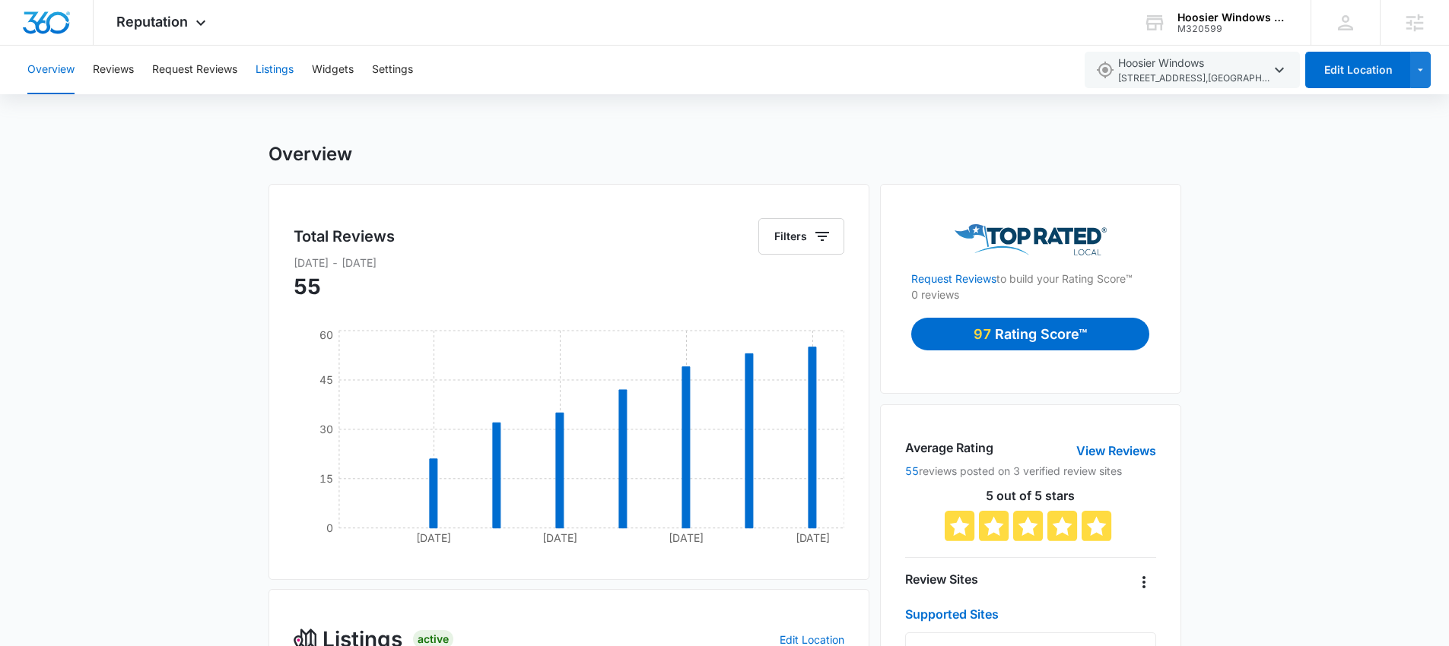
click at [282, 68] on button "Listings" at bounding box center [275, 70] width 38 height 49
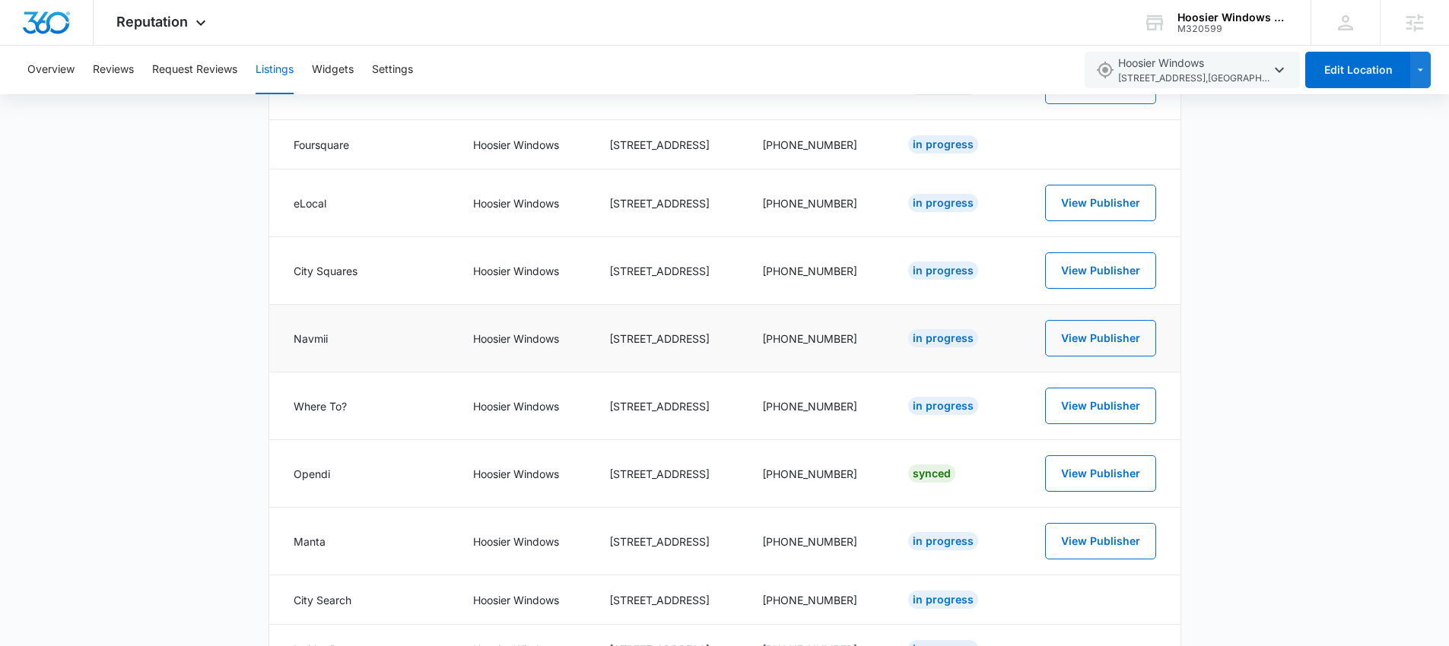
scroll to position [620, 0]
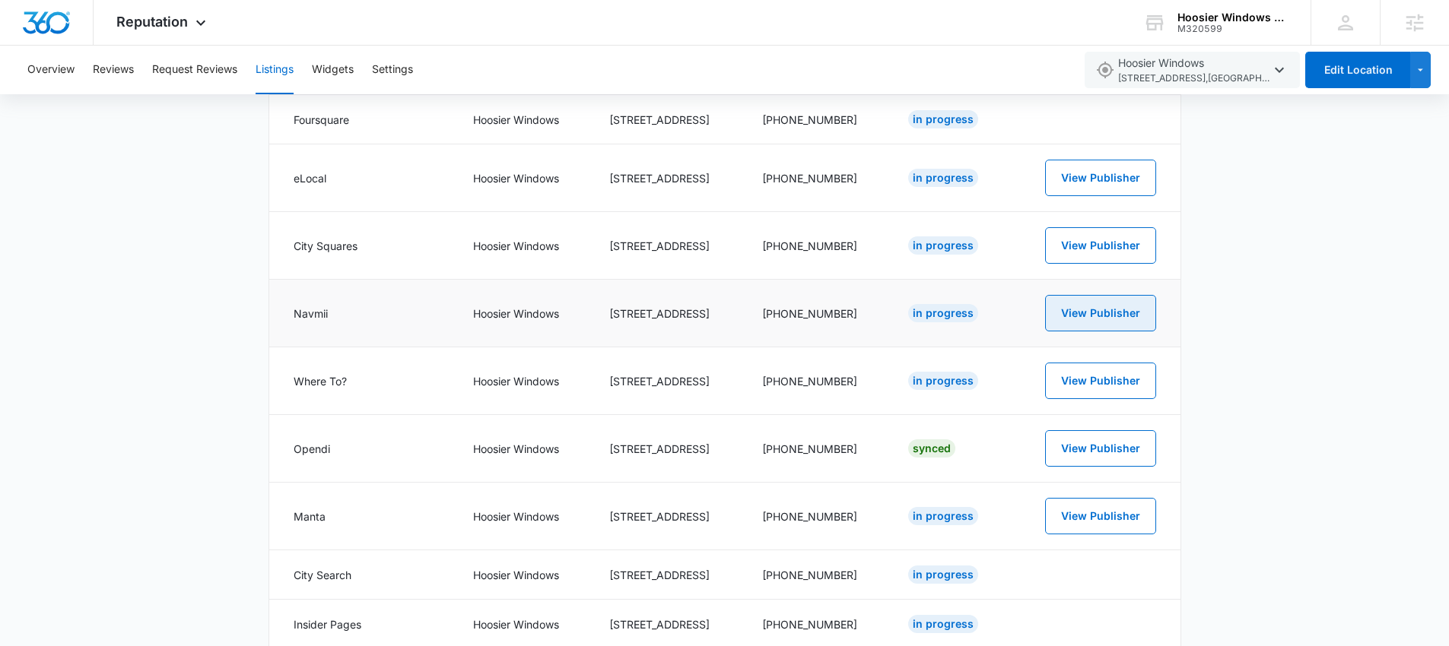
click at [1113, 316] on button "View Publisher" at bounding box center [1100, 313] width 111 height 37
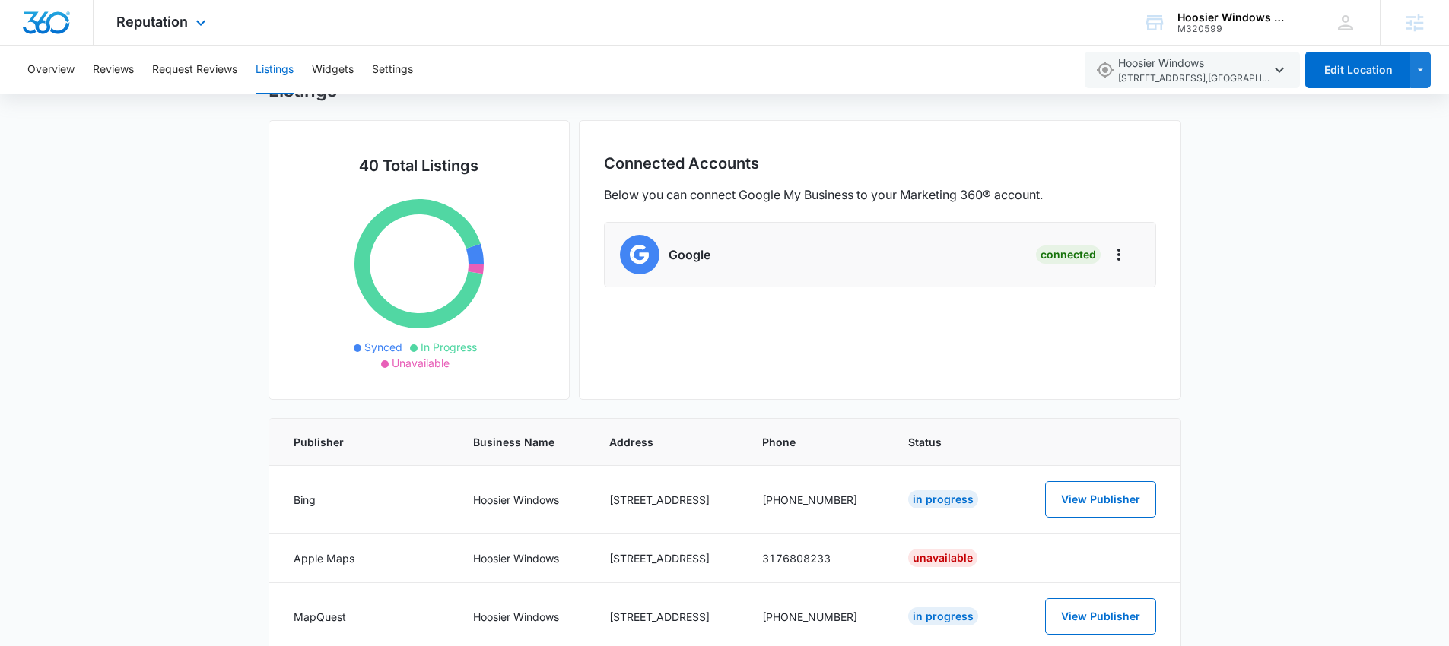
scroll to position [1, 0]
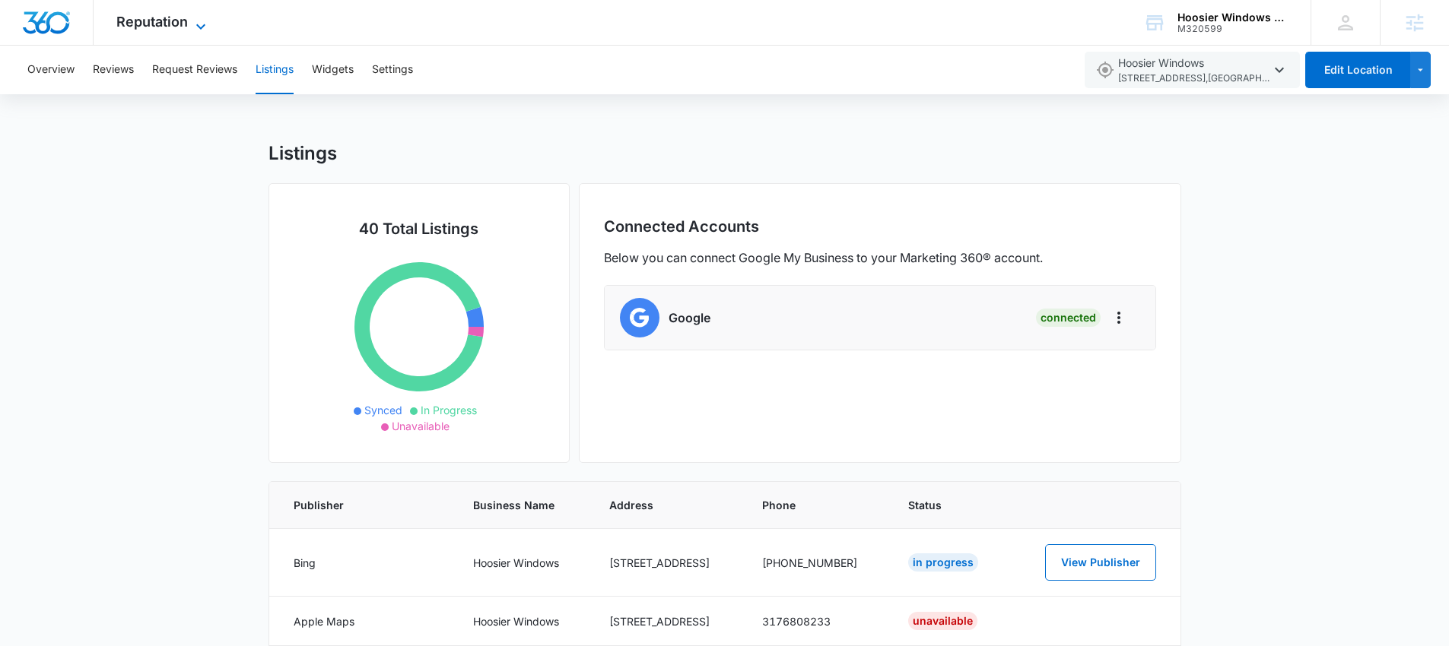
click at [149, 27] on span "Reputation" at bounding box center [151, 22] width 71 height 16
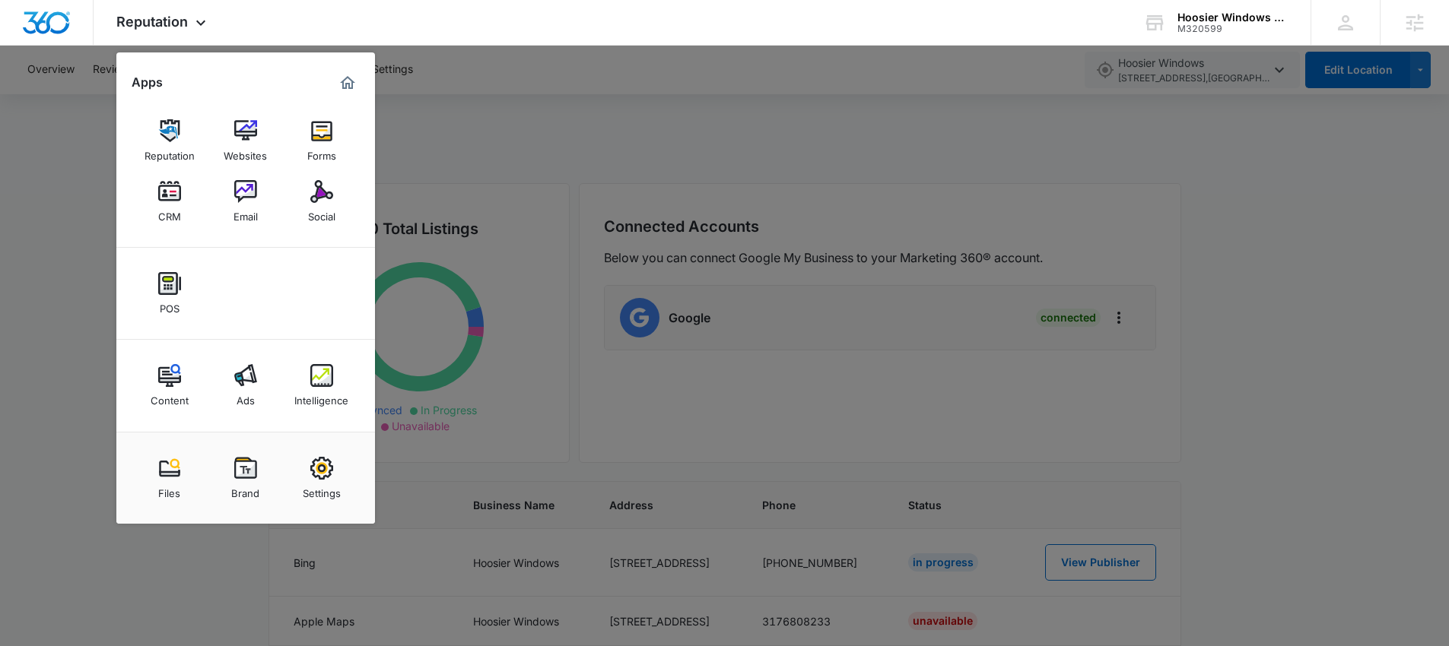
click at [306, 387] on div "Intelligence" at bounding box center [321, 397] width 54 height 20
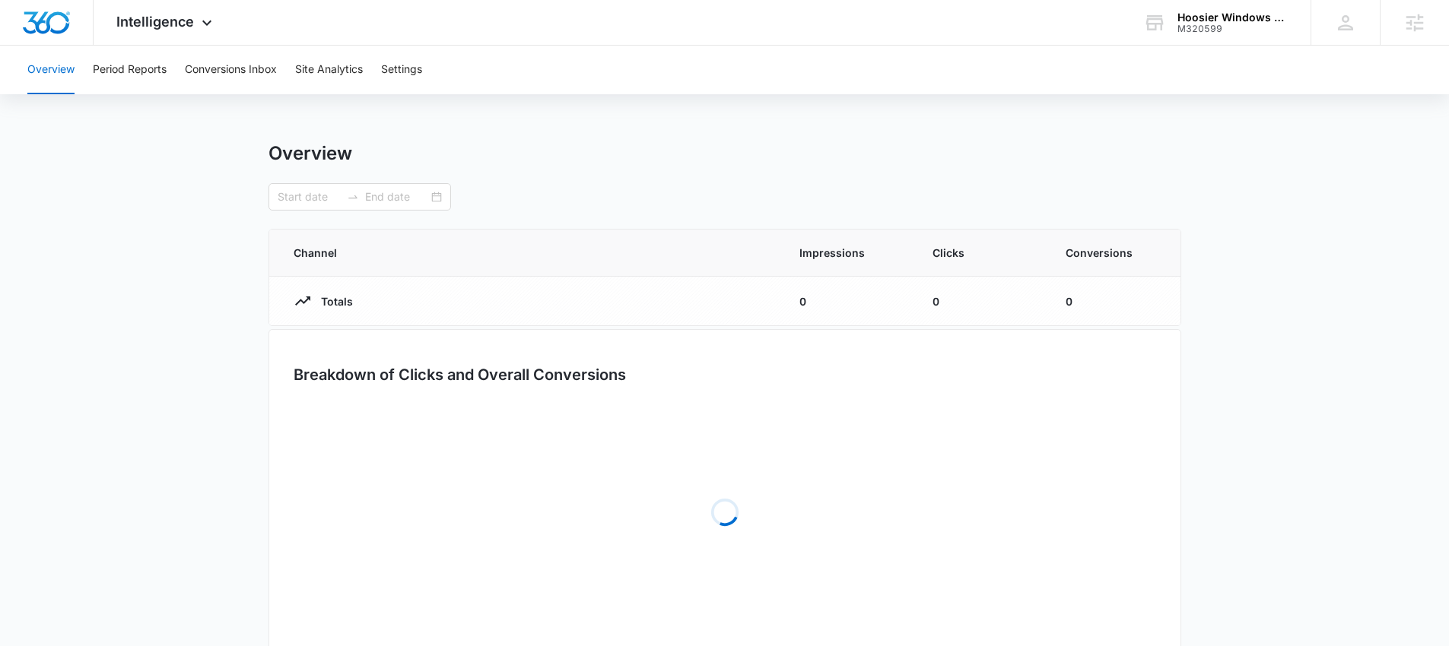
type input "[DATE]"
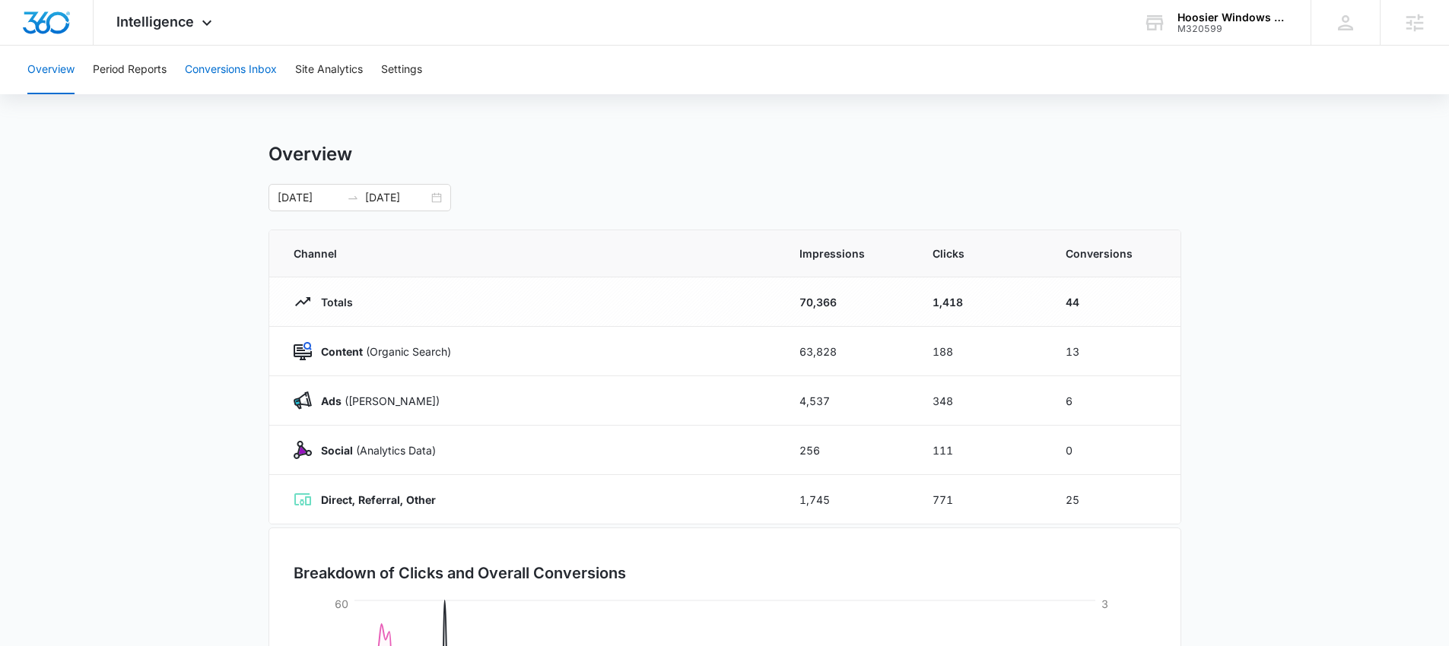
click at [222, 69] on button "Conversions Inbox" at bounding box center [231, 70] width 92 height 49
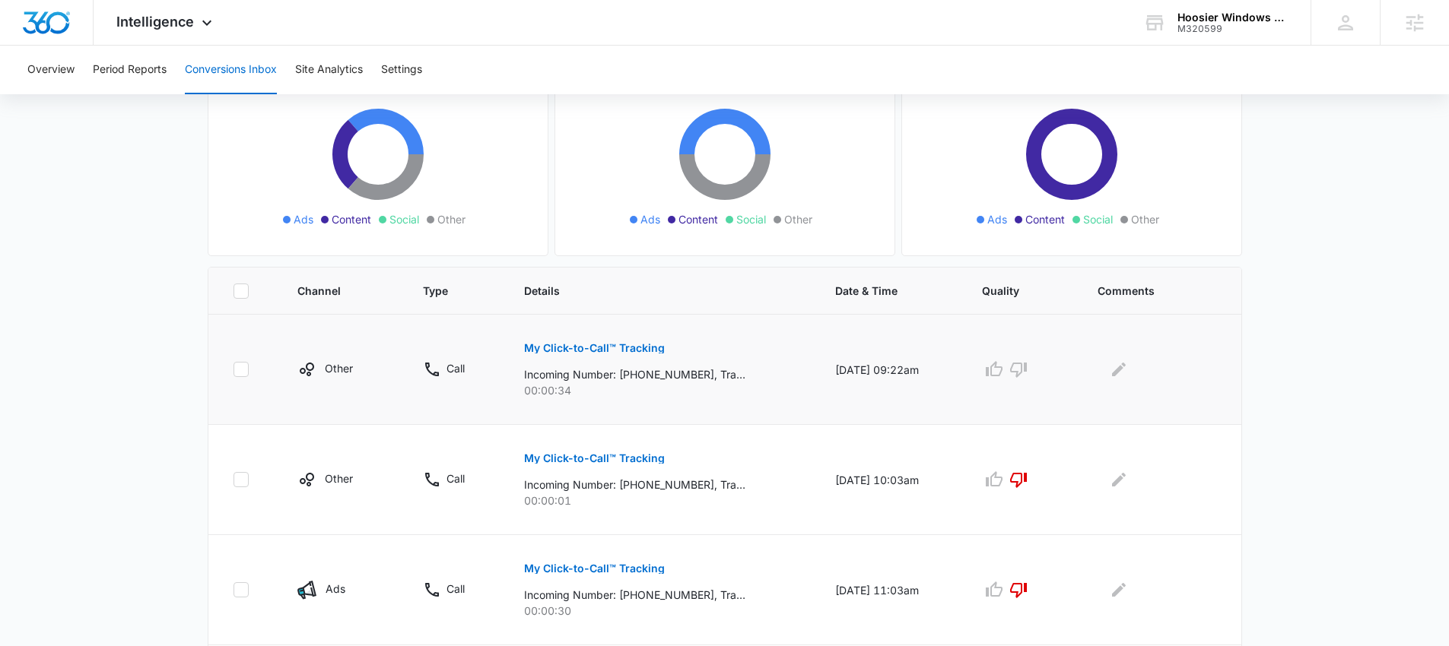
scroll to position [163, 0]
click at [1003, 367] on icon "button" at bounding box center [994, 371] width 18 height 18
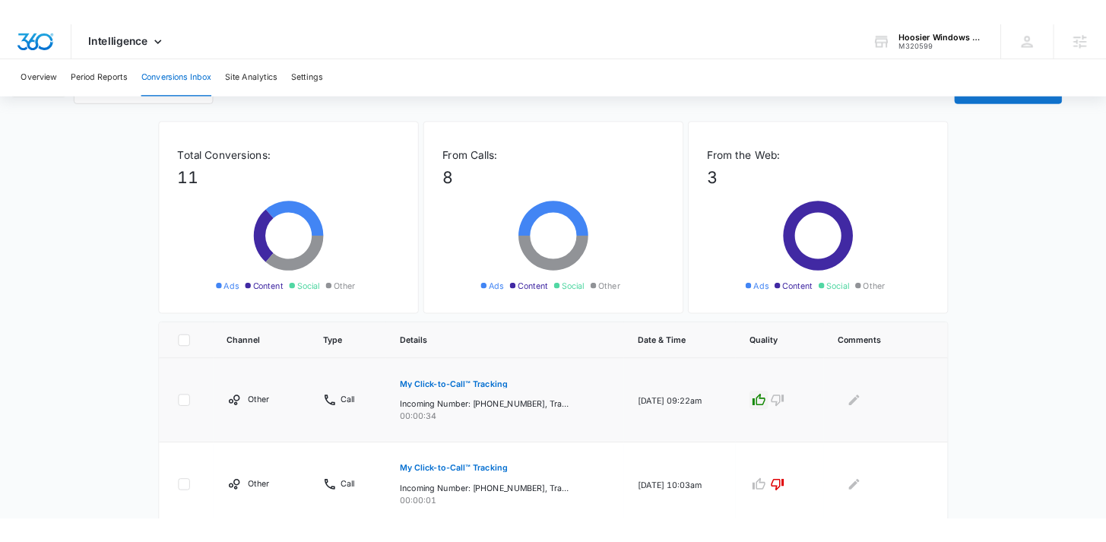
scroll to position [0, 0]
